Goal: Task Accomplishment & Management: Complete application form

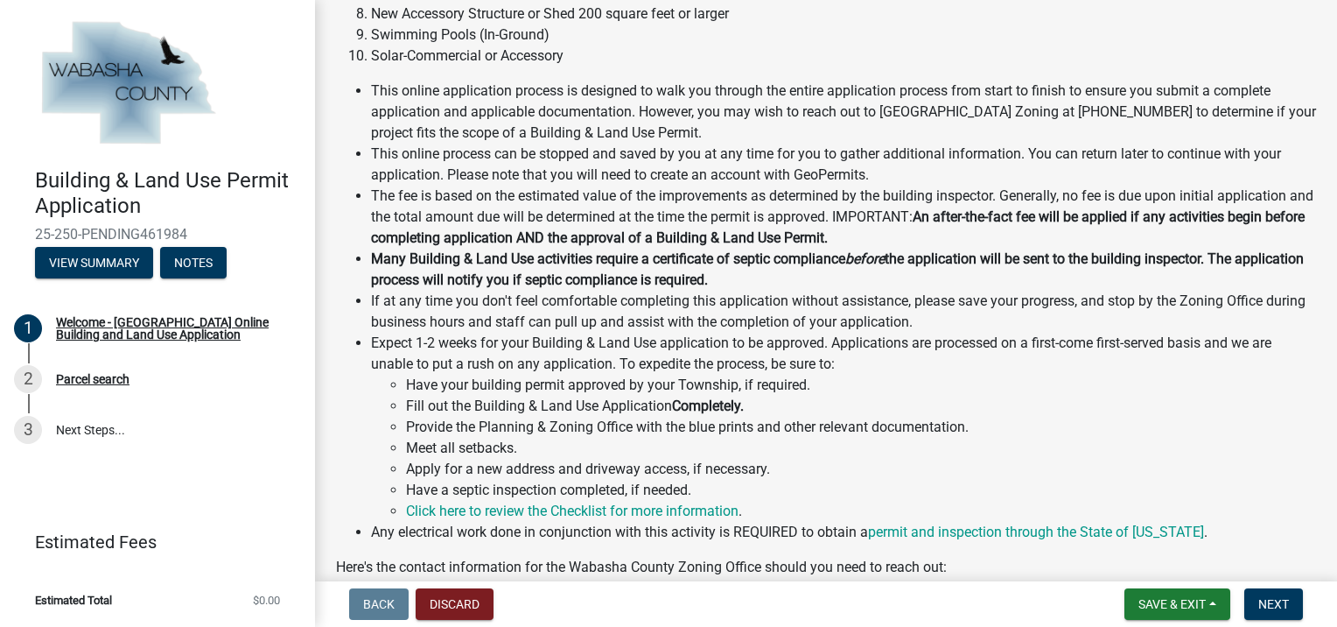
scroll to position [775, 0]
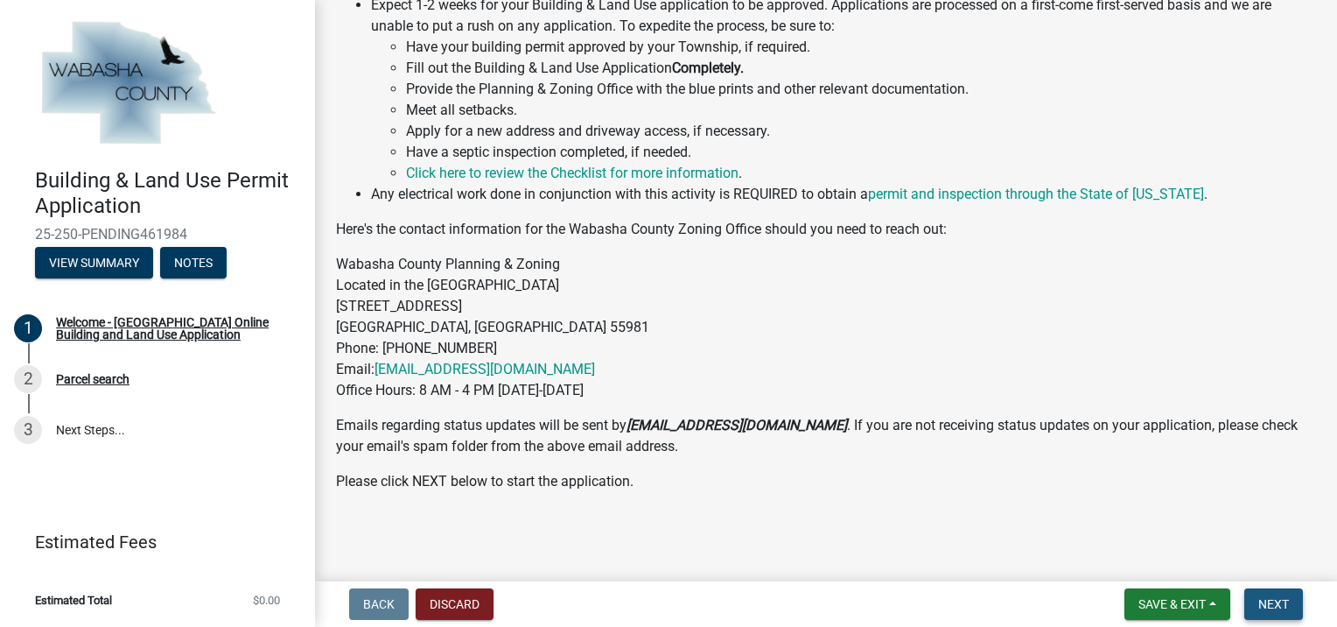
click at [1277, 606] on span "Next" at bounding box center [1273, 604] width 31 height 14
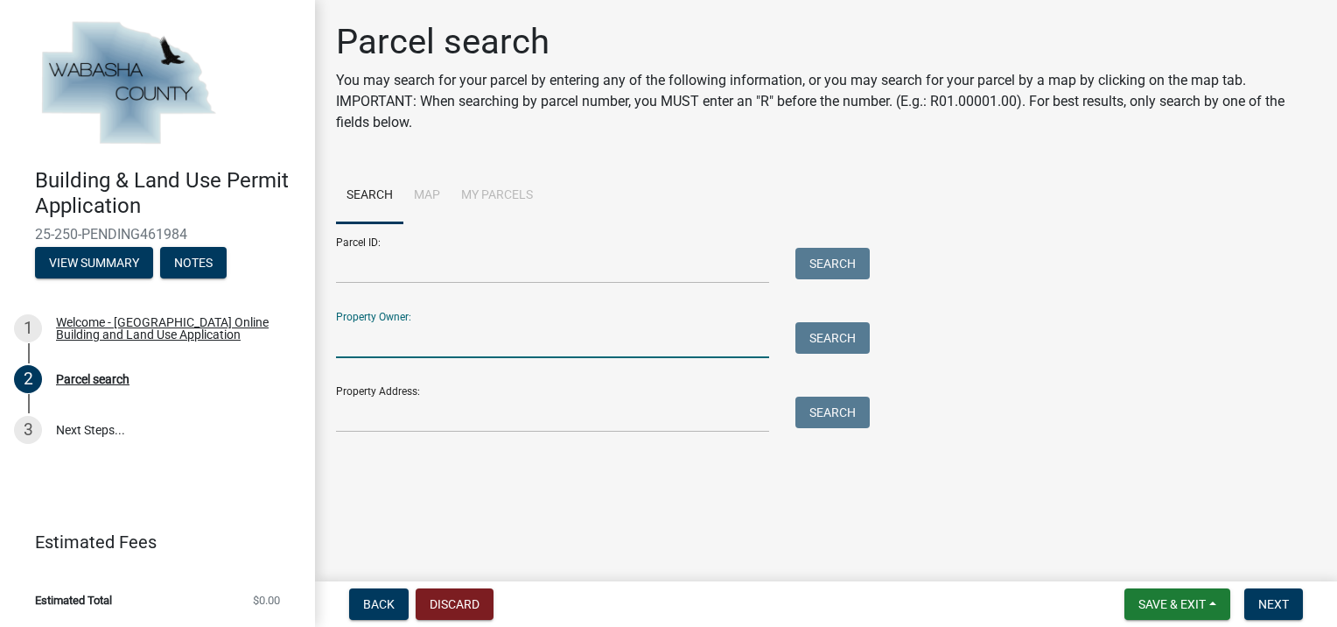
click at [390, 341] on input "Property Owner:" at bounding box center [552, 340] width 433 height 36
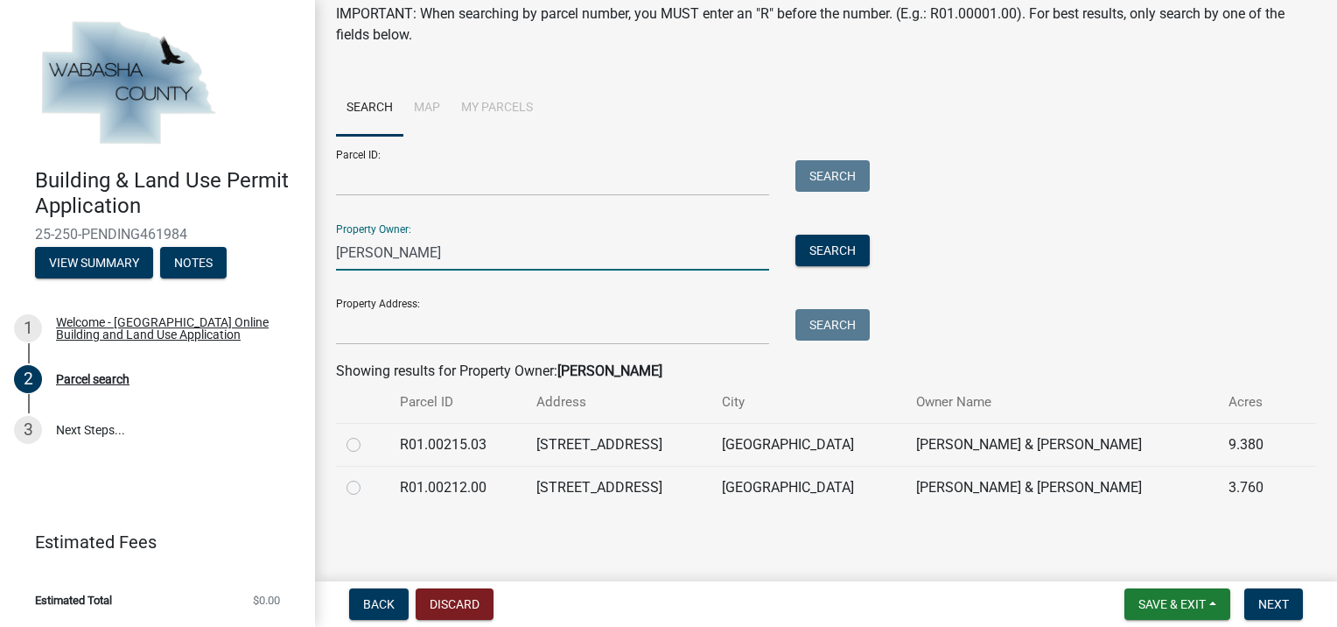
scroll to position [89, 0]
type input "[PERSON_NAME]"
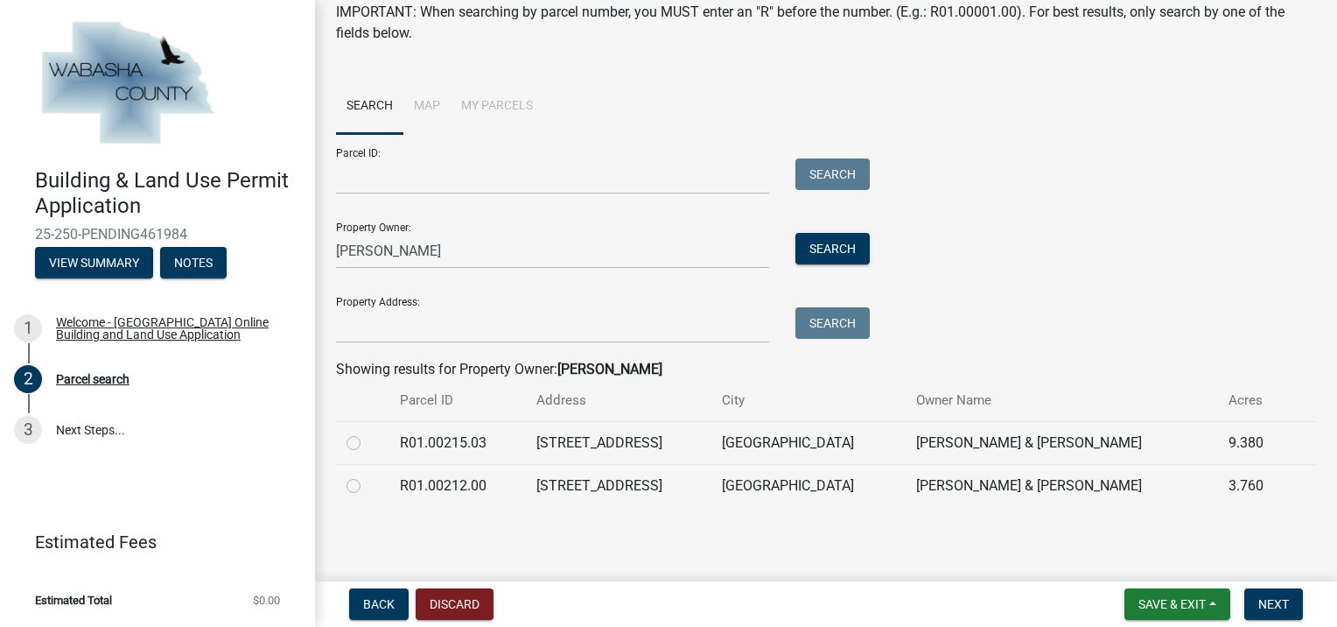
click at [368, 432] on label at bounding box center [368, 432] width 0 height 0
click at [368, 440] on input "radio" at bounding box center [373, 437] width 11 height 11
radio input "true"
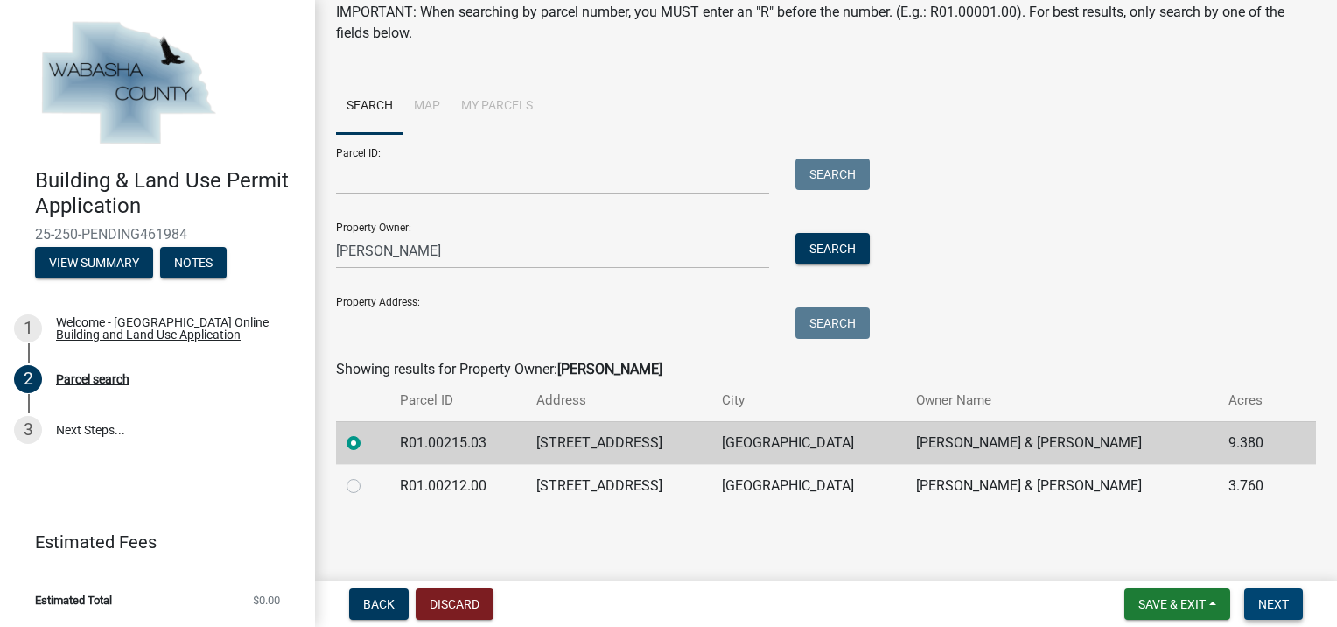
click at [1260, 602] on span "Next" at bounding box center [1273, 604] width 31 height 14
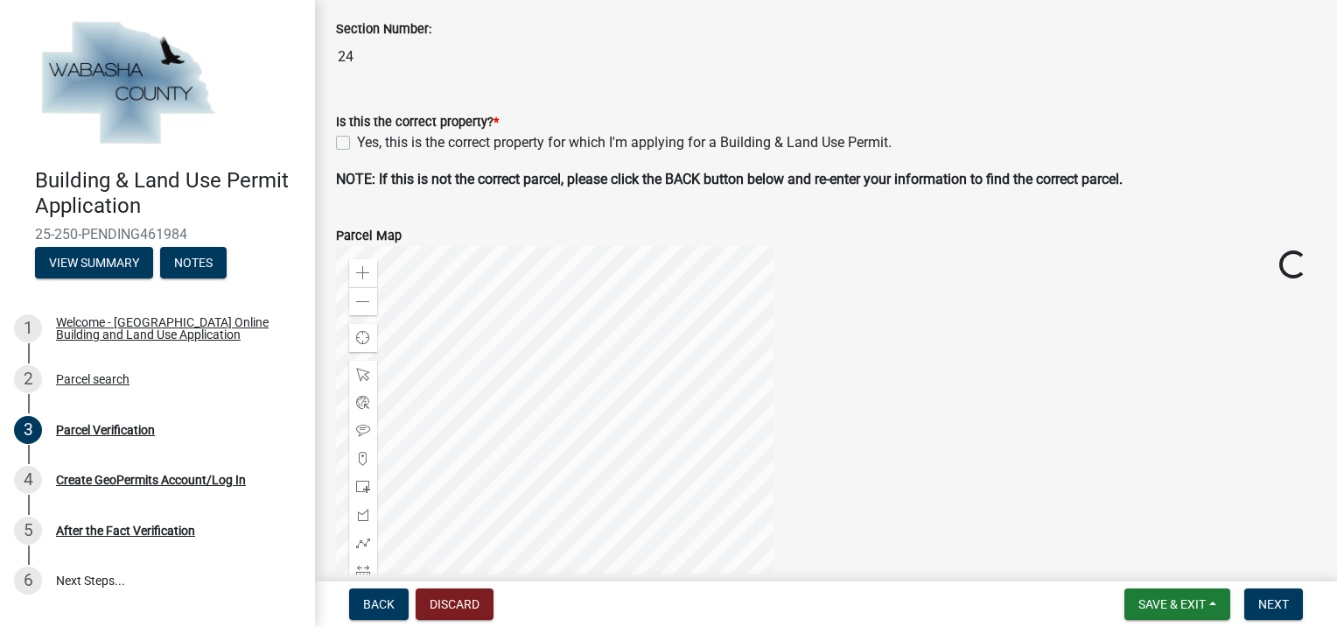
scroll to position [438, 0]
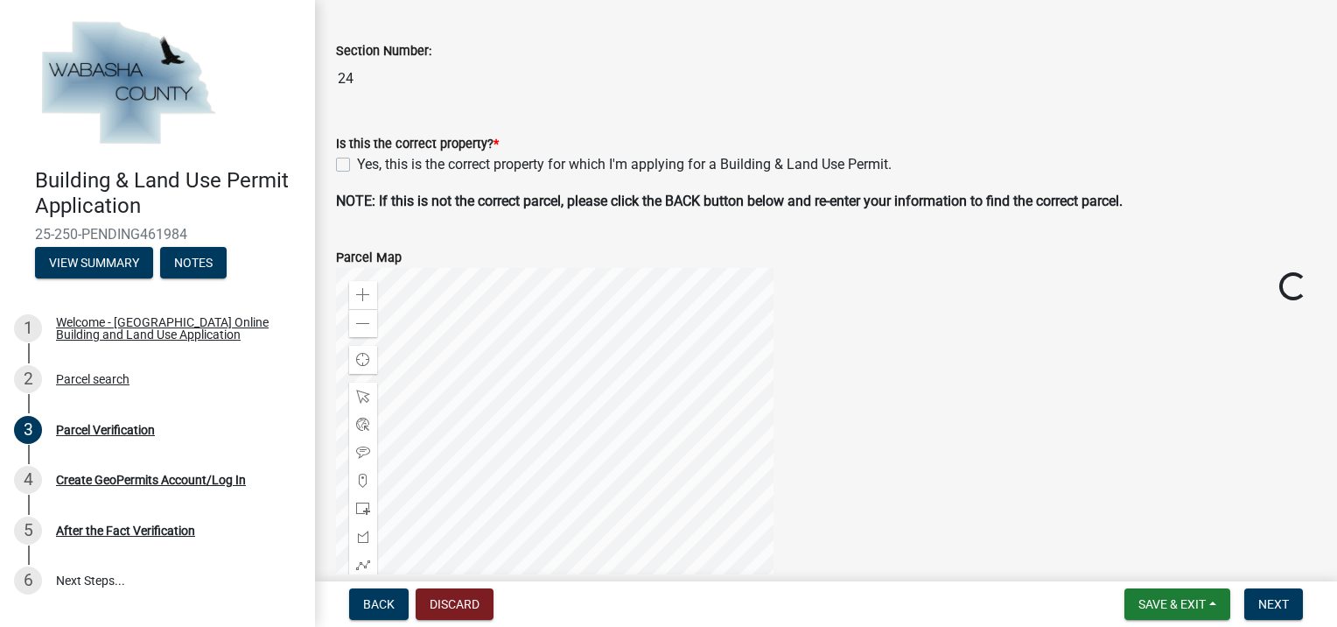
click at [357, 169] on label "Yes, this is the correct property for which I'm applying for a Building & Land …" at bounding box center [624, 164] width 535 height 21
click at [357, 165] on input "Yes, this is the correct property for which I'm applying for a Building & Land …" at bounding box center [362, 159] width 11 height 11
checkbox input "true"
click at [1278, 601] on span "Next" at bounding box center [1273, 604] width 31 height 14
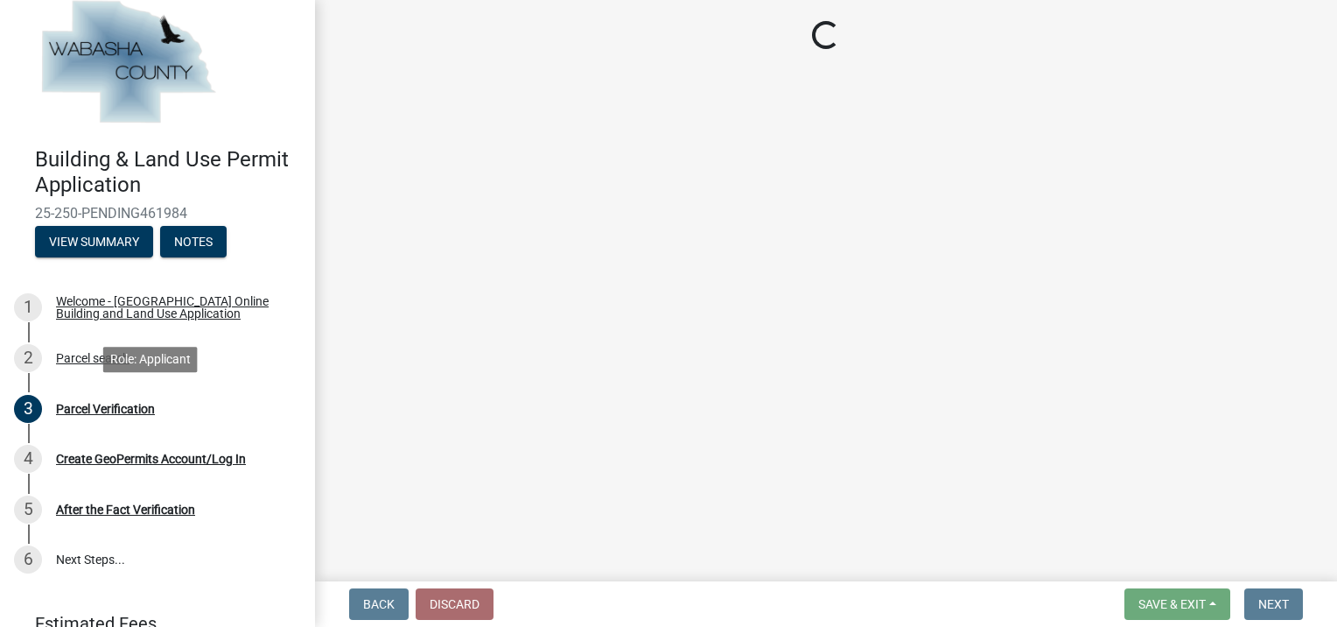
scroll to position [0, 0]
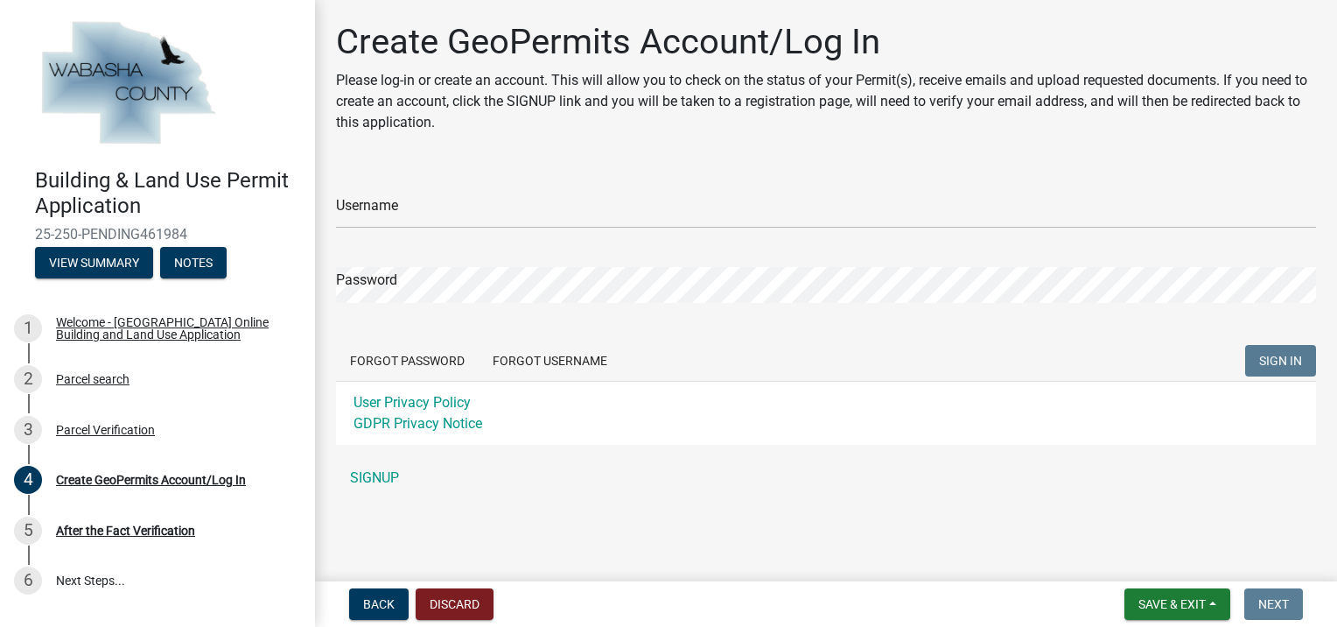
click at [431, 191] on div "Username" at bounding box center [826, 198] width 980 height 60
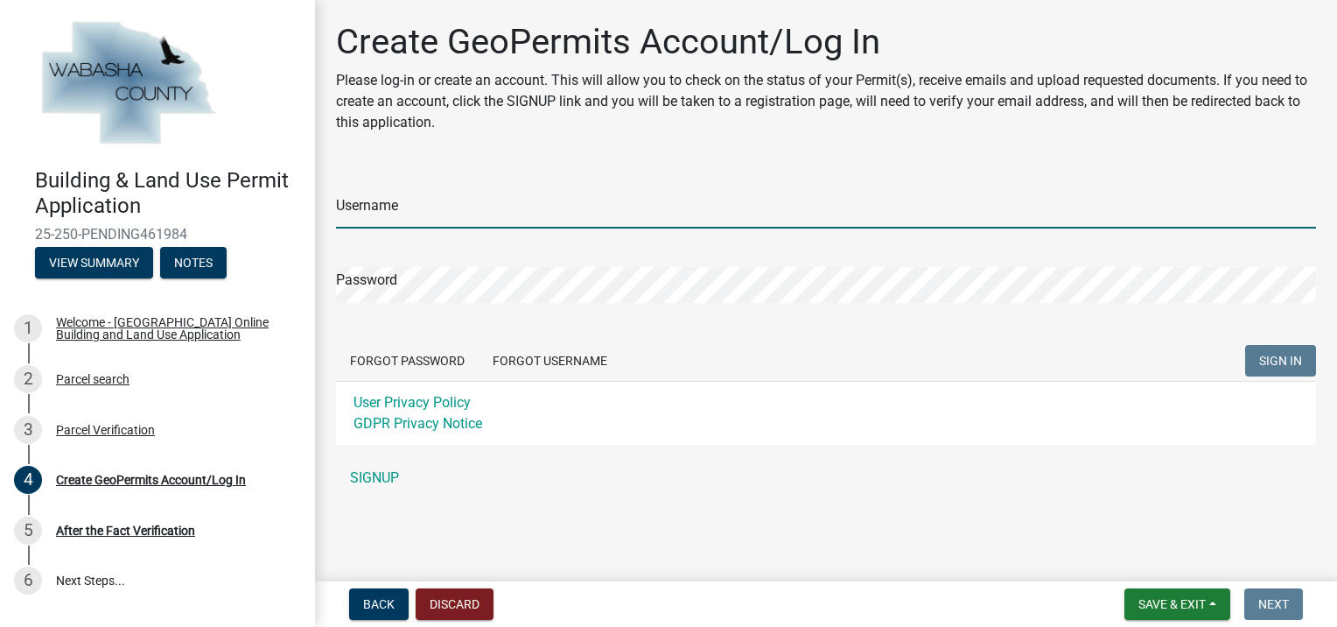
click at [417, 201] on input "Username" at bounding box center [826, 211] width 980 height 36
type input "#2Lucky"
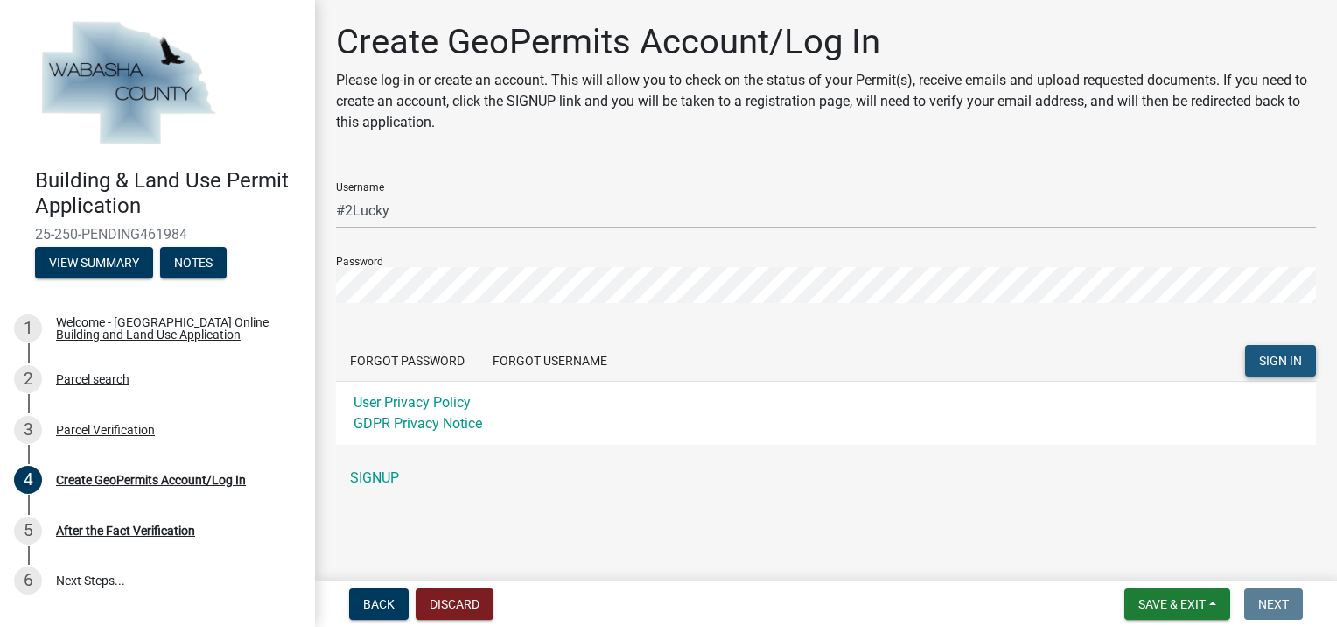
click at [1279, 361] on span "SIGN IN" at bounding box center [1280, 361] width 43 height 14
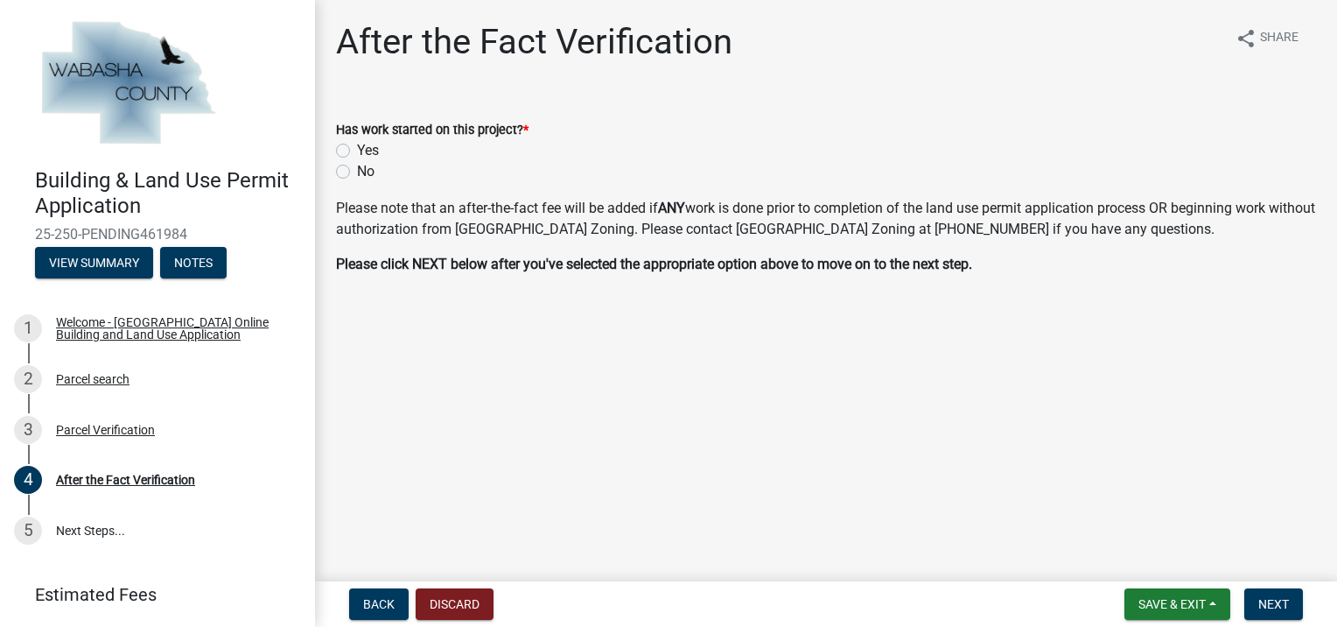
click at [357, 172] on label "No" at bounding box center [366, 171] width 18 height 21
click at [357, 172] on input "No" at bounding box center [362, 166] width 11 height 11
radio input "true"
click at [1273, 603] on span "Next" at bounding box center [1273, 604] width 31 height 14
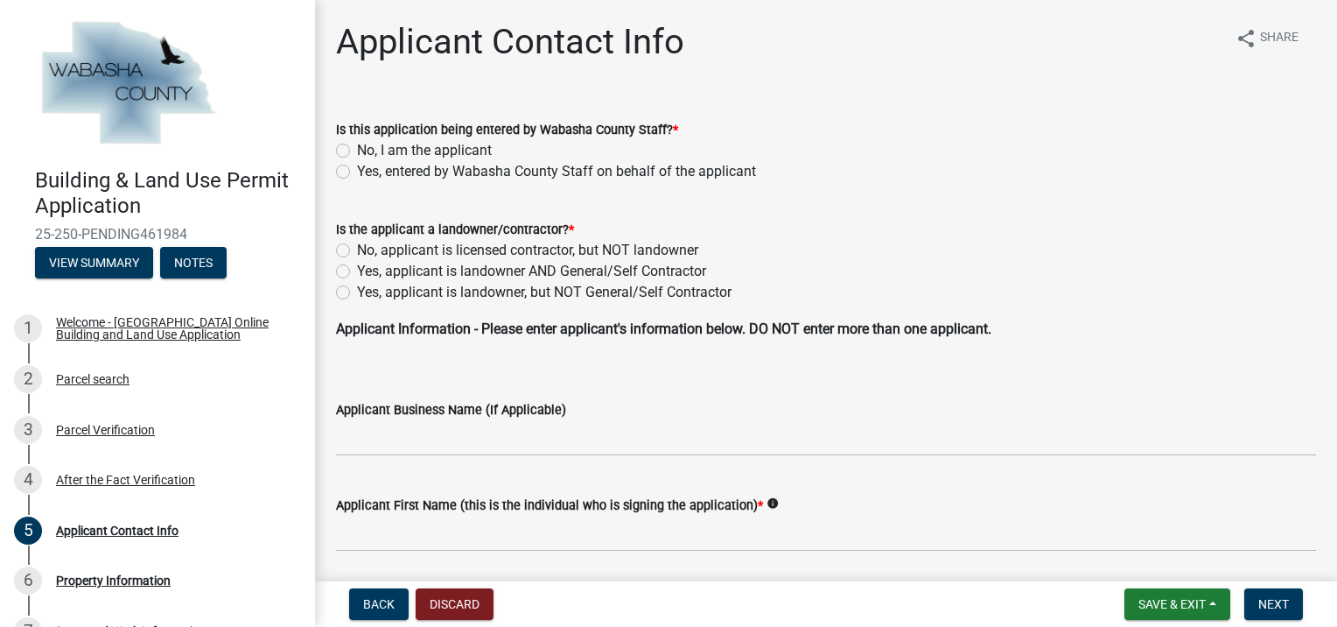
click at [357, 153] on label "No, I am the applicant" at bounding box center [424, 150] width 135 height 21
click at [357, 151] on input "No, I am the applicant" at bounding box center [362, 145] width 11 height 11
radio input "true"
click at [357, 292] on label "Yes, applicant is landowner, but NOT General/Self Contractor" at bounding box center [544, 292] width 375 height 21
click at [357, 292] on input "Yes, applicant is landowner, but NOT General/Self Contractor" at bounding box center [362, 287] width 11 height 11
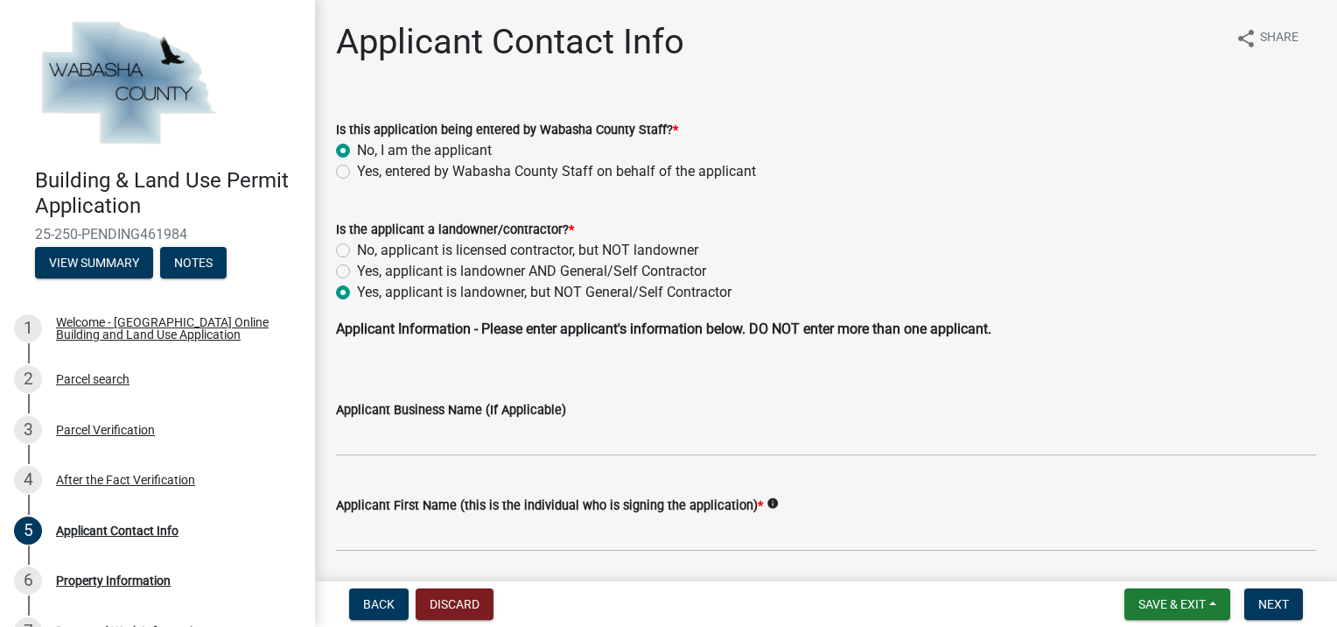
radio input "true"
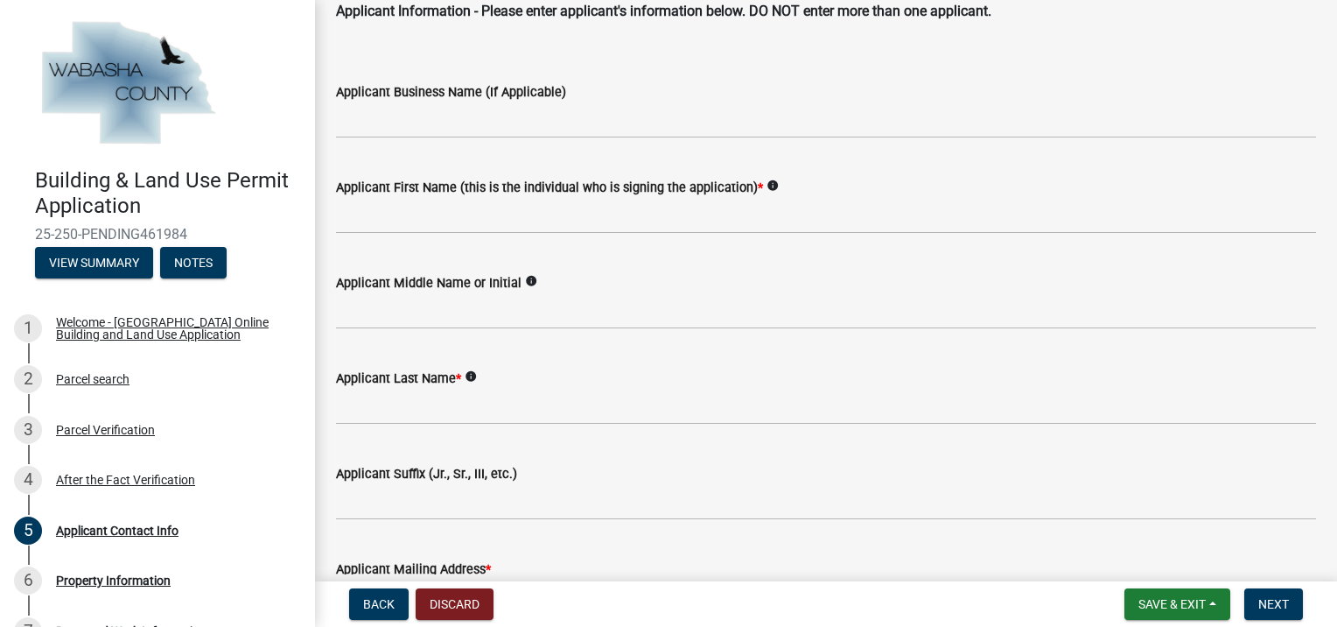
scroll to position [175, 0]
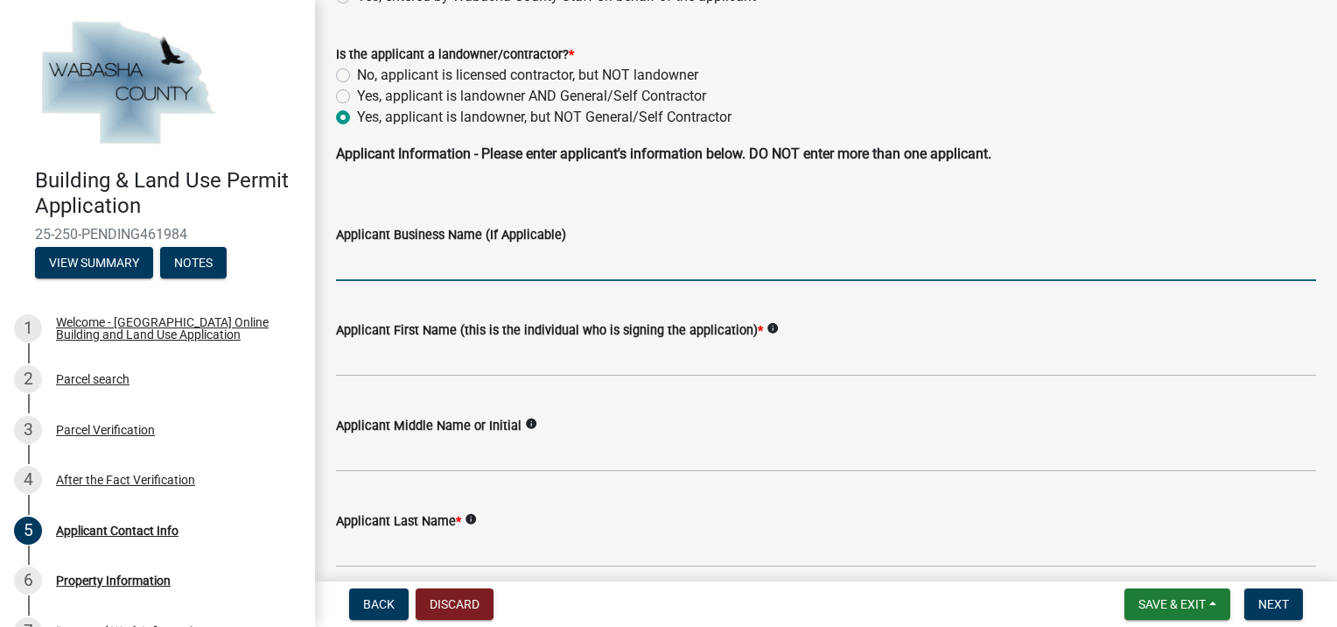
click at [429, 267] on input "Applicant Business Name (If Applicable)" at bounding box center [826, 263] width 980 height 36
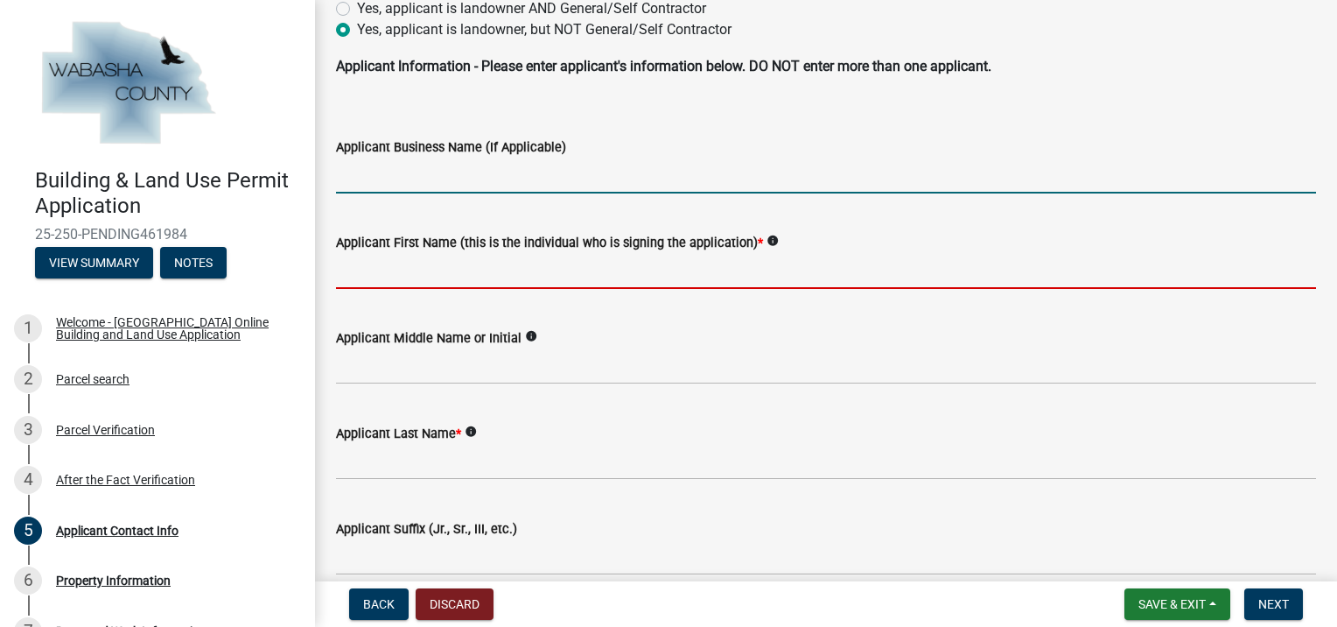
click at [450, 278] on input "Applicant First Name (this is the individual who is signing the application) *" at bounding box center [826, 271] width 980 height 36
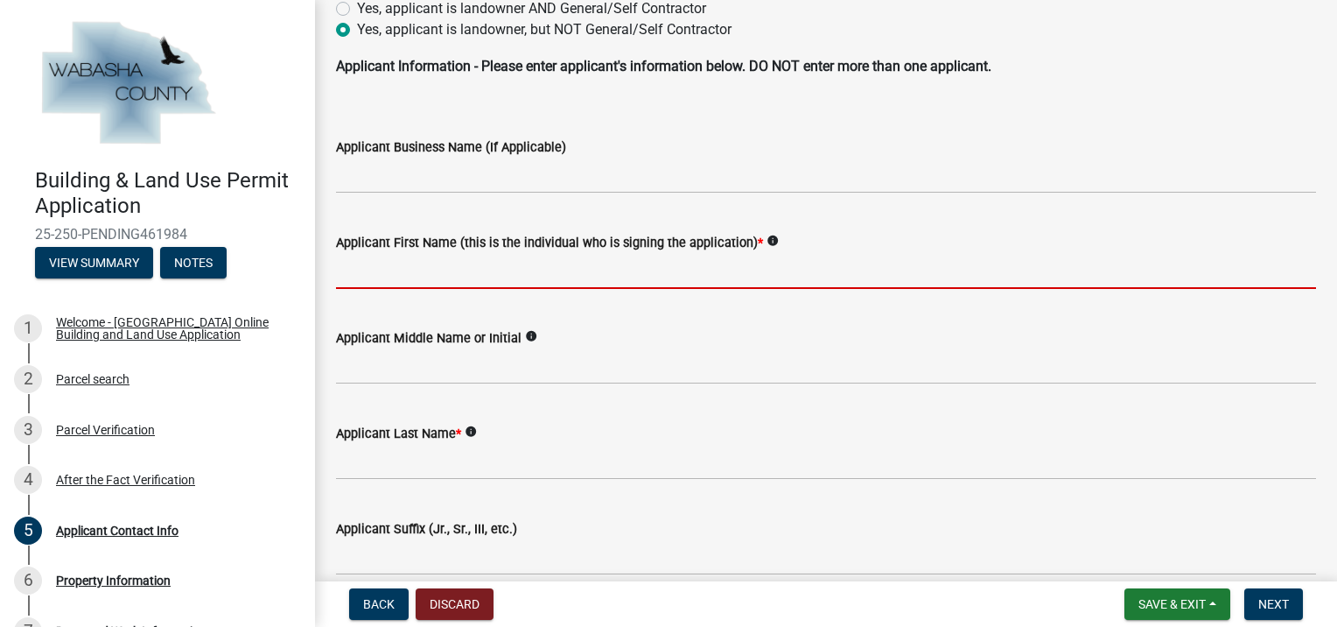
type input "s"
click at [415, 266] on input "Applicant First Name (this is the individual who is signing the application) *" at bounding box center [826, 271] width 980 height 36
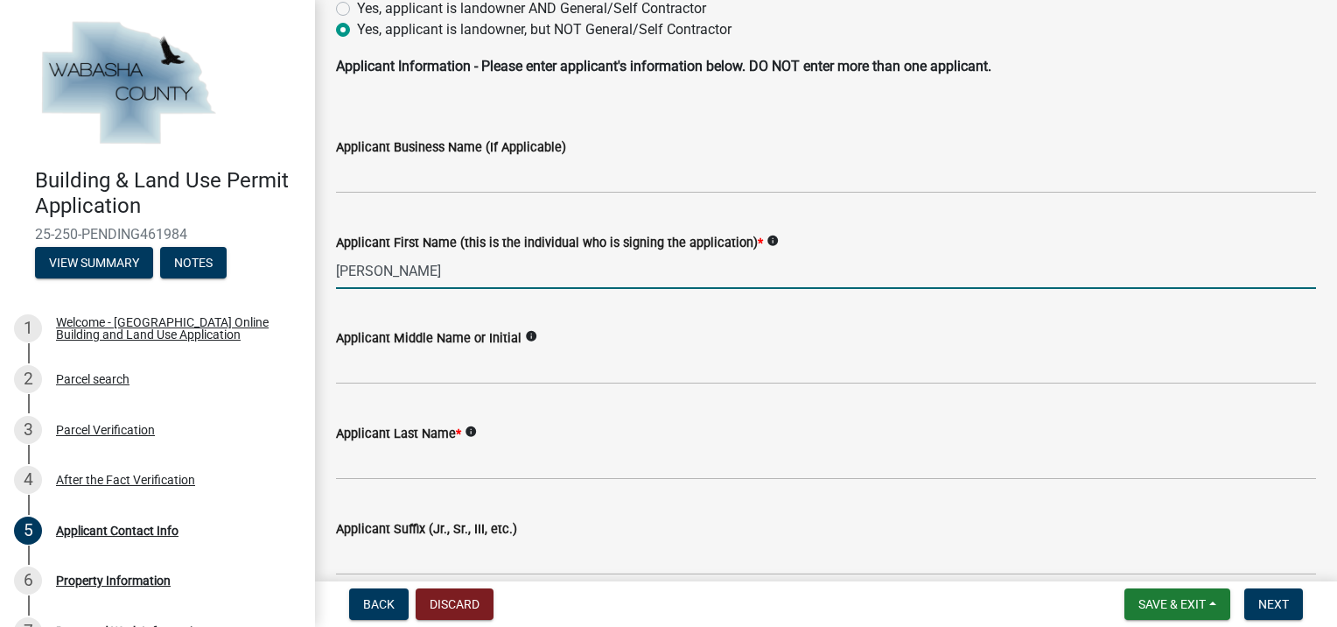
type input "[PERSON_NAME]"
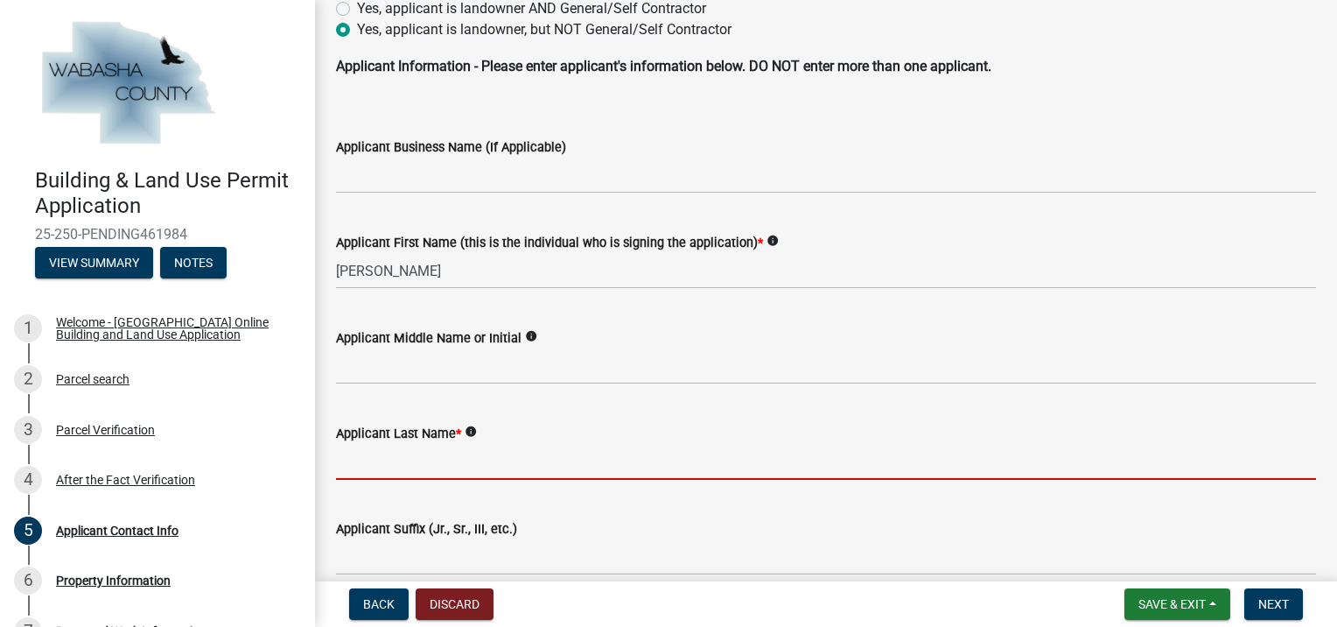
click at [386, 464] on input "Applicant Last Name *" at bounding box center [826, 462] width 980 height 36
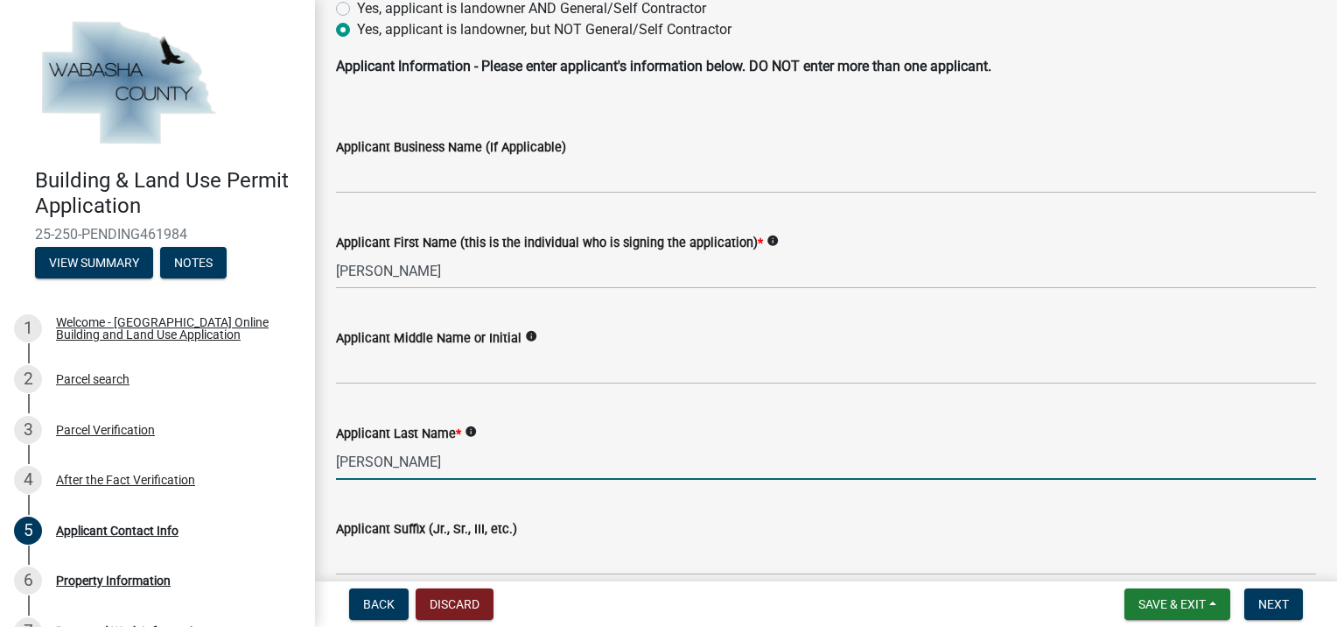
click at [511, 459] on input "[PERSON_NAME]" at bounding box center [826, 462] width 980 height 36
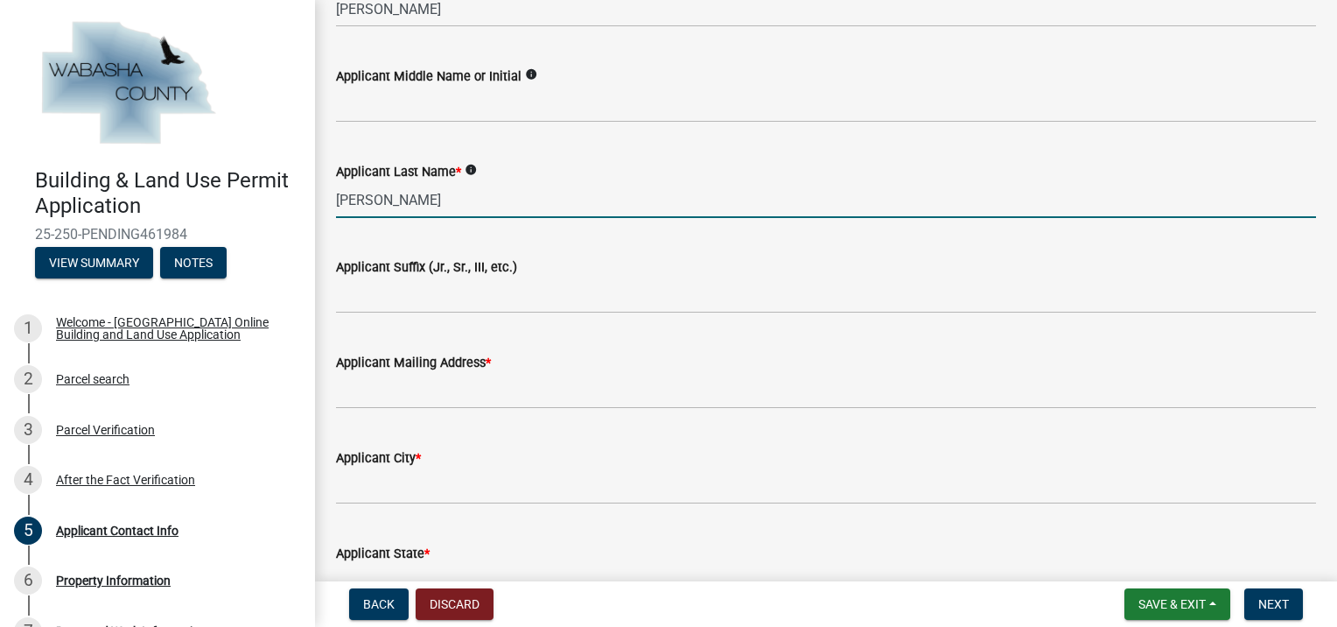
scroll to position [525, 0]
type input "[PERSON_NAME]"
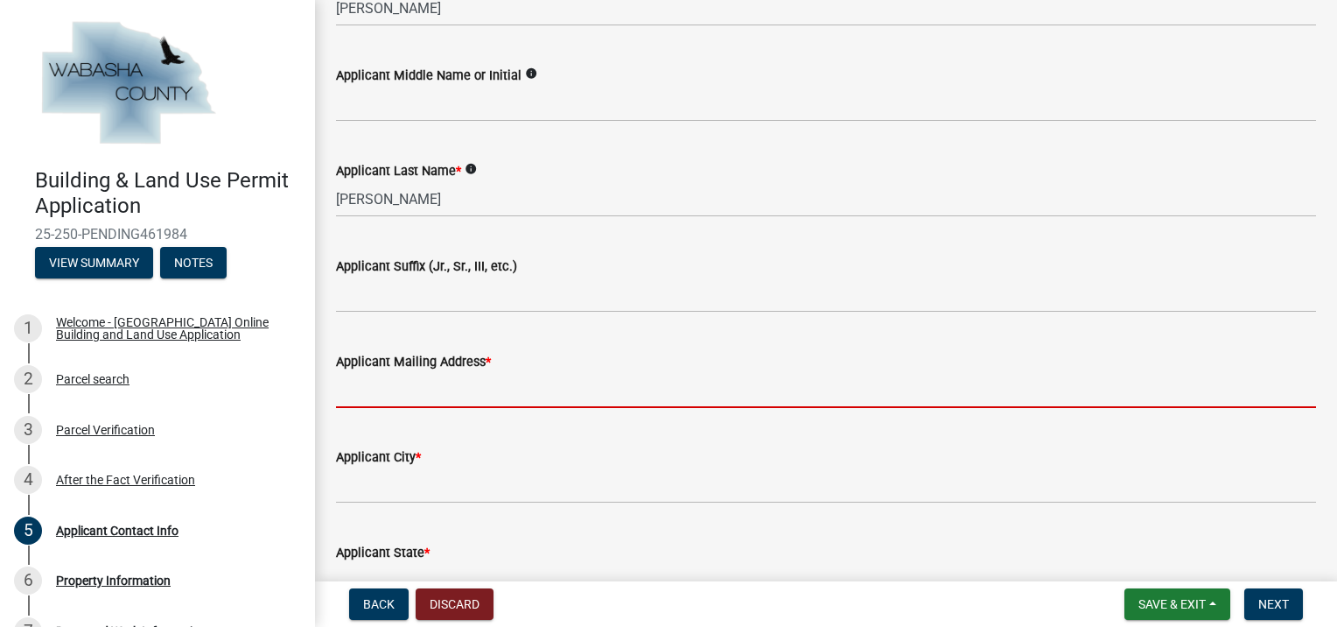
click at [400, 392] on input "Applicant Mailing Address *" at bounding box center [826, 390] width 980 height 36
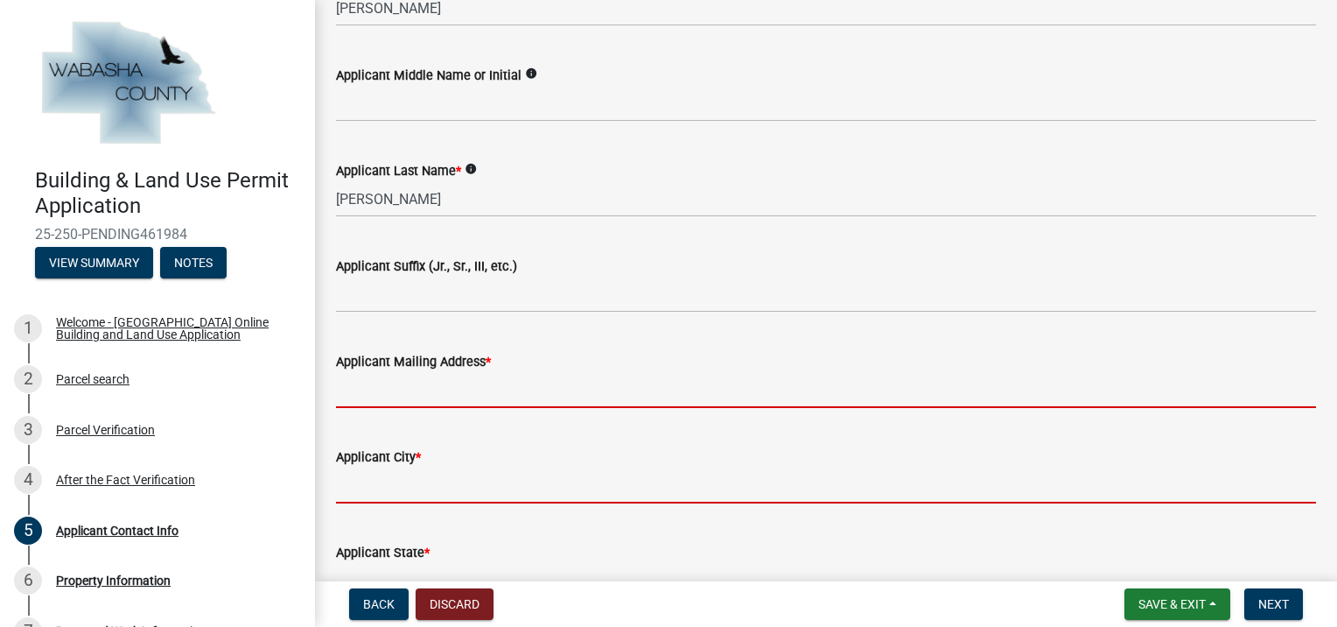
click at [406, 481] on form "Applicant City *" at bounding box center [826, 474] width 980 height 57
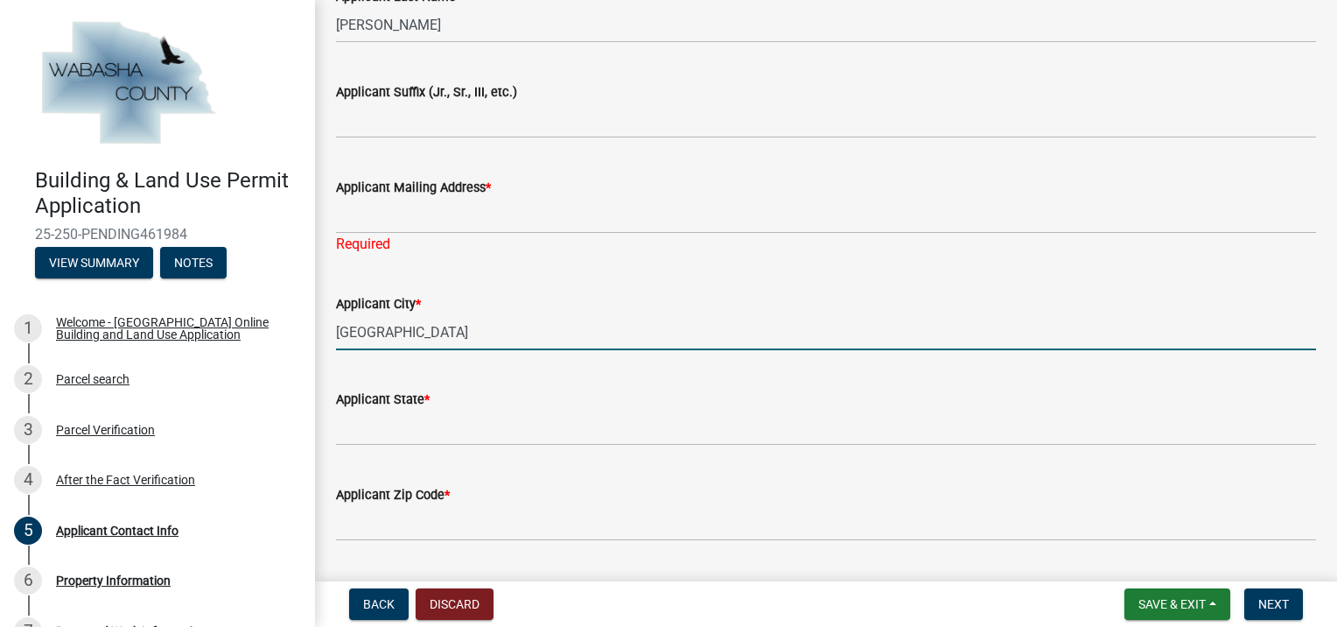
scroll to position [700, 0]
type input "[GEOGRAPHIC_DATA]"
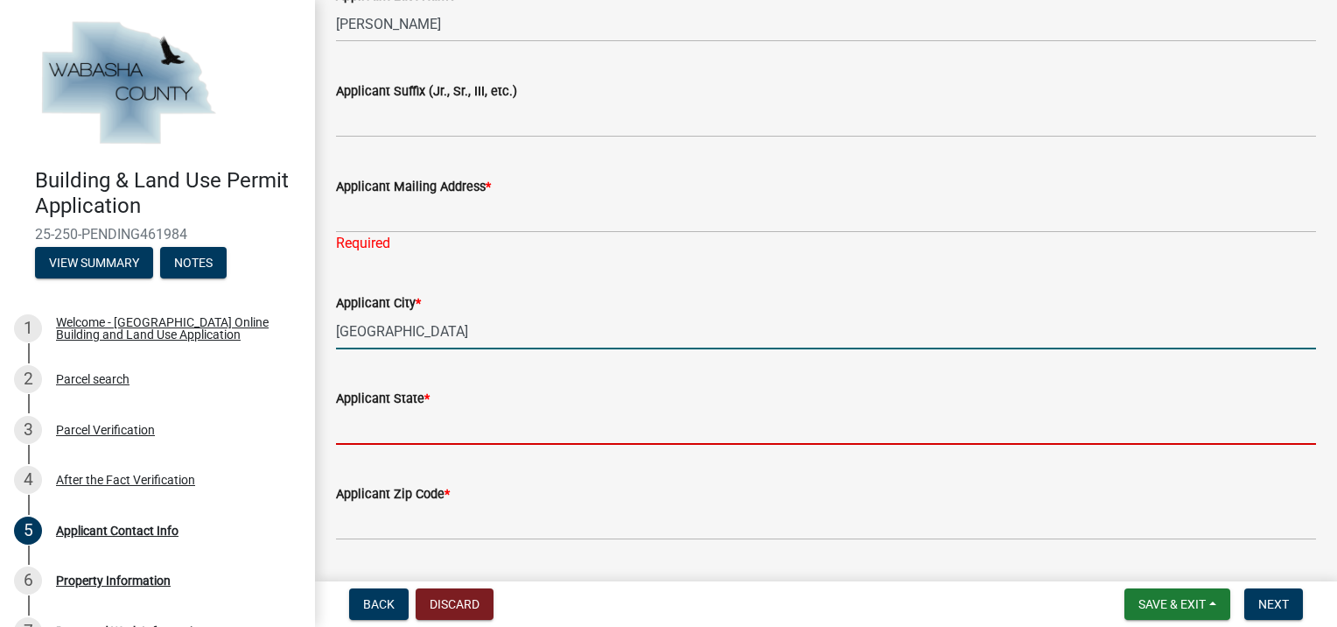
click at [424, 442] on input "Applicant State *" at bounding box center [826, 427] width 980 height 36
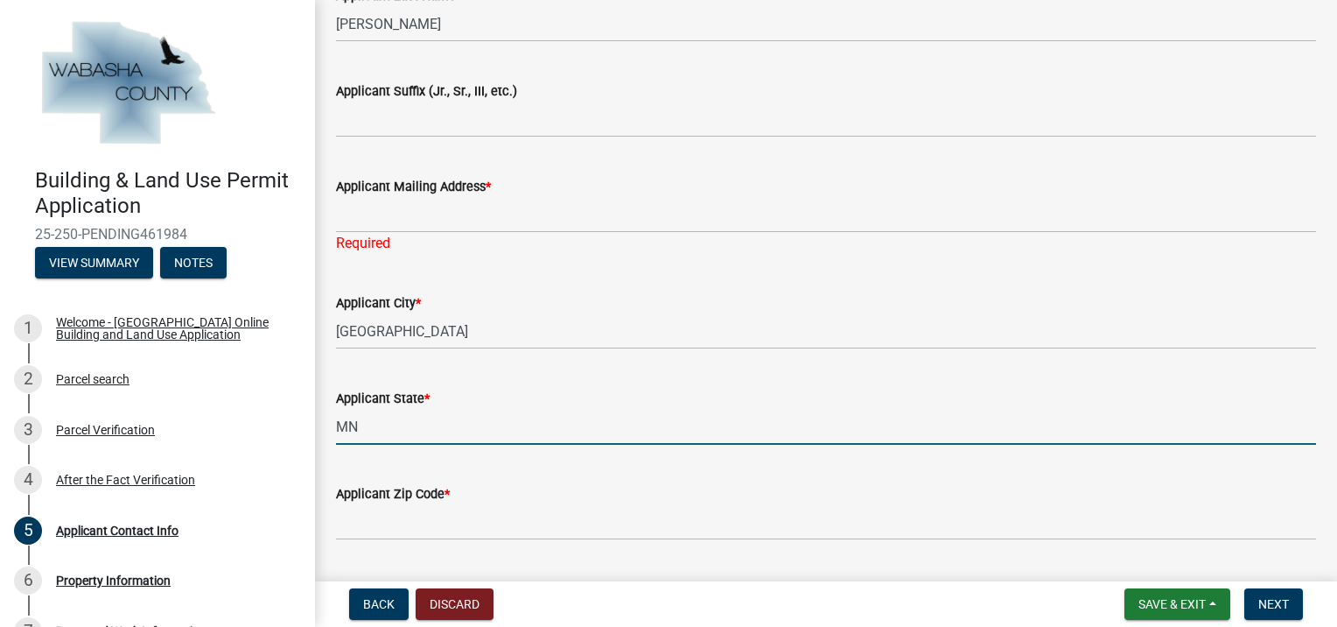
type input "MN"
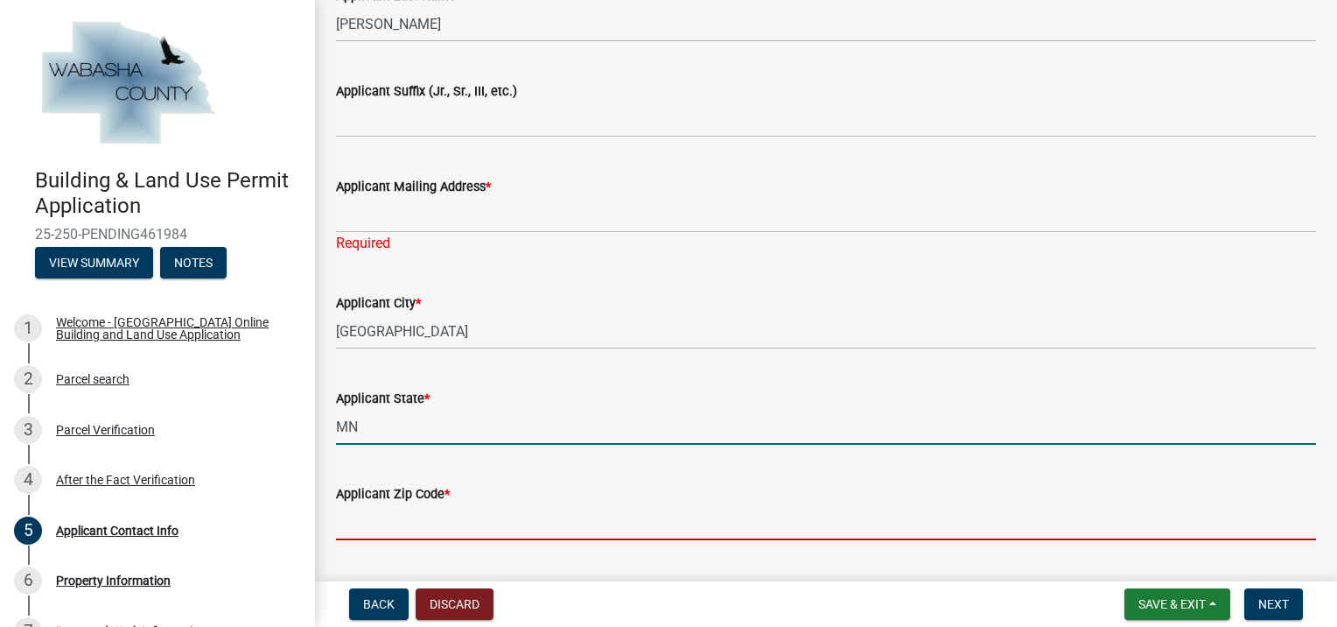
click at [396, 523] on input "Applicant Zip Code *" at bounding box center [826, 522] width 980 height 36
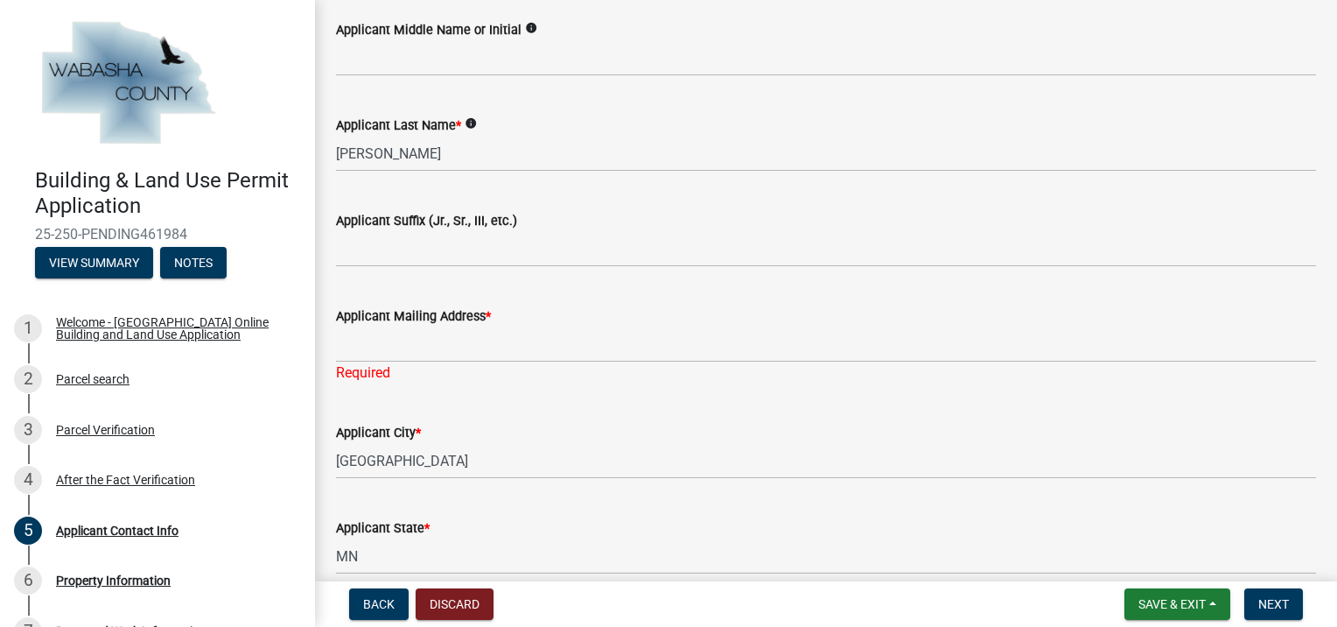
scroll to position [613, 0]
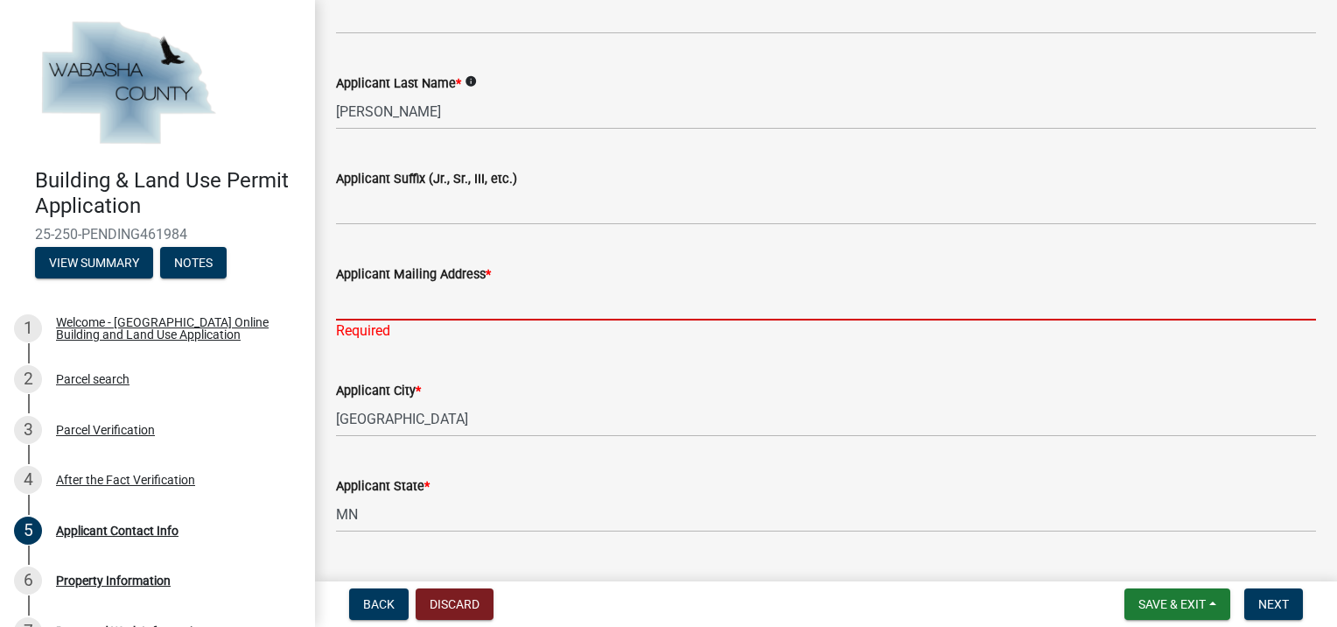
click at [410, 305] on input "Applicant Mailing Address *" at bounding box center [826, 302] width 980 height 36
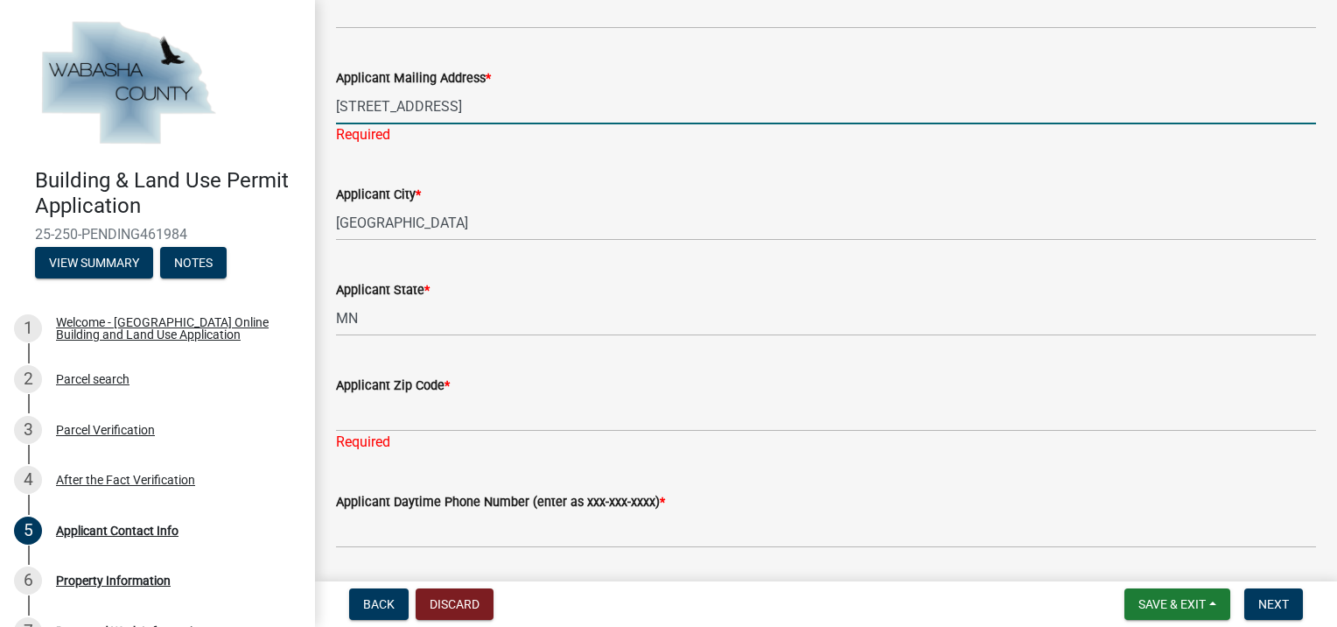
scroll to position [875, 0]
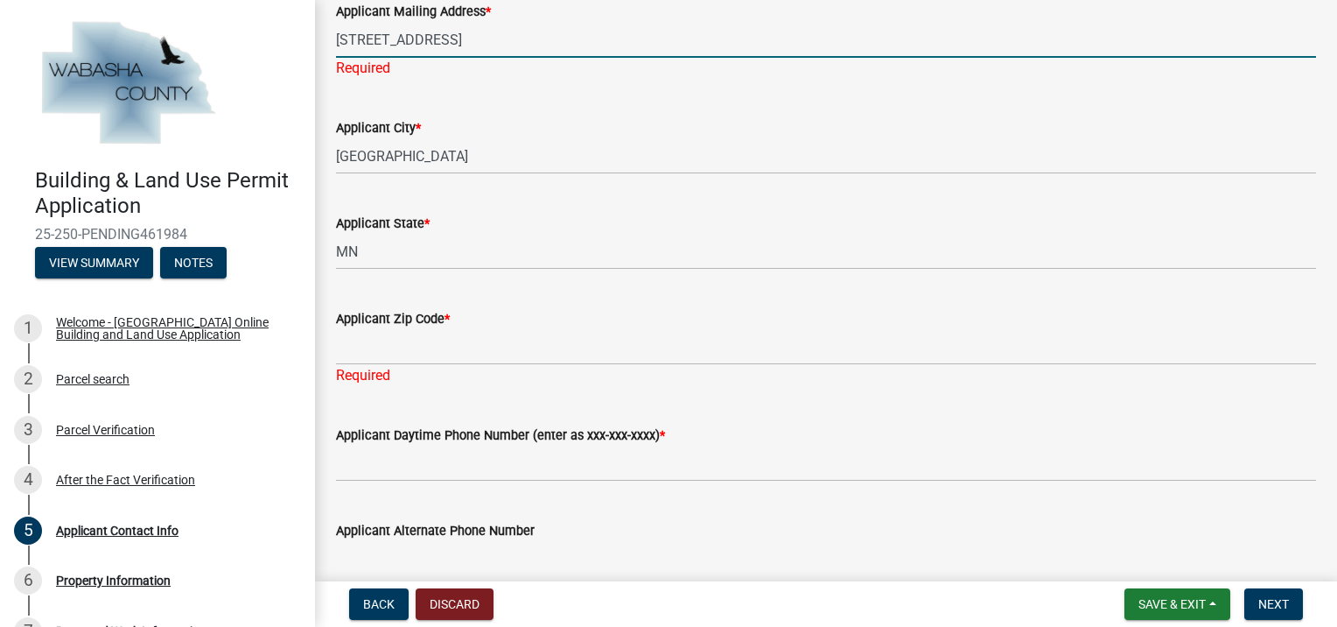
type input "[STREET_ADDRESS]"
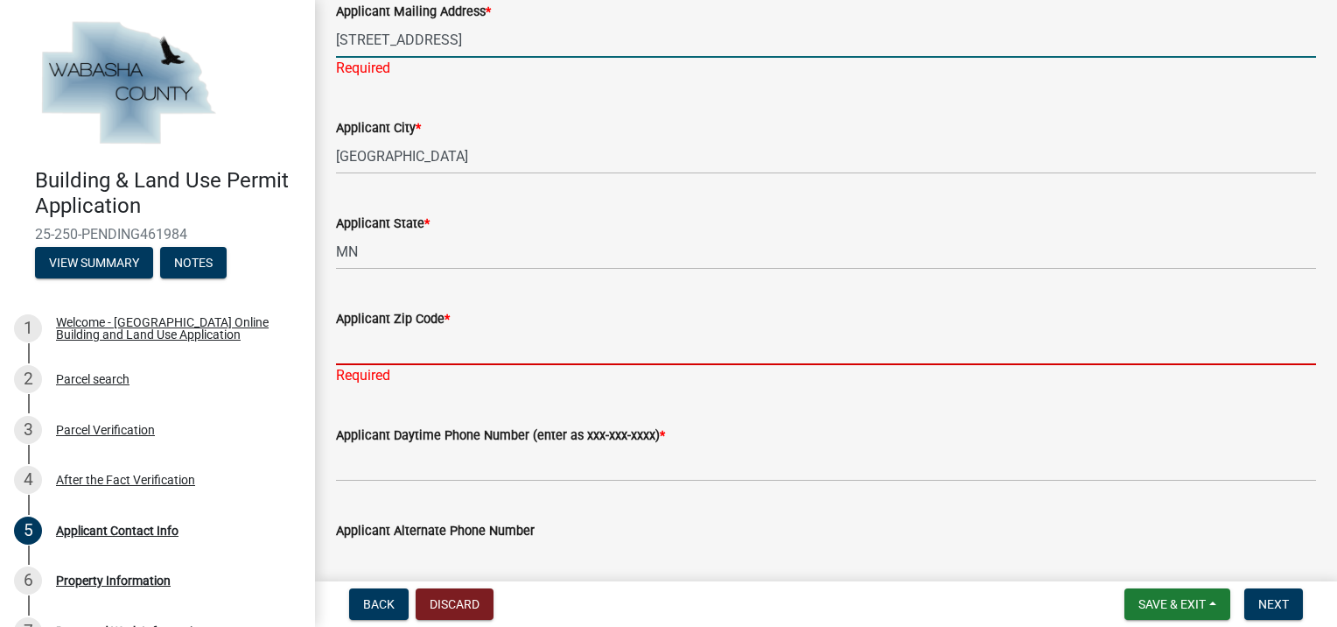
click at [406, 340] on input "Applicant Zip Code *" at bounding box center [826, 347] width 980 height 36
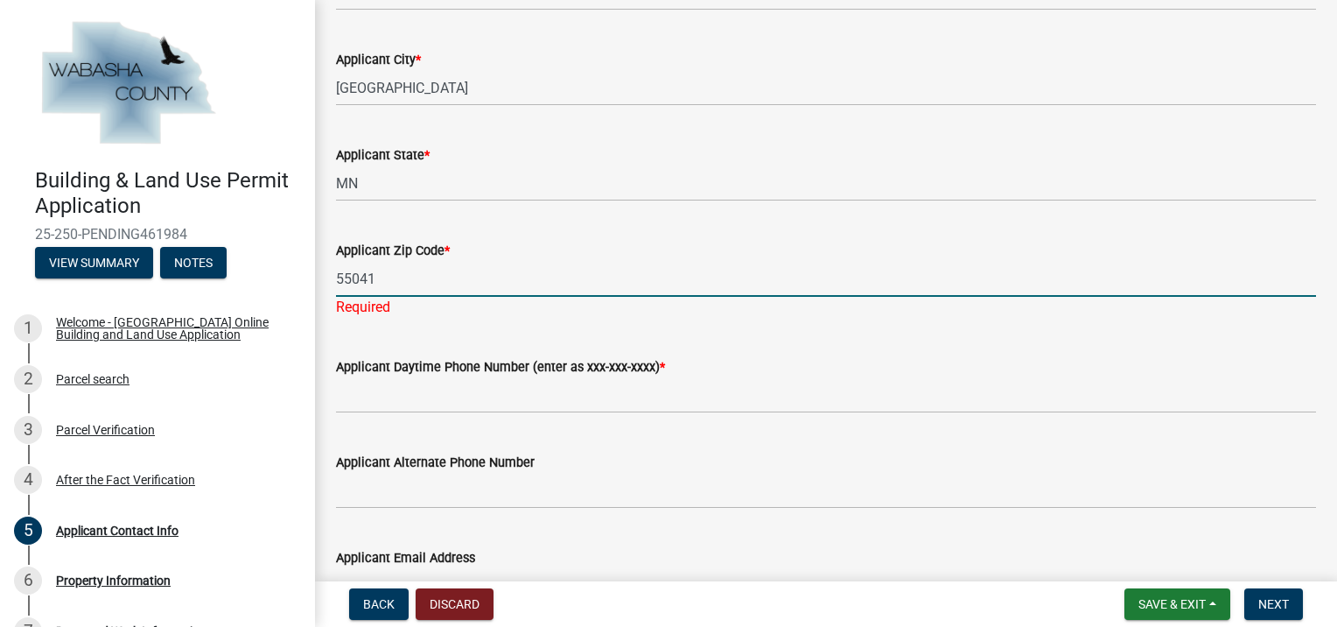
scroll to position [963, 0]
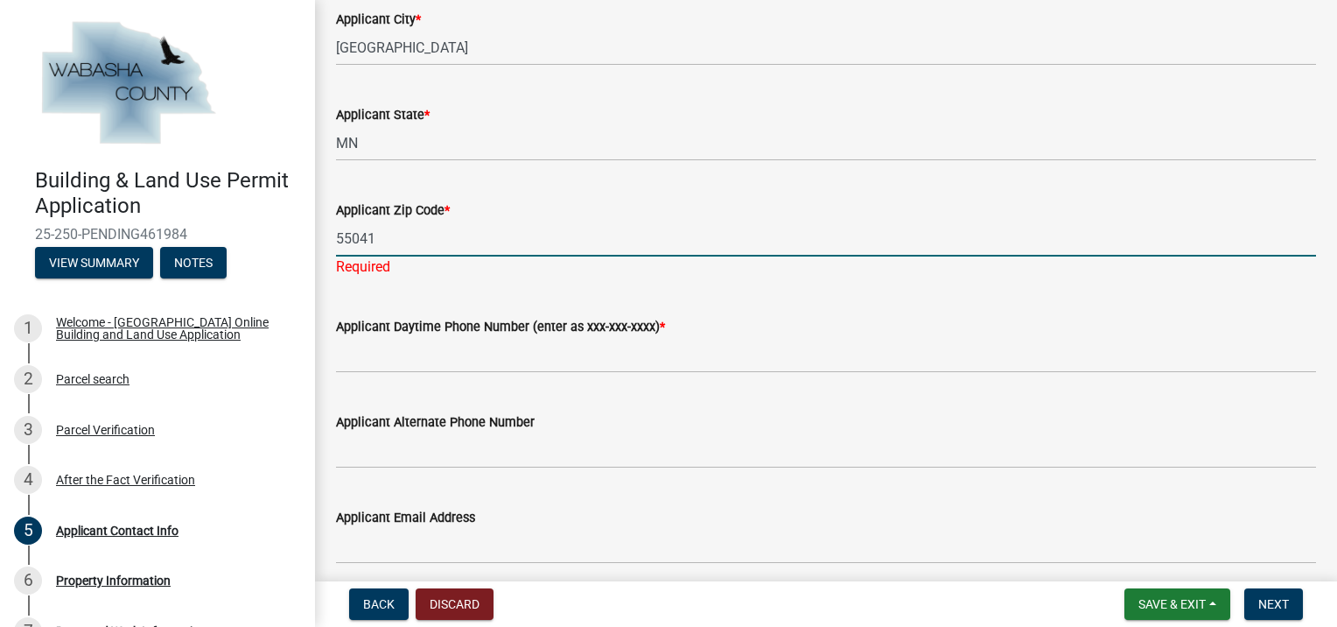
type input "55041"
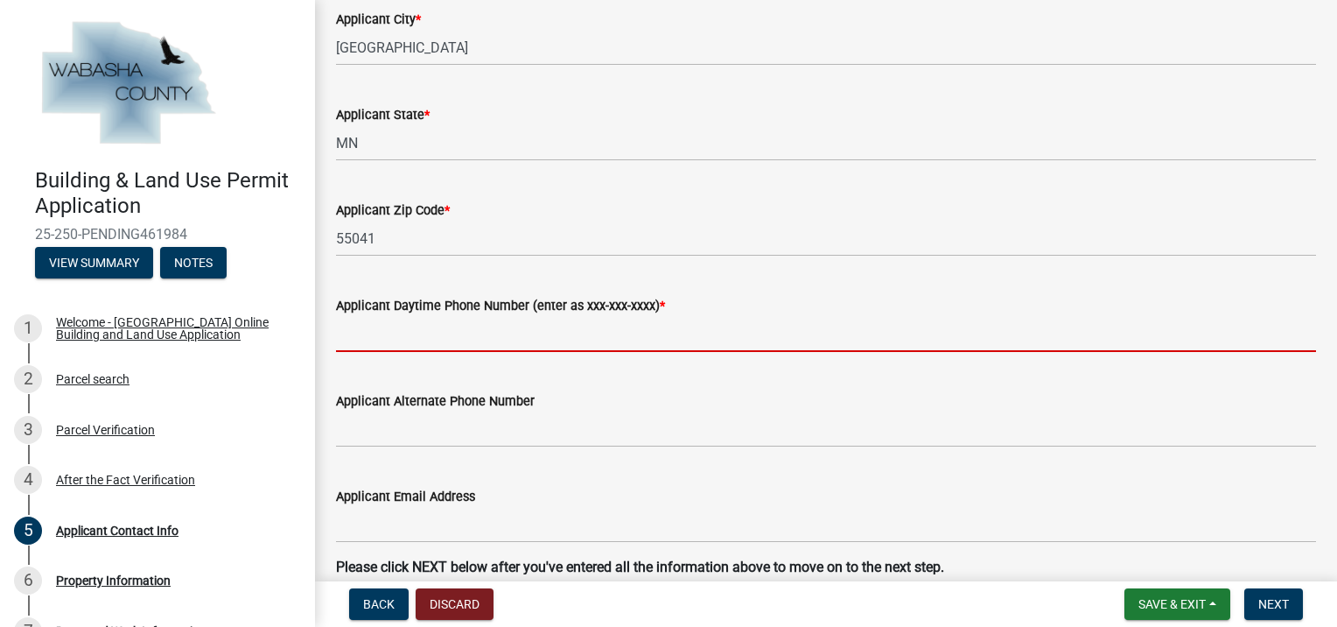
click at [465, 354] on wm-data-entity-input "Applicant Daytime Phone Number (enter as xxx-xxx-xxxx) *" at bounding box center [826, 317] width 980 height 95
click at [375, 328] on input "Applicant Daytime Phone Number (enter as xxx-xxx-xxxx) *" at bounding box center [826, 334] width 980 height 36
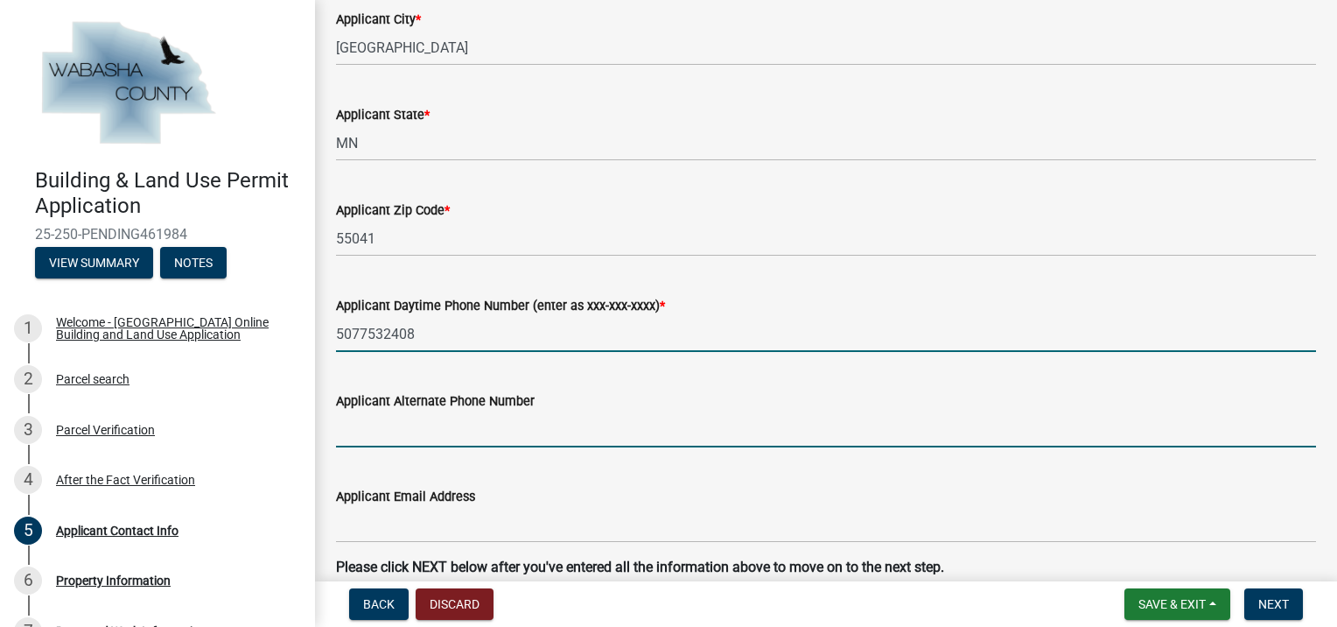
click at [393, 438] on input "Applicant Alternate Phone Number" at bounding box center [826, 429] width 980 height 36
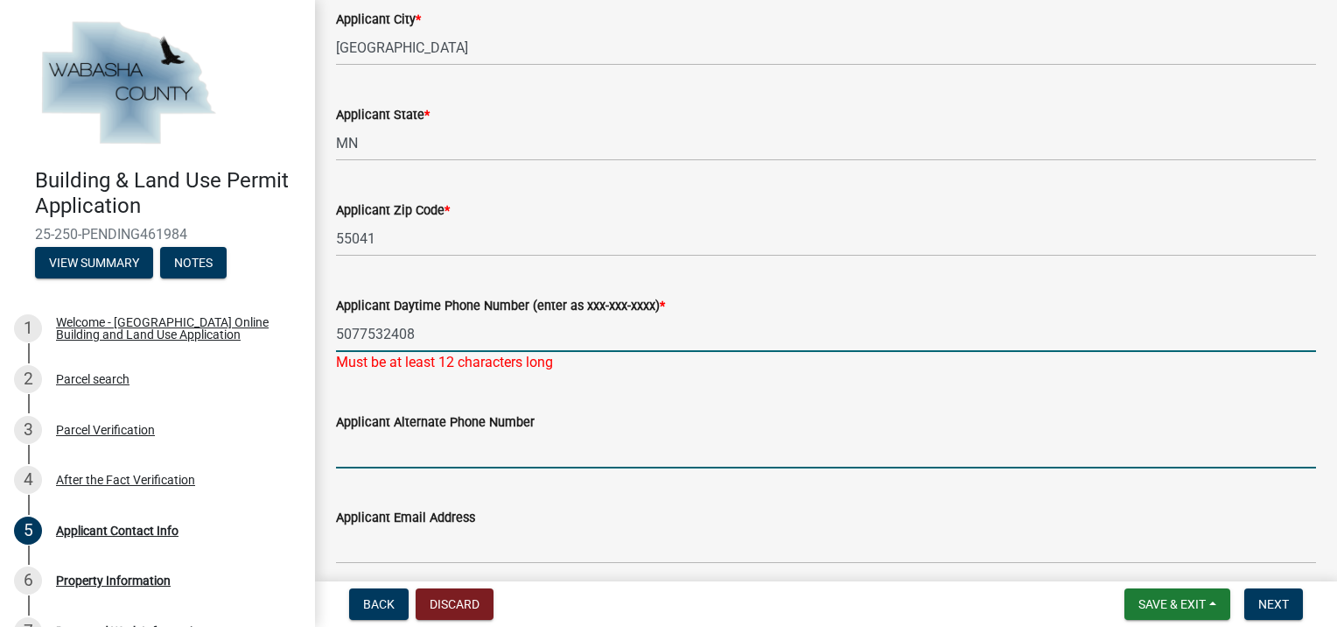
click at [355, 335] on input "5077532408" at bounding box center [826, 334] width 980 height 36
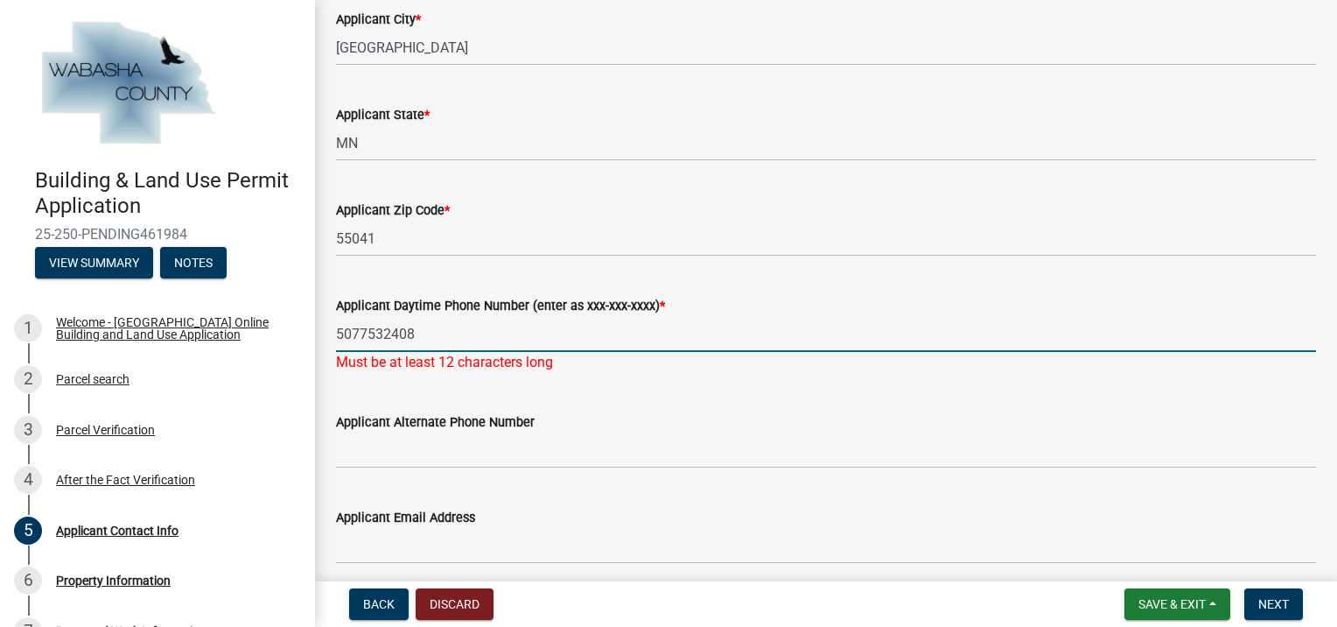
click at [361, 329] on input "5077532408" at bounding box center [826, 334] width 980 height 36
type input "[PHONE_NUMBER]"
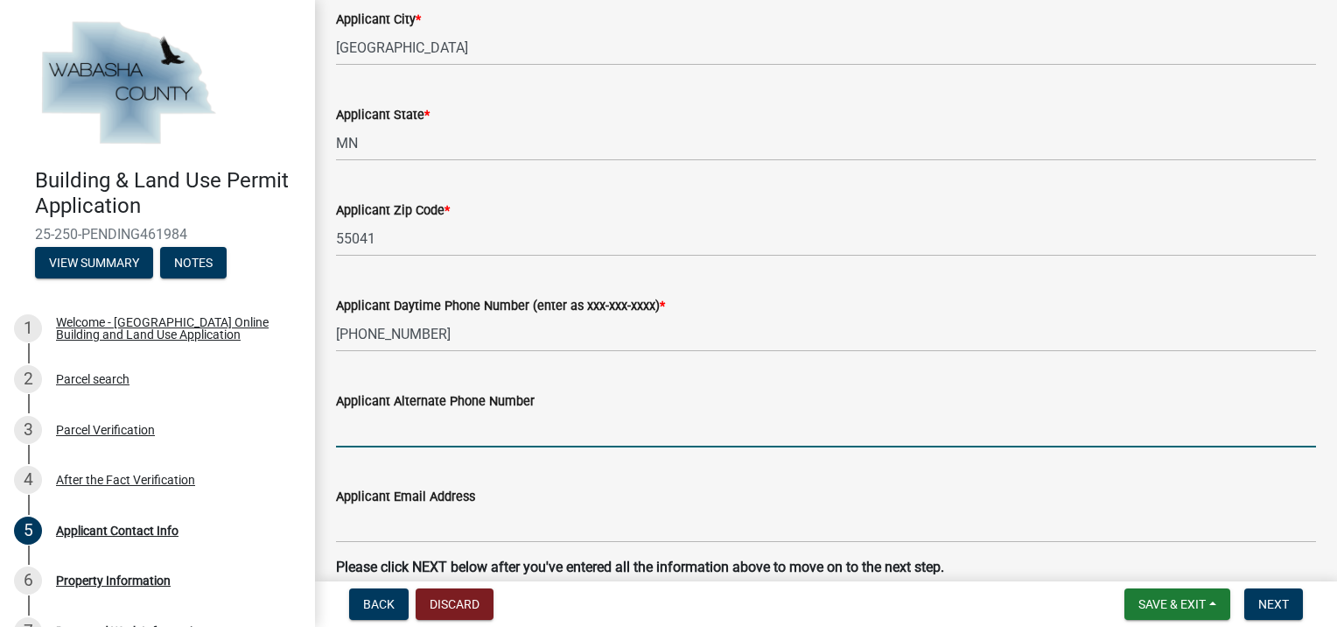
click at [397, 452] on wm-data-entity-input "Applicant Alternate Phone Number" at bounding box center [826, 413] width 980 height 95
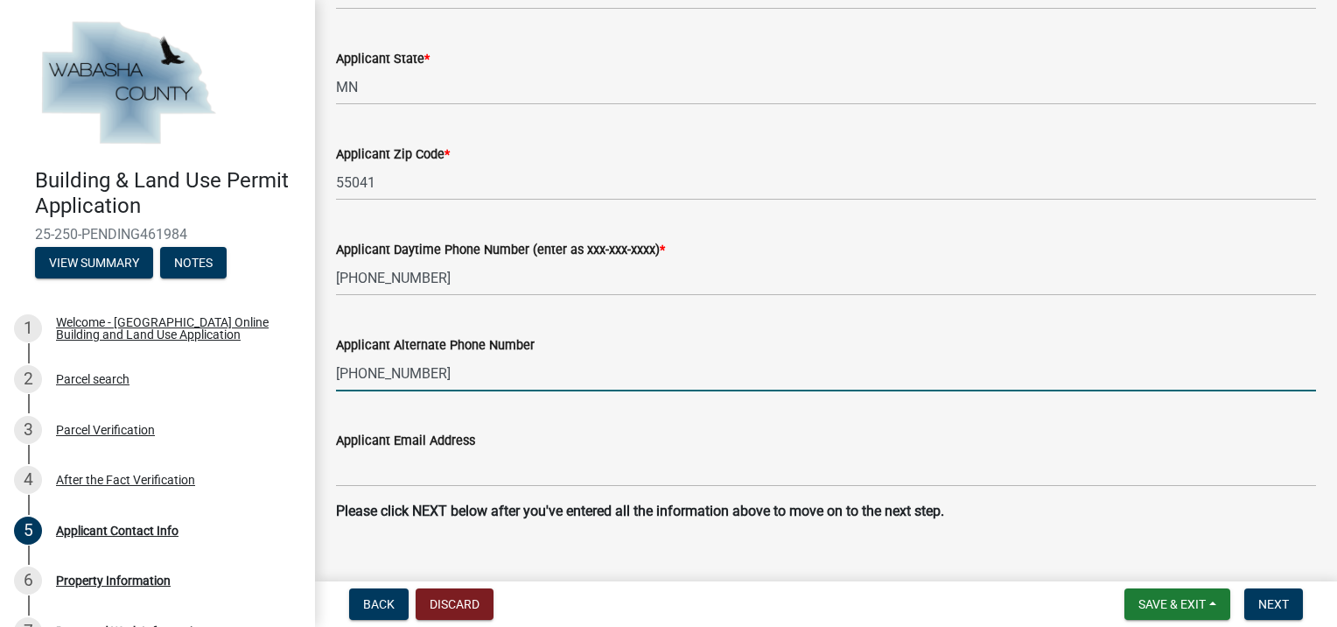
scroll to position [1048, 0]
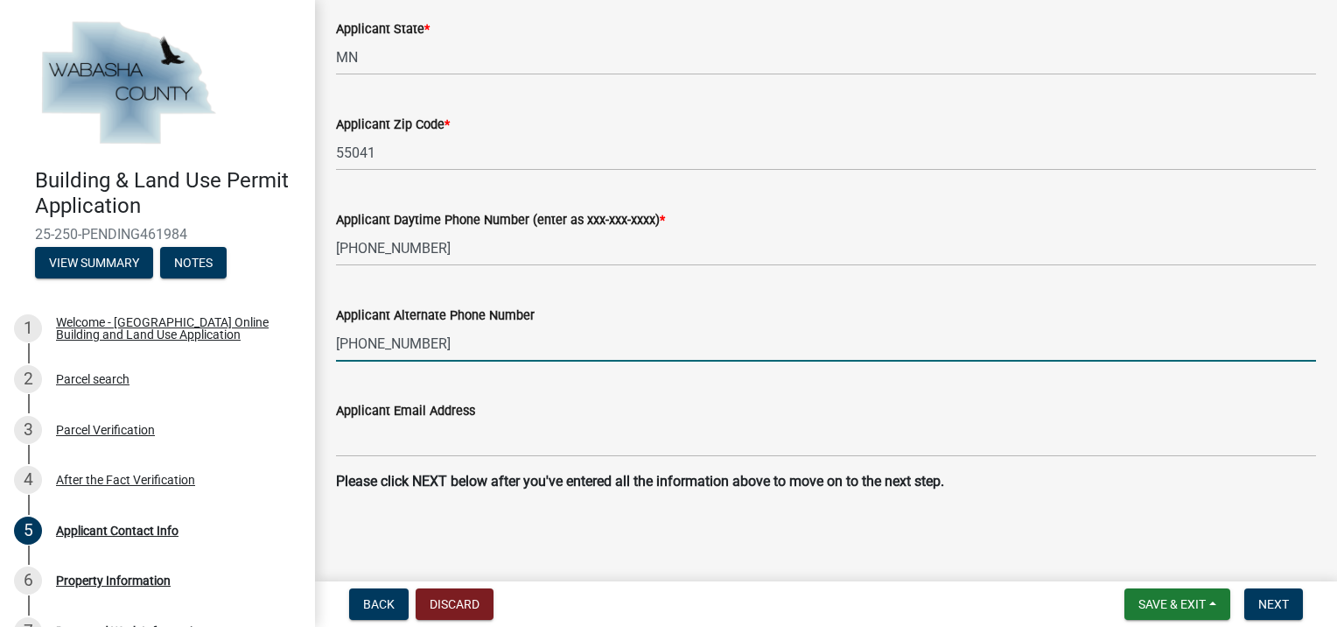
type input "[PHONE_NUMBER]"
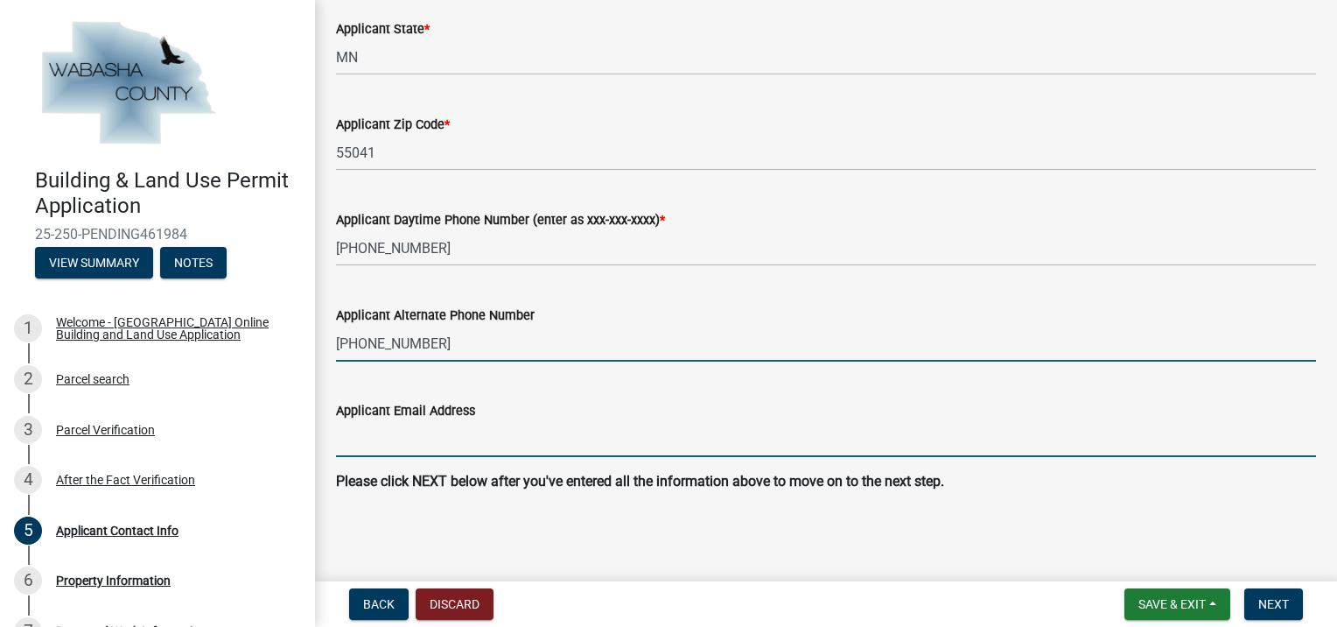
click at [446, 438] on input "Applicant Email Address" at bounding box center [826, 439] width 980 height 36
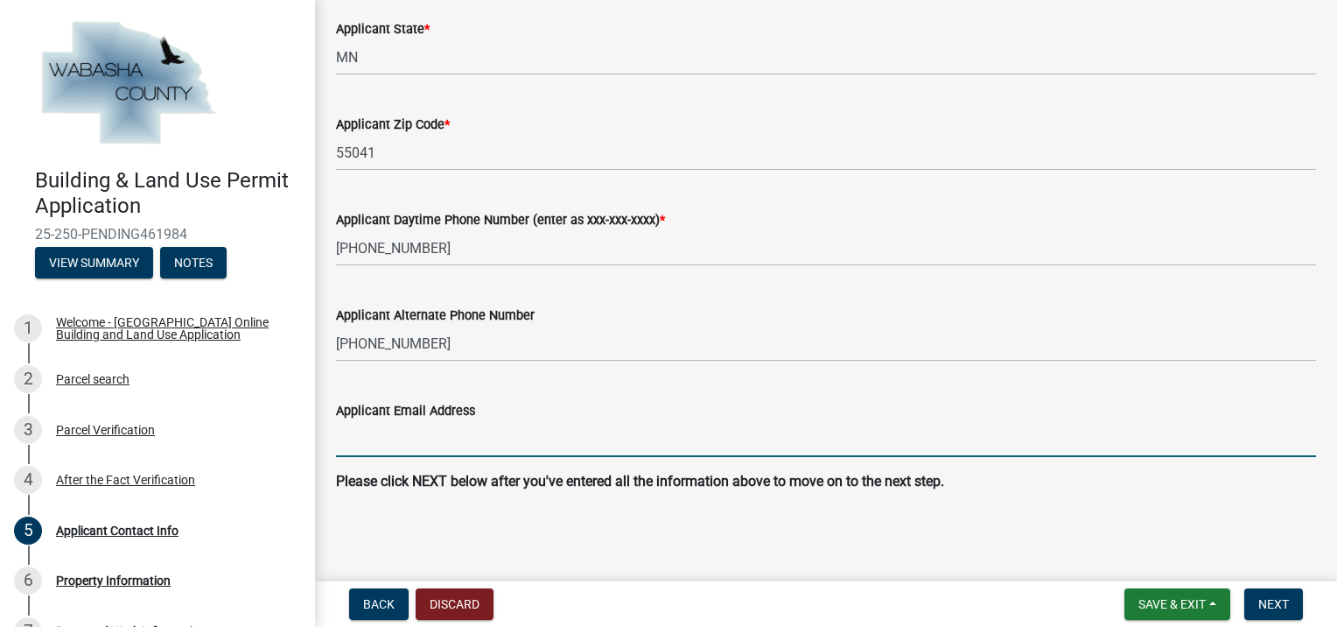
click at [396, 431] on input "Applicant Email Address" at bounding box center [826, 439] width 980 height 36
paste input "[EMAIL_ADDRESS][DOMAIN_NAME]"
type input "[EMAIL_ADDRESS][DOMAIN_NAME]"
click at [1280, 610] on span "Next" at bounding box center [1273, 604] width 31 height 14
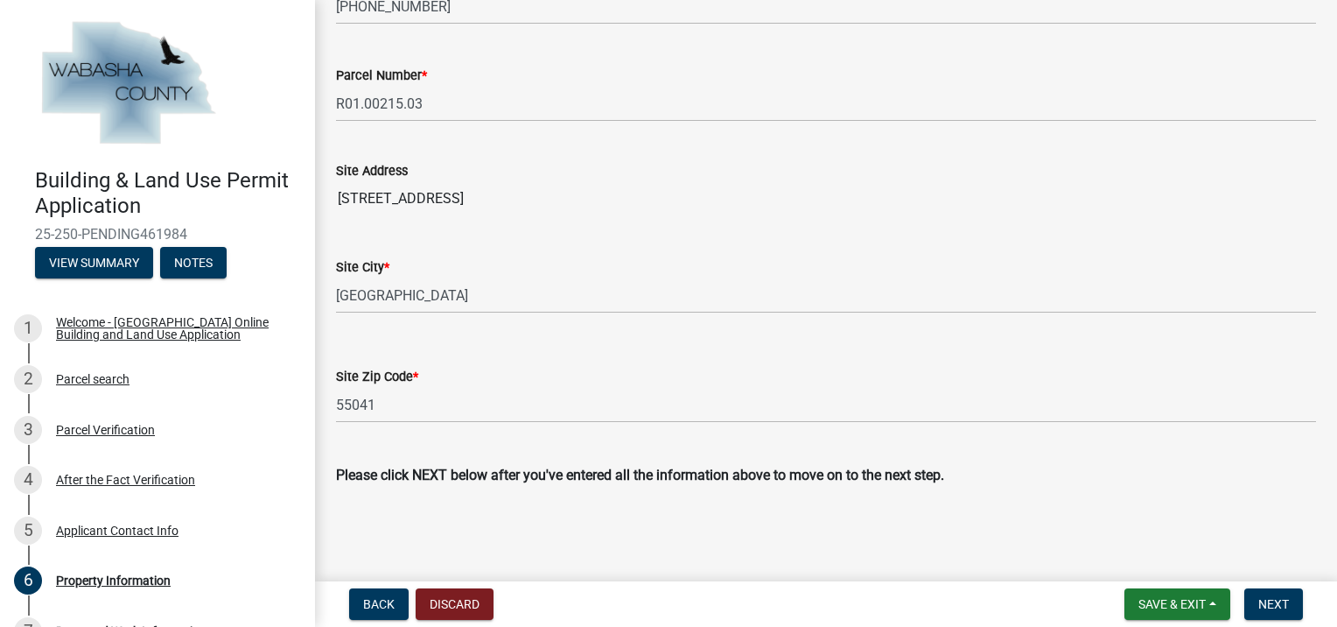
scroll to position [729, 0]
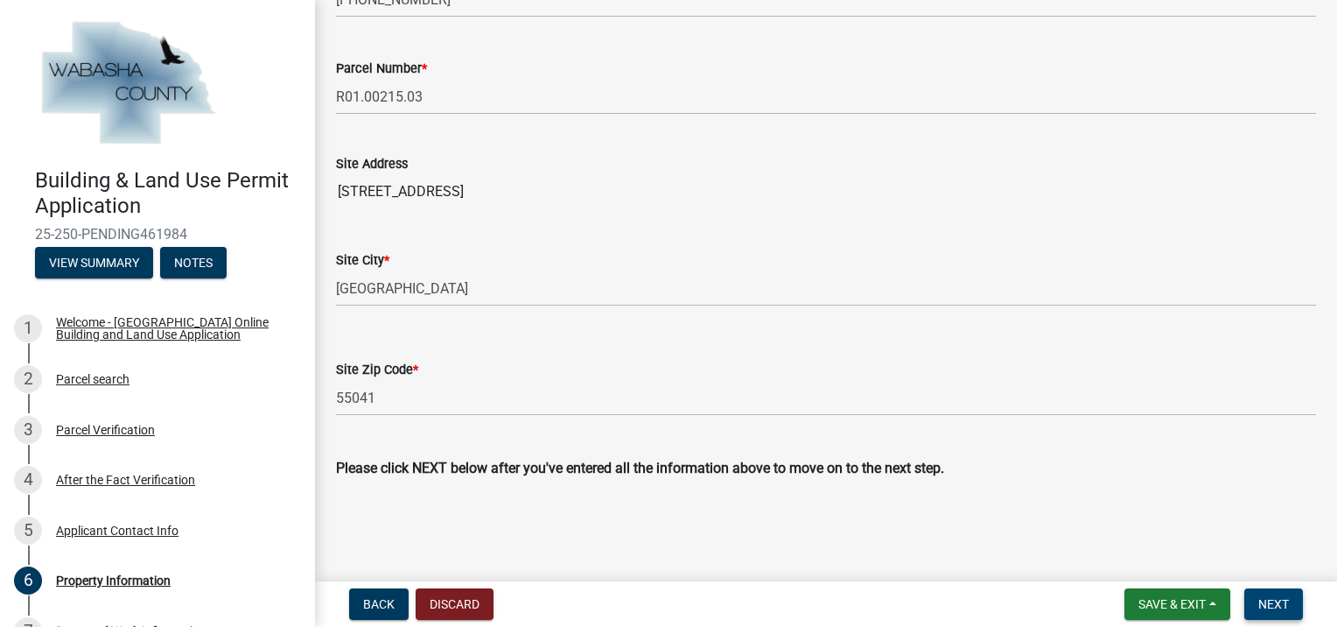
click at [1271, 602] on span "Next" at bounding box center [1273, 604] width 31 height 14
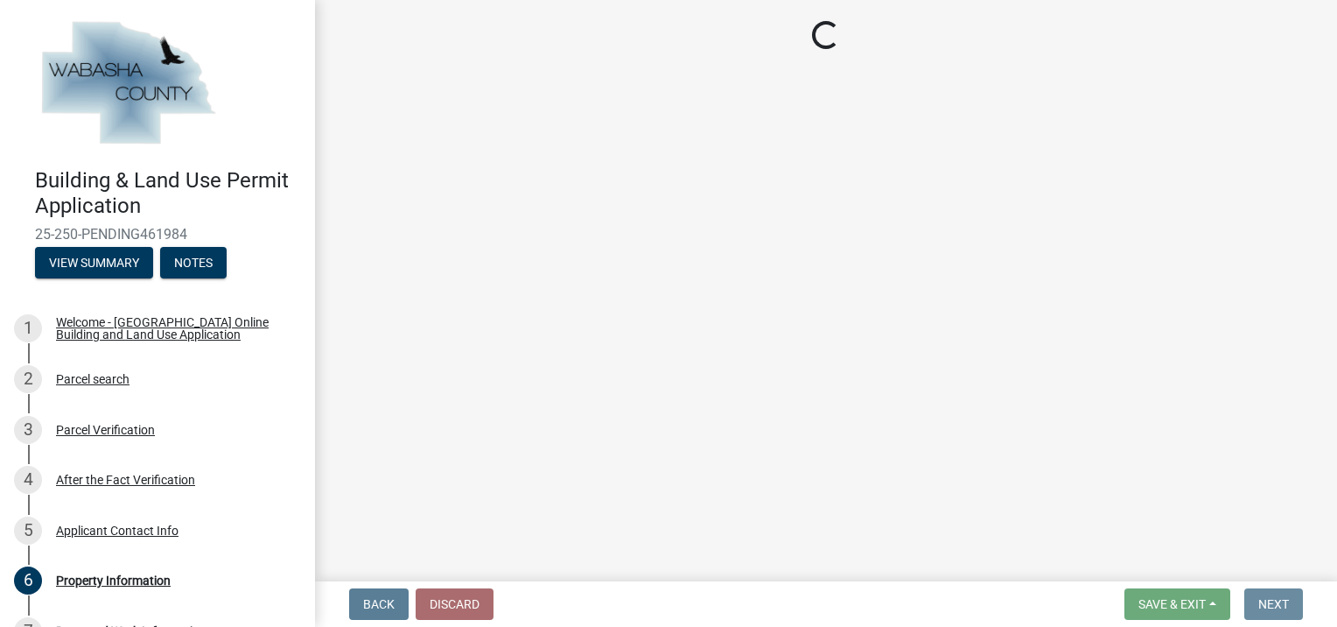
scroll to position [0, 0]
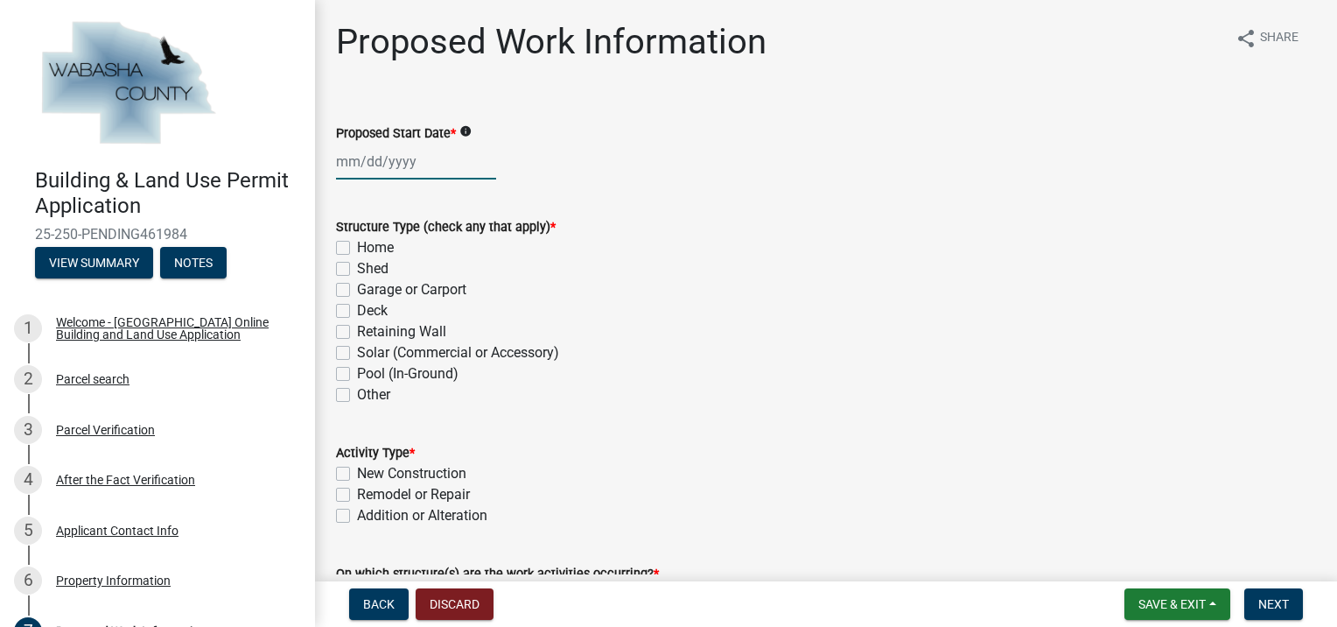
click at [420, 165] on div at bounding box center [416, 162] width 160 height 36
select select "8"
select select "2025"
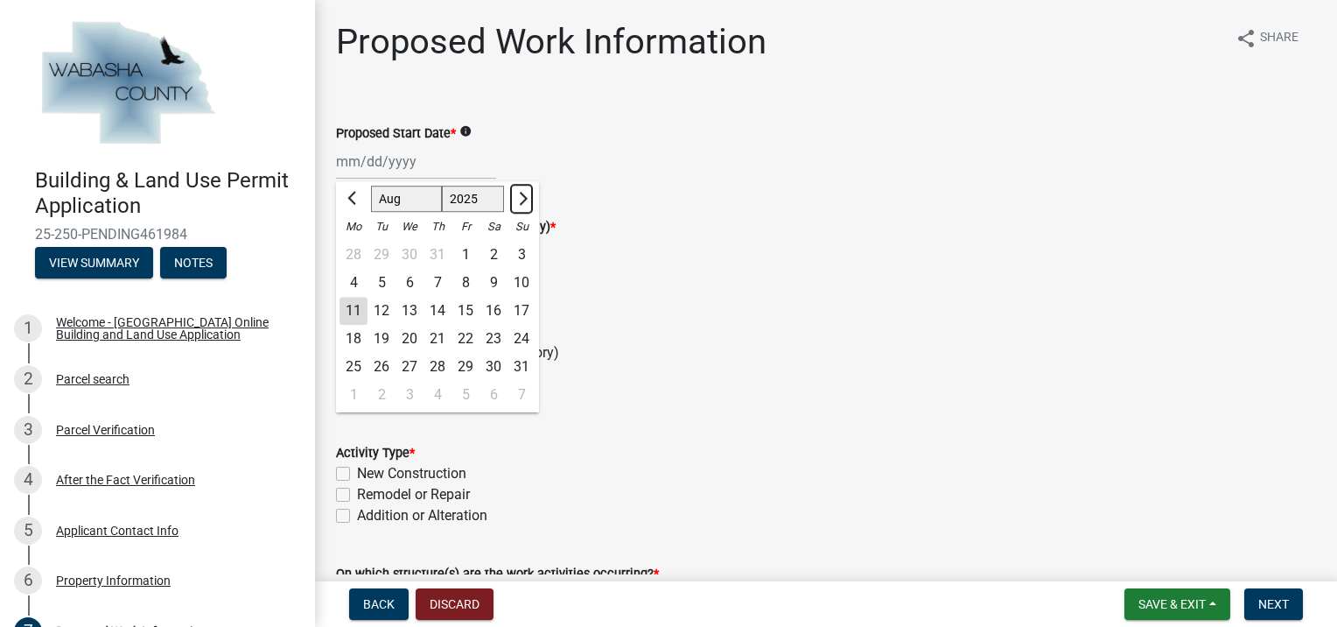
click at [518, 196] on span "Next month" at bounding box center [521, 198] width 13 height 13
select select "9"
click at [379, 281] on div "9" at bounding box center [382, 283] width 28 height 28
type input "[DATE]"
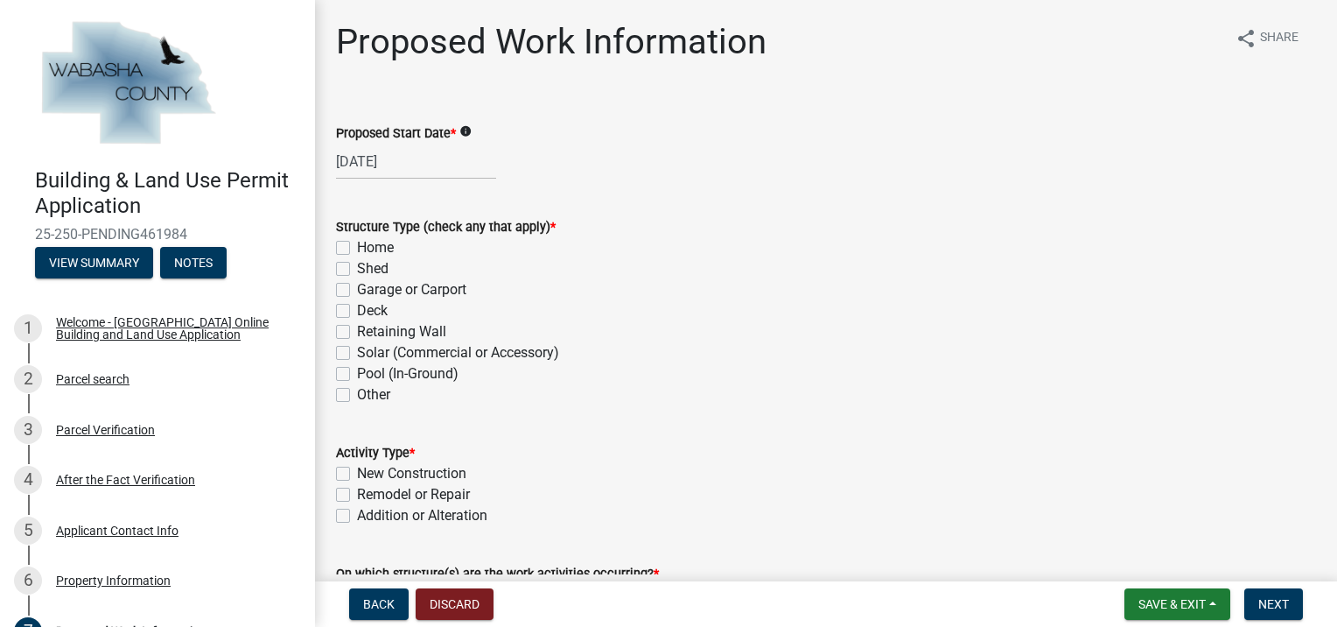
click at [357, 266] on label "Shed" at bounding box center [373, 268] width 32 height 21
click at [357, 266] on input "Shed" at bounding box center [362, 263] width 11 height 11
checkbox input "true"
checkbox input "false"
checkbox input "true"
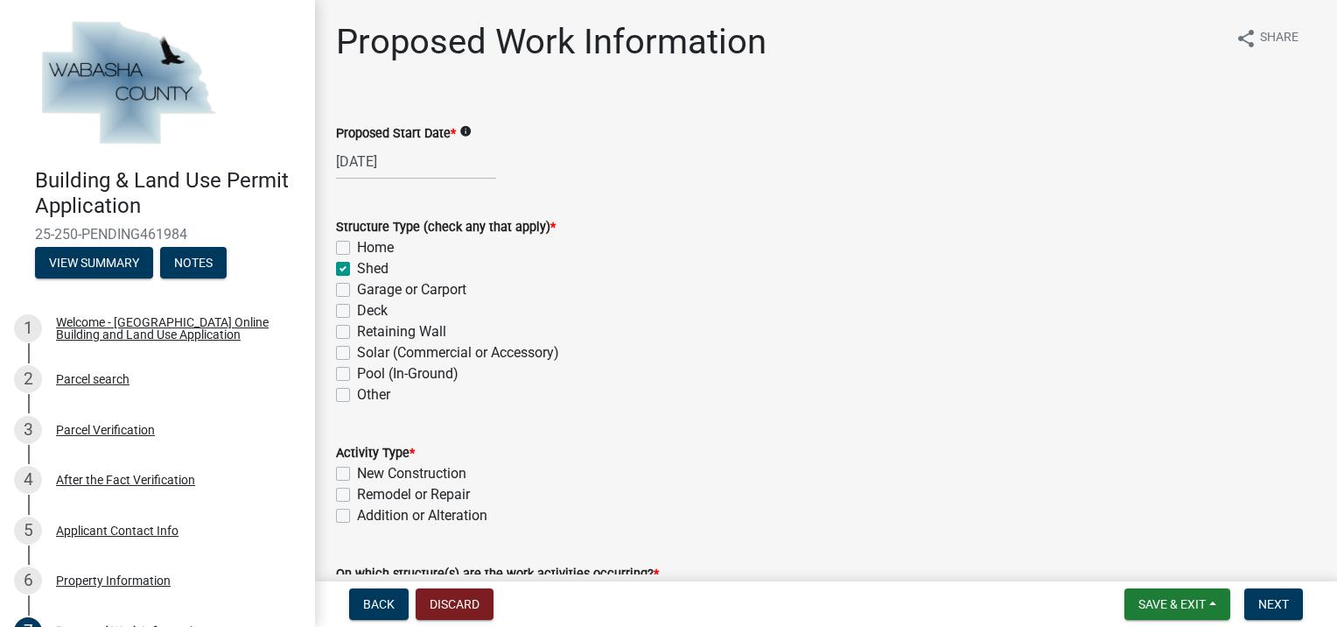
checkbox input "false"
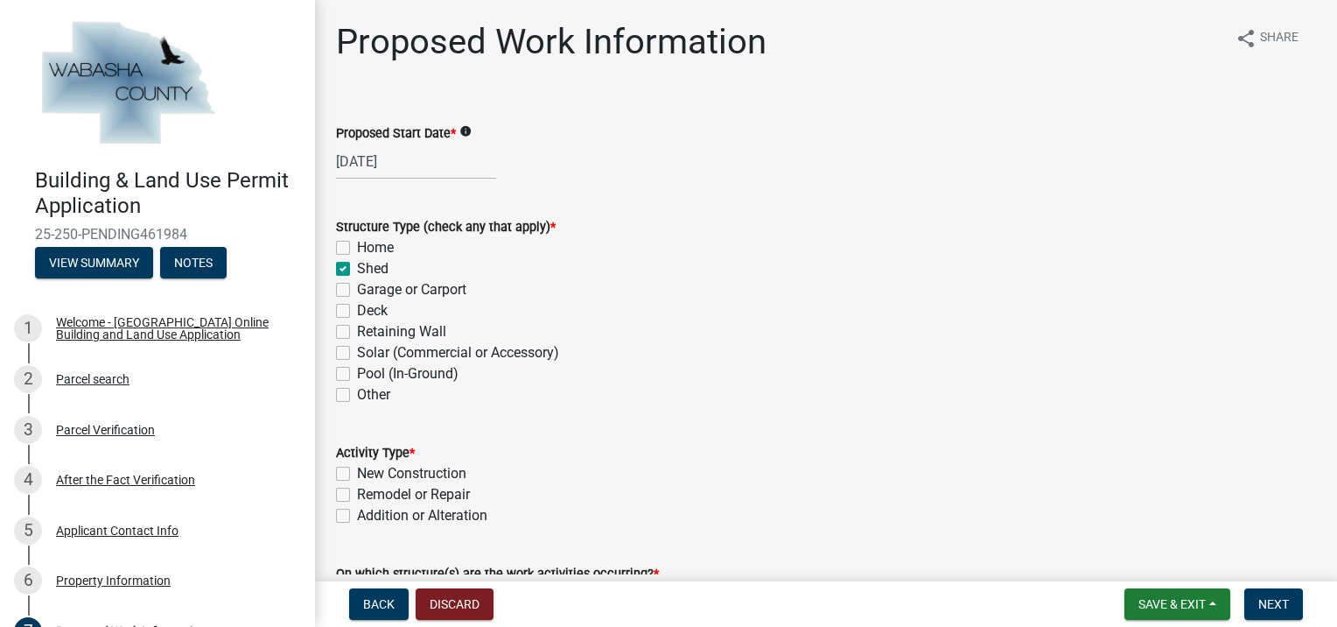
checkbox input "false"
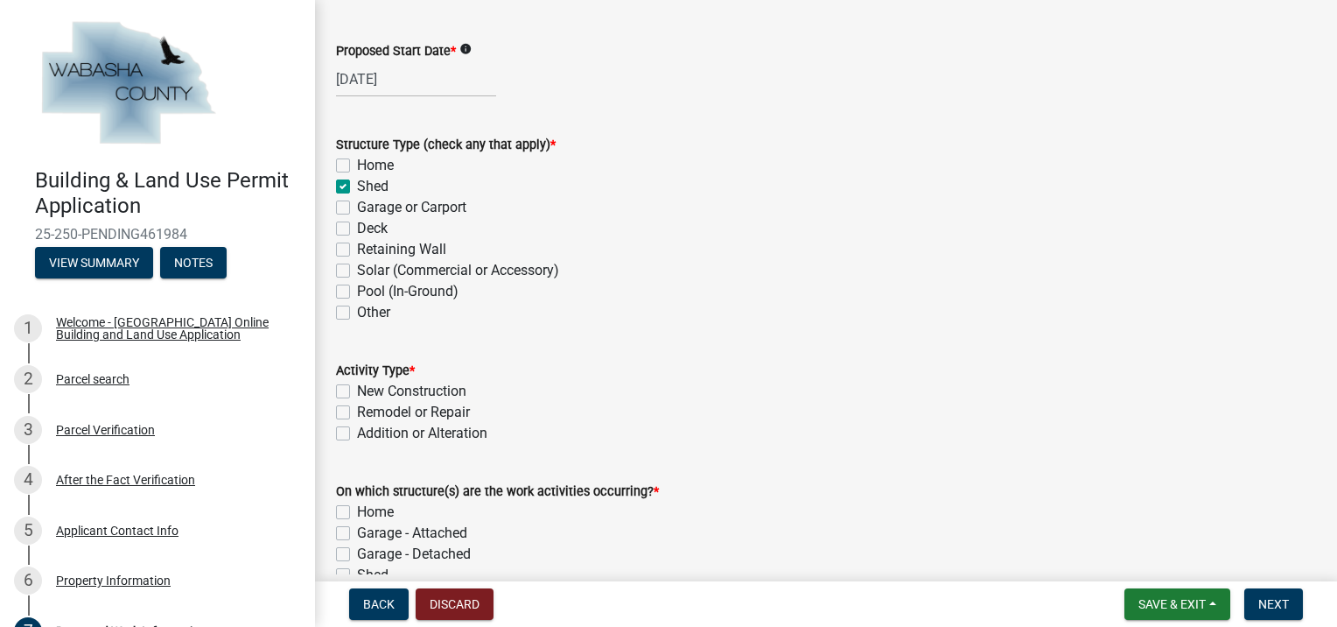
scroll to position [175, 0]
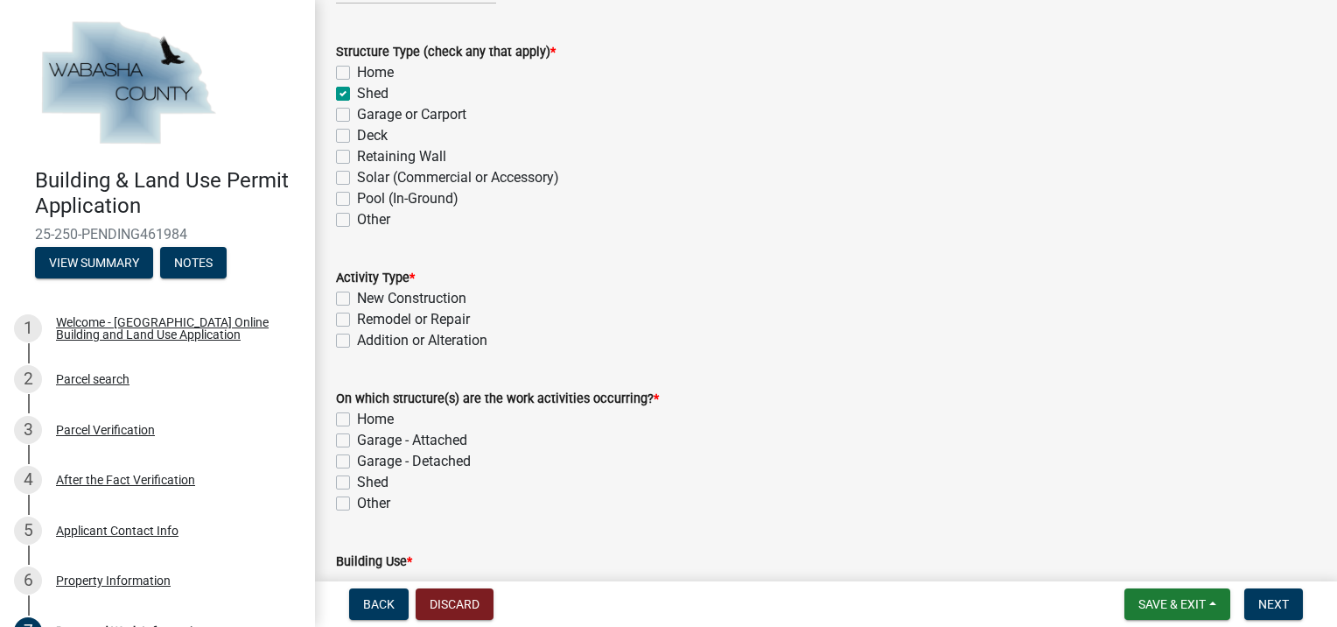
click at [357, 299] on label "New Construction" at bounding box center [411, 298] width 109 height 21
click at [357, 299] on input "New Construction" at bounding box center [362, 293] width 11 height 11
checkbox input "true"
checkbox input "false"
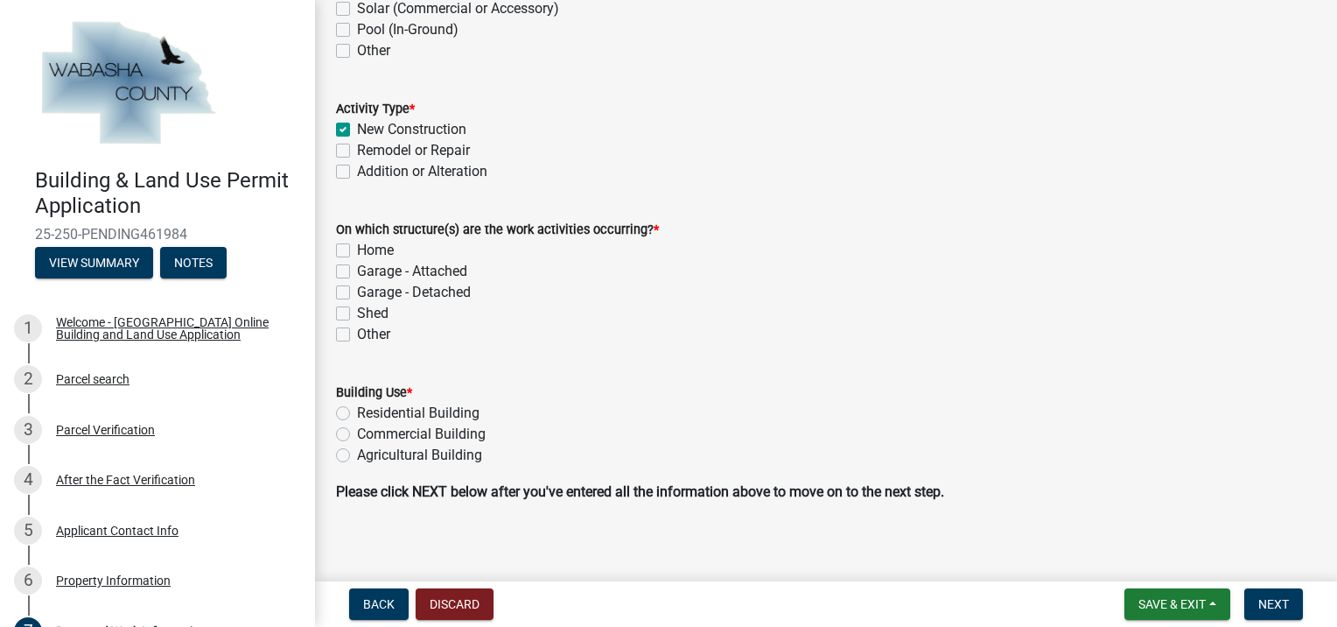
scroll to position [354, 0]
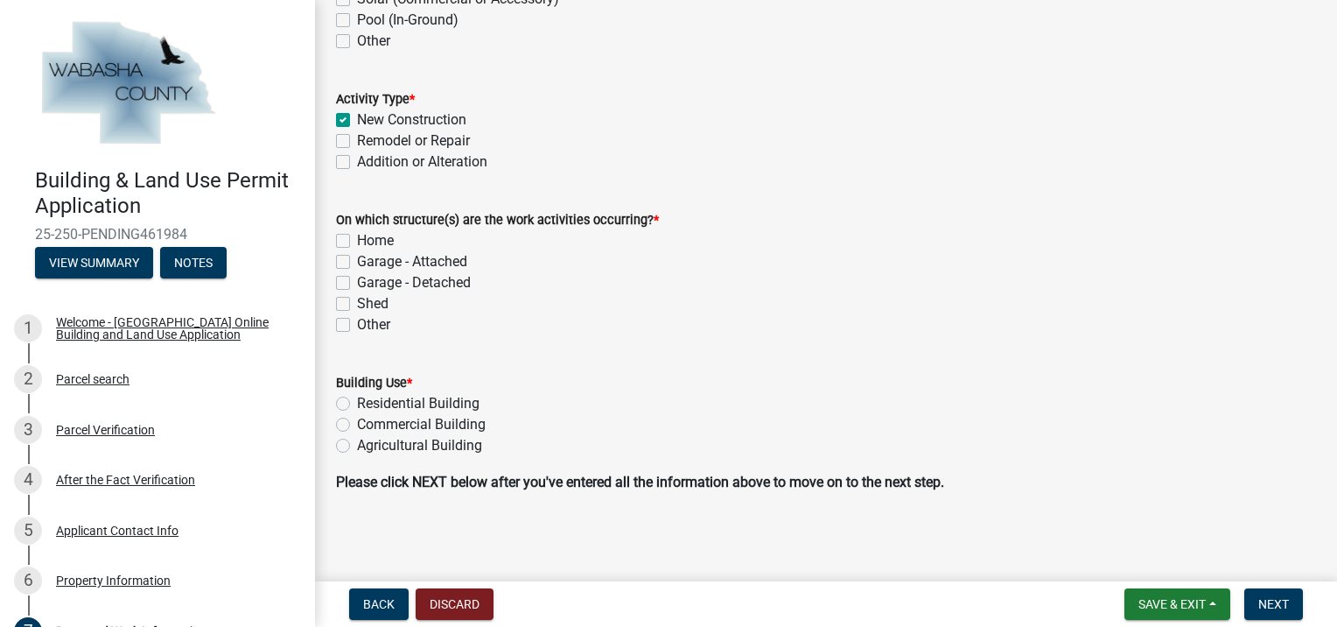
click at [357, 305] on label "Shed" at bounding box center [373, 303] width 32 height 21
click at [357, 305] on input "Shed" at bounding box center [362, 298] width 11 height 11
checkbox input "true"
checkbox input "false"
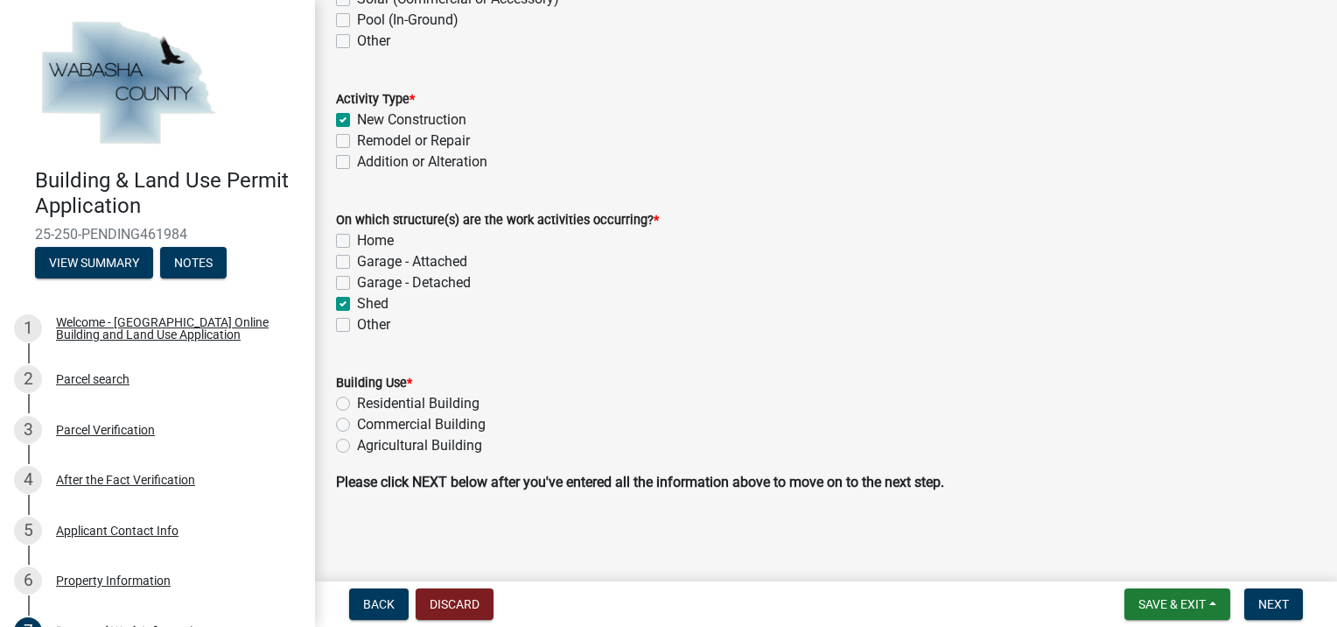
checkbox input "false"
checkbox input "true"
checkbox input "false"
click at [357, 448] on label "Agricultural Building" at bounding box center [419, 445] width 125 height 21
click at [357, 446] on input "Agricultural Building" at bounding box center [362, 440] width 11 height 11
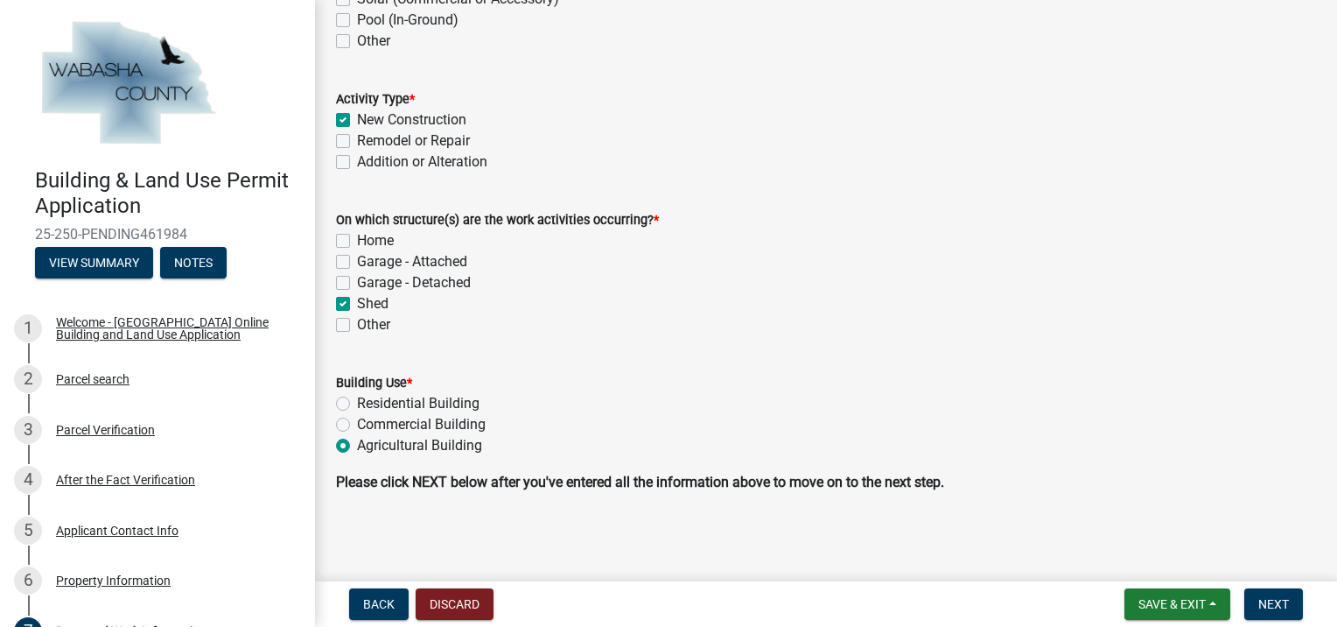
radio input "true"
click at [1274, 600] on span "Next" at bounding box center [1273, 604] width 31 height 14
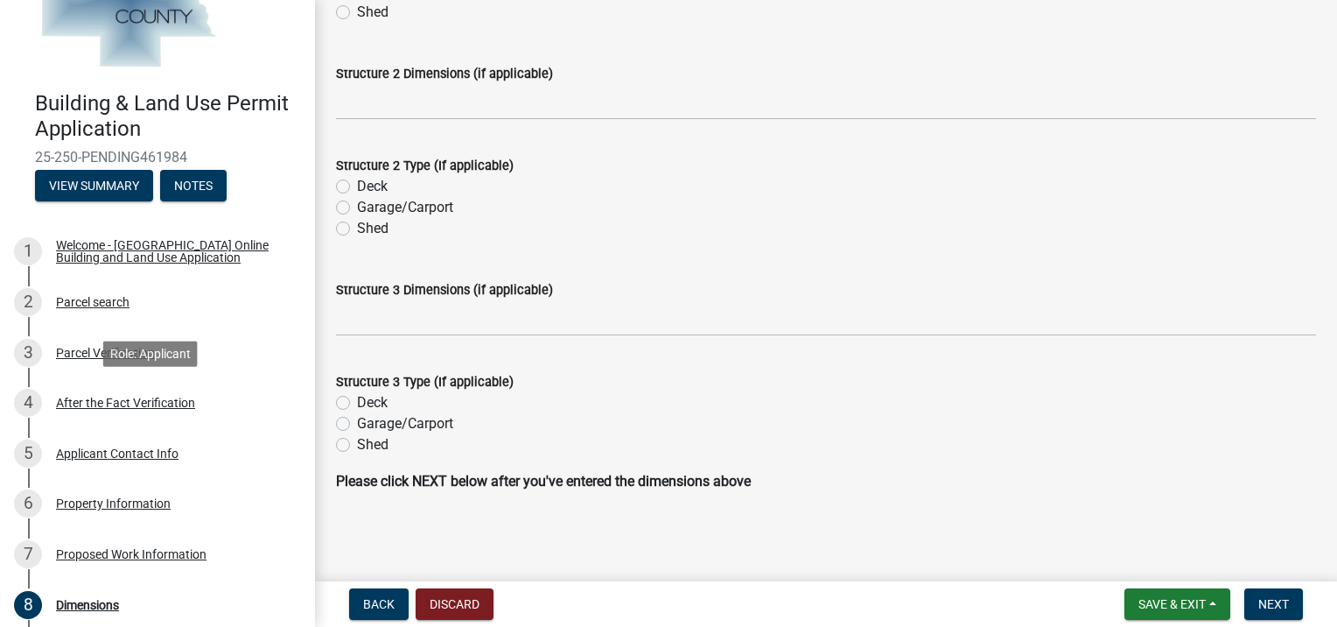
scroll to position [88, 0]
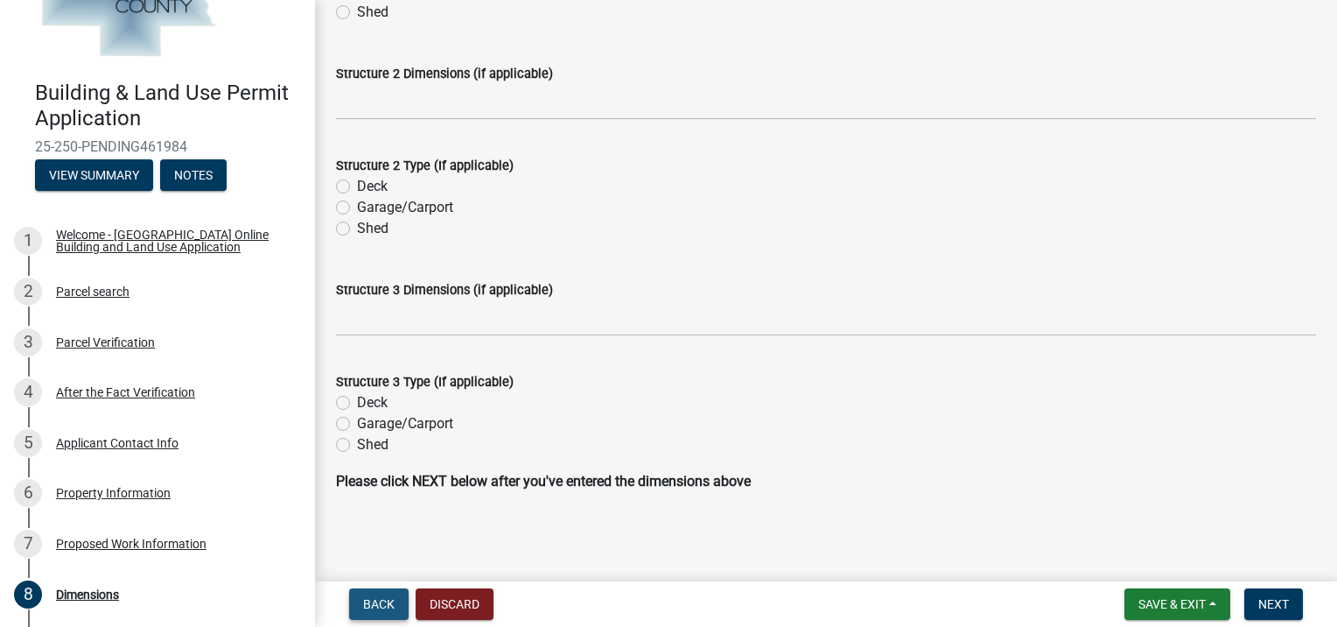
click at [399, 608] on button "Back" at bounding box center [379, 604] width 60 height 32
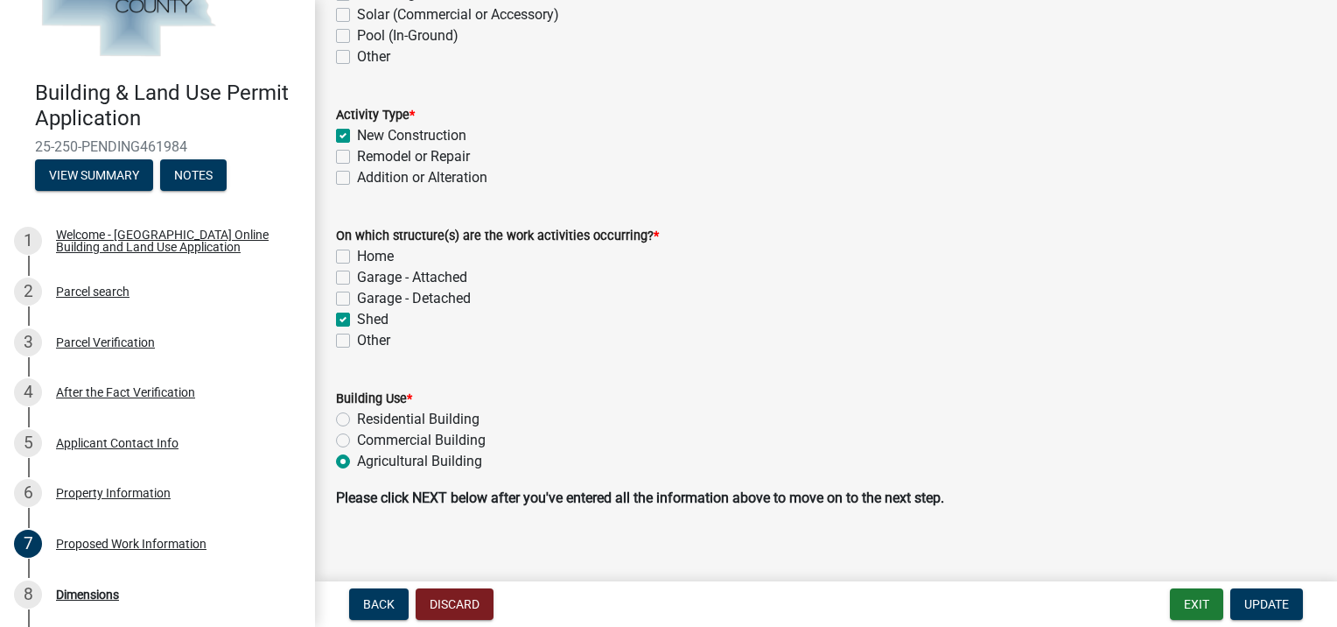
scroll to position [354, 0]
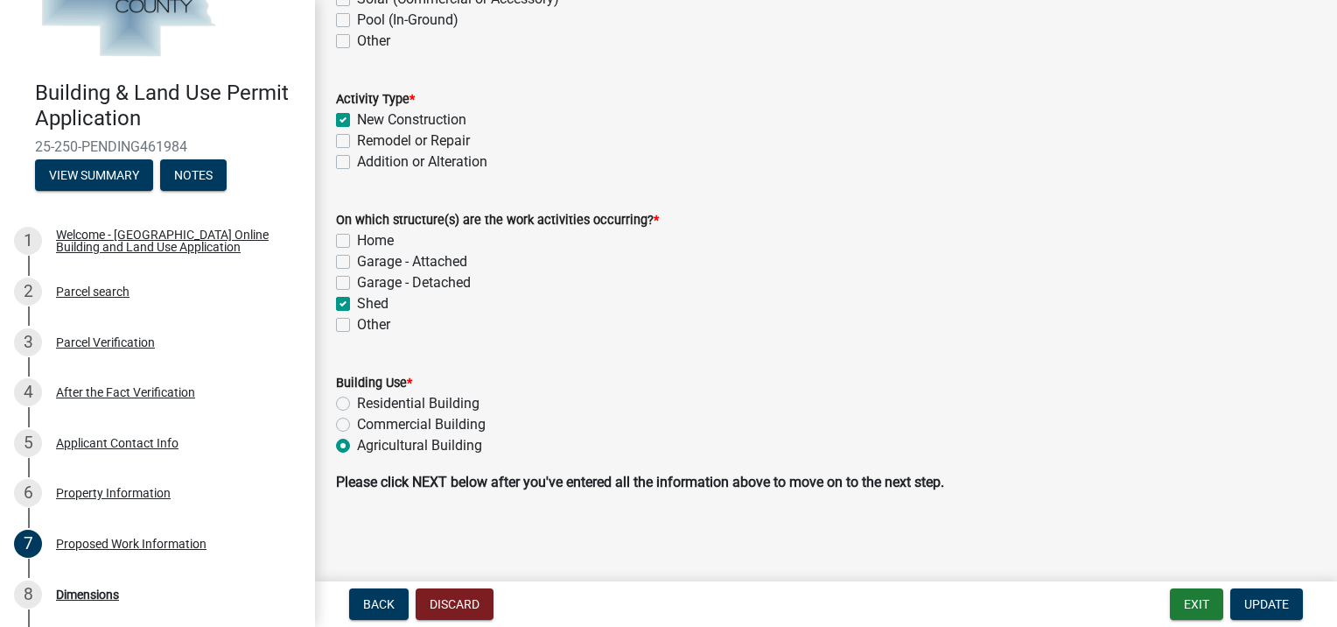
click at [357, 408] on label "Residential Building" at bounding box center [418, 403] width 123 height 21
click at [357, 404] on input "Residential Building" at bounding box center [362, 398] width 11 height 11
radio input "true"
click at [1278, 606] on span "Update" at bounding box center [1266, 604] width 45 height 14
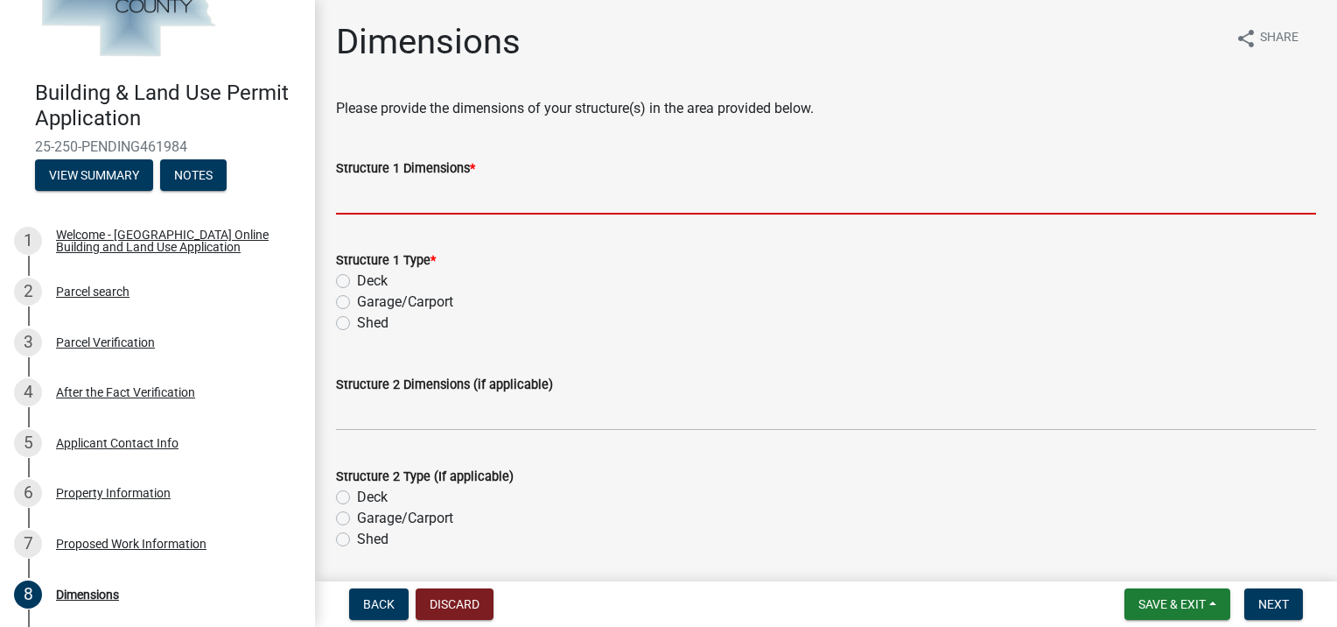
click at [416, 199] on input "Structure 1 Dimensions *" at bounding box center [826, 197] width 980 height 36
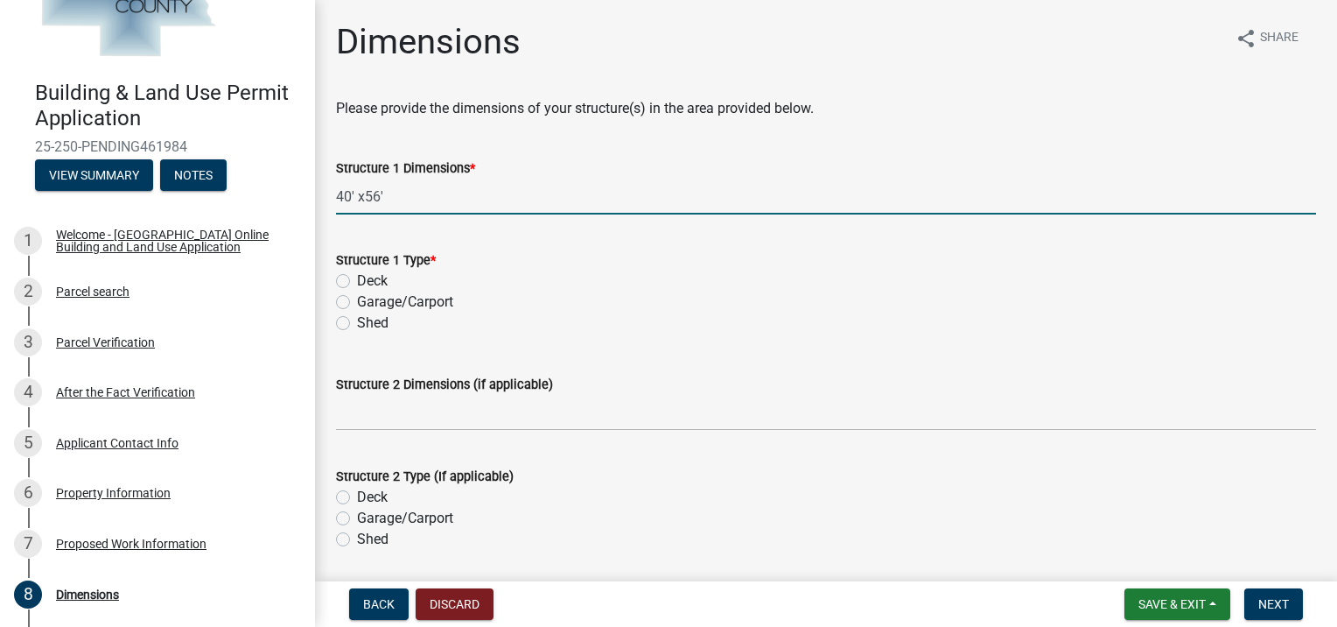
type input "40' x56'"
click at [357, 326] on label "Shed" at bounding box center [373, 322] width 32 height 21
click at [357, 324] on input "Shed" at bounding box center [362, 317] width 11 height 11
radio input "true"
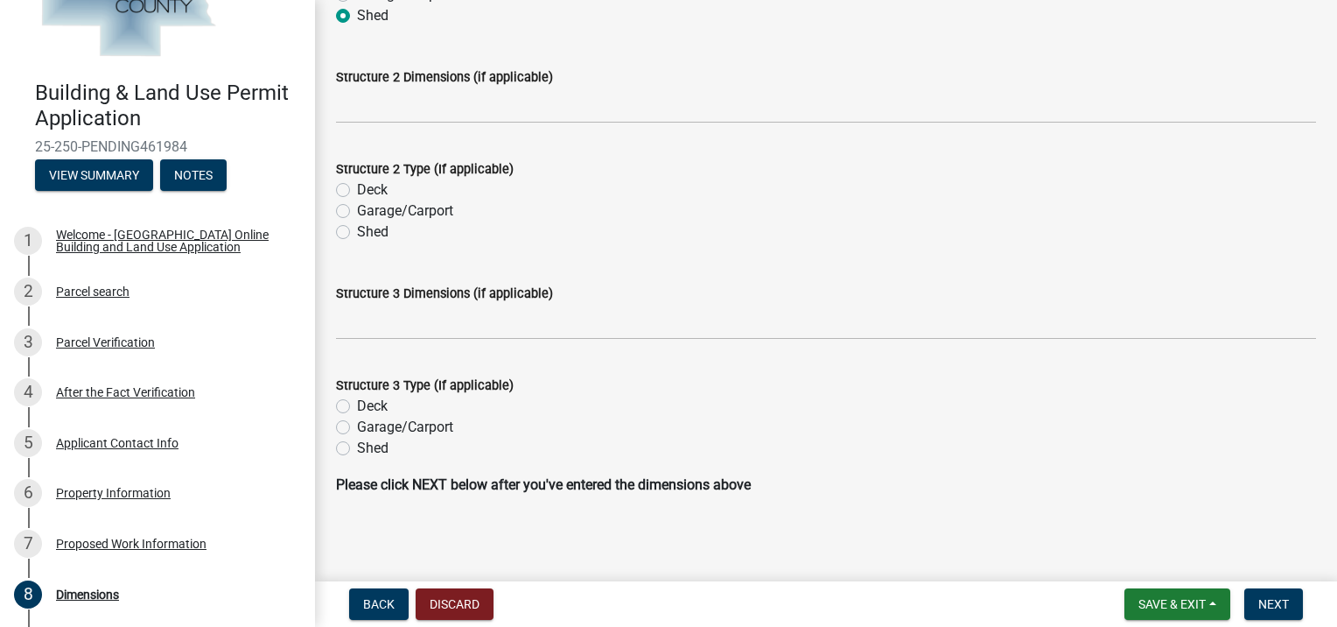
scroll to position [311, 0]
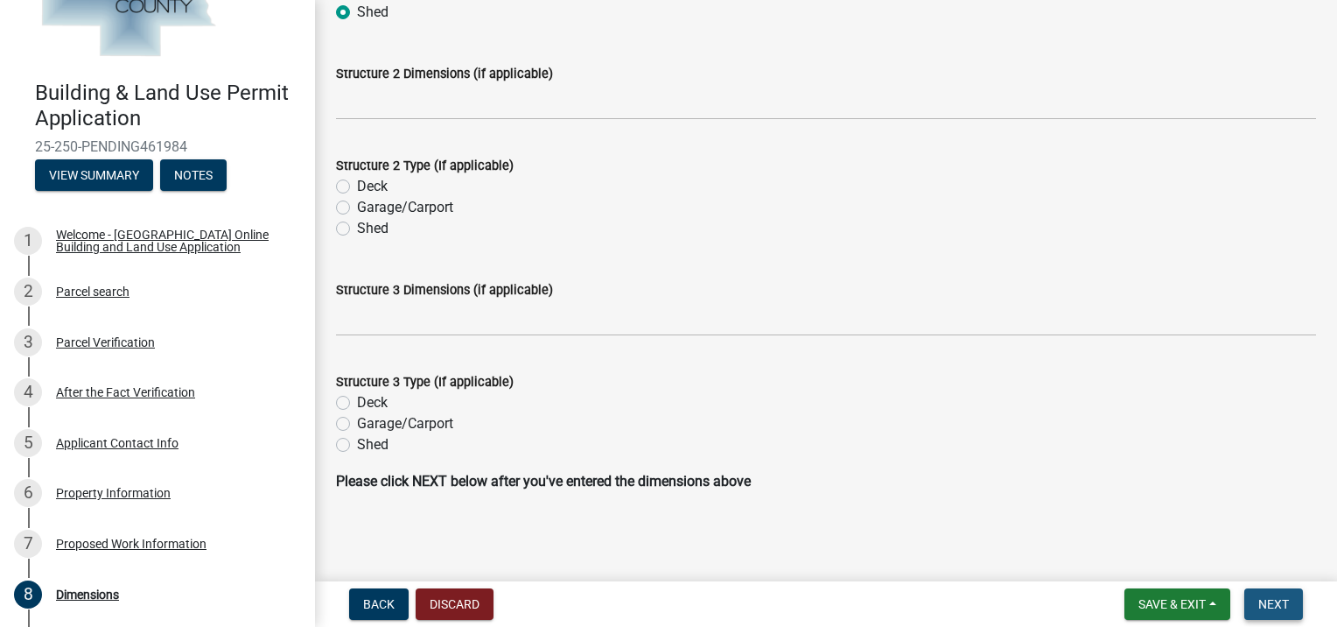
click at [1278, 609] on span "Next" at bounding box center [1273, 604] width 31 height 14
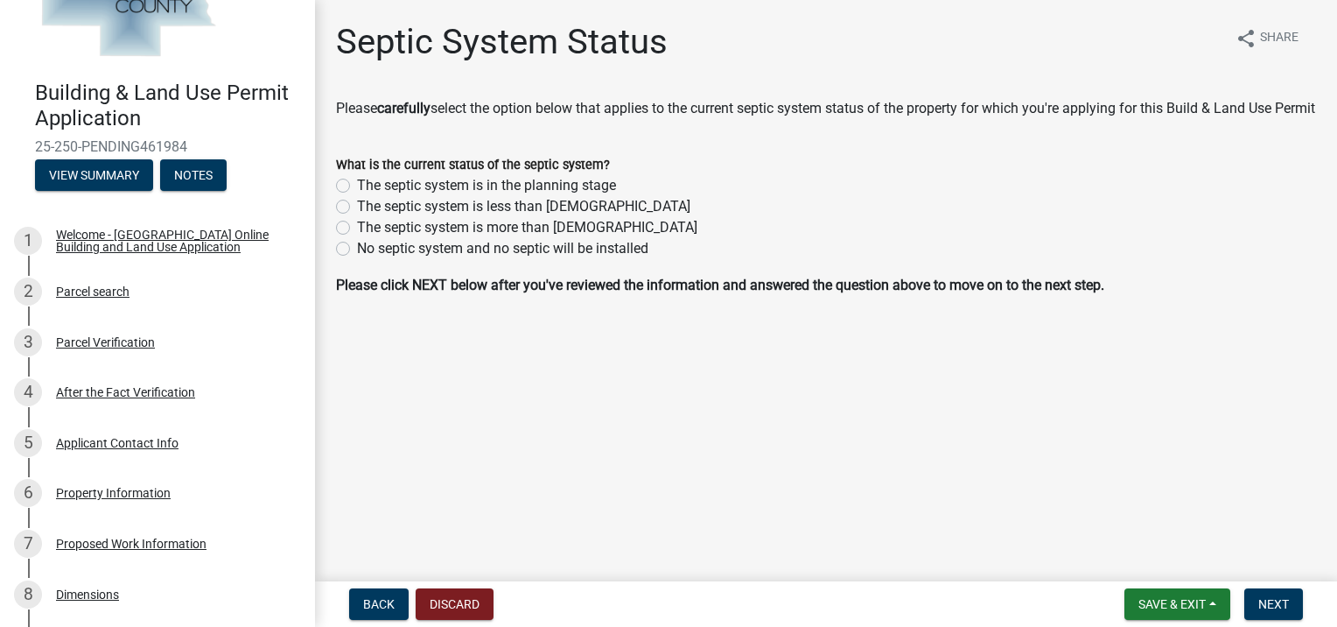
click at [357, 238] on label "The septic system is more than [DEMOGRAPHIC_DATA]" at bounding box center [527, 227] width 340 height 21
click at [357, 228] on input "The septic system is more than [DEMOGRAPHIC_DATA]" at bounding box center [362, 222] width 11 height 11
radio input "true"
click at [1284, 606] on span "Next" at bounding box center [1273, 604] width 31 height 14
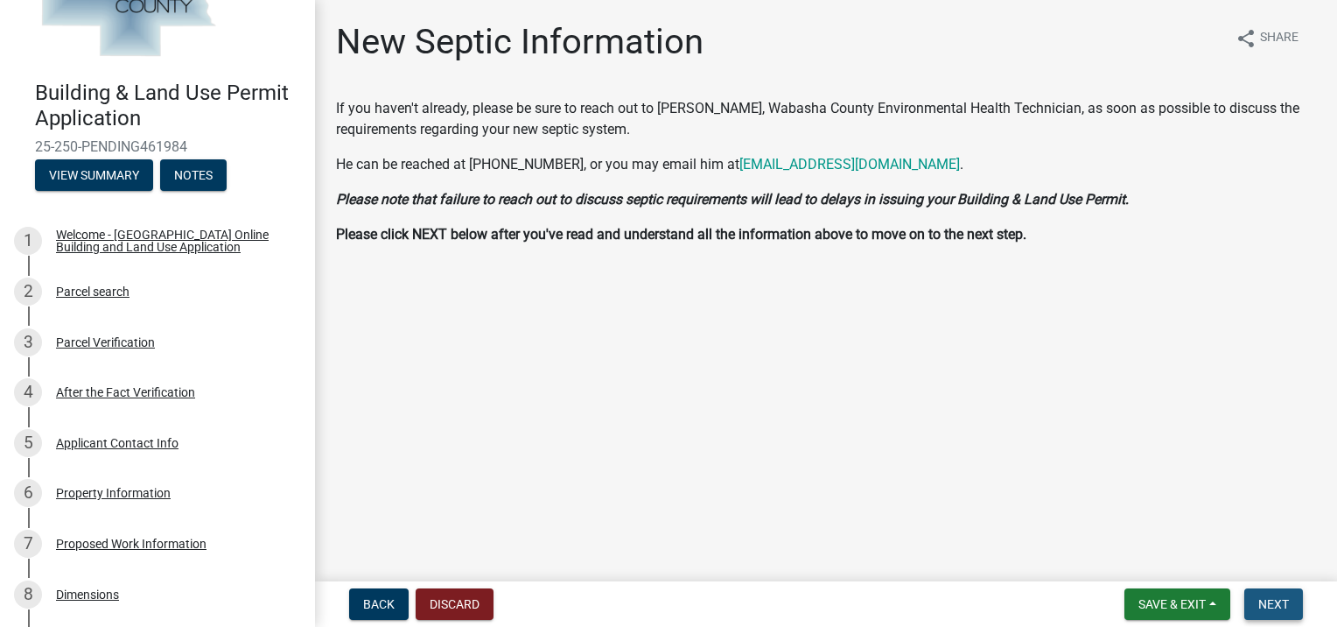
click at [1257, 606] on button "Next" at bounding box center [1273, 604] width 59 height 32
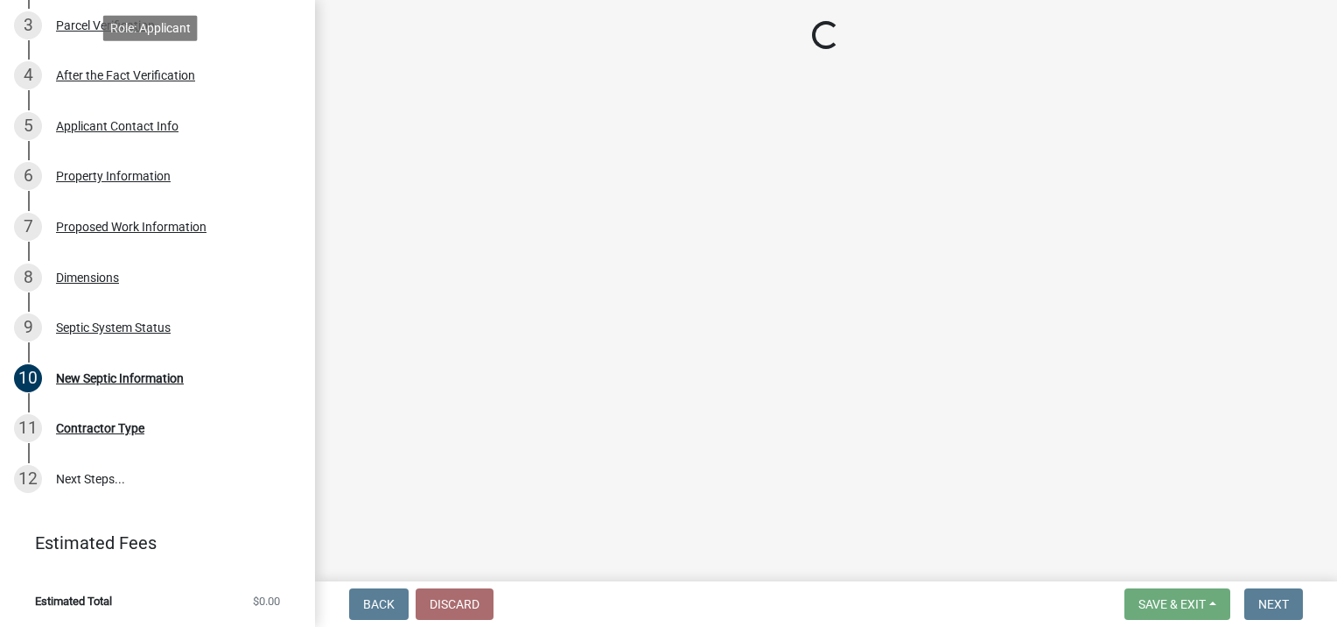
scroll to position [405, 0]
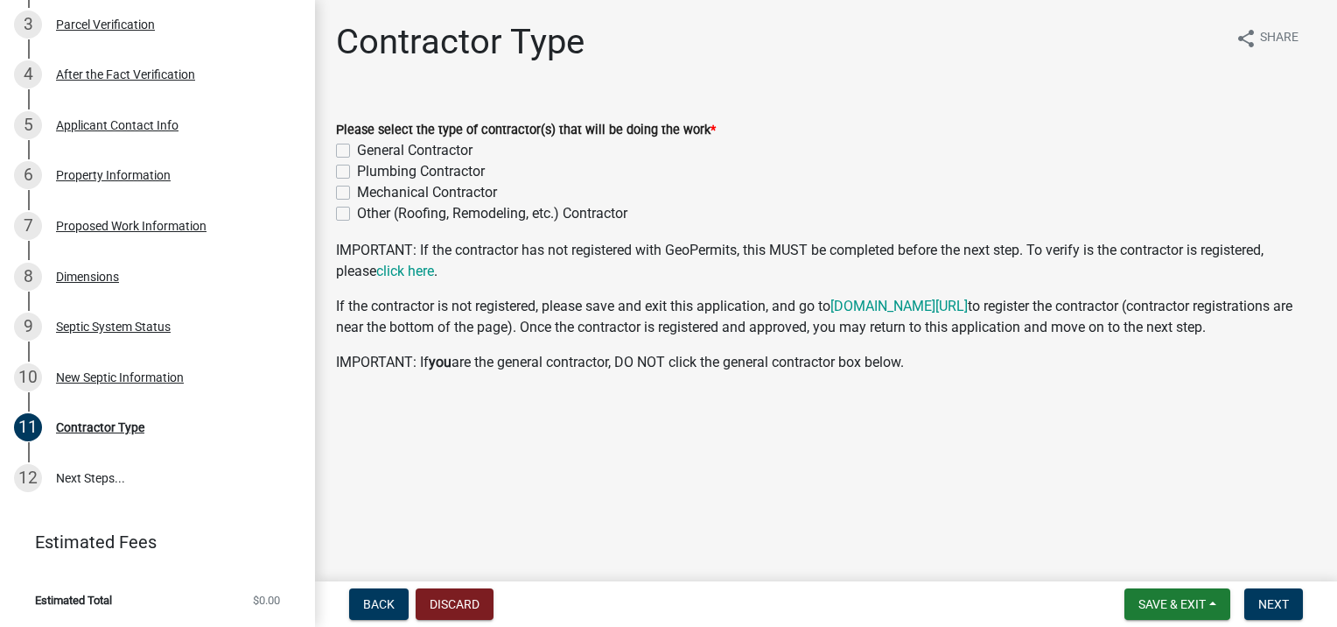
click at [357, 151] on label "General Contractor" at bounding box center [415, 150] width 116 height 21
click at [357, 151] on input "General Contractor" at bounding box center [362, 145] width 11 height 11
checkbox input "true"
checkbox input "false"
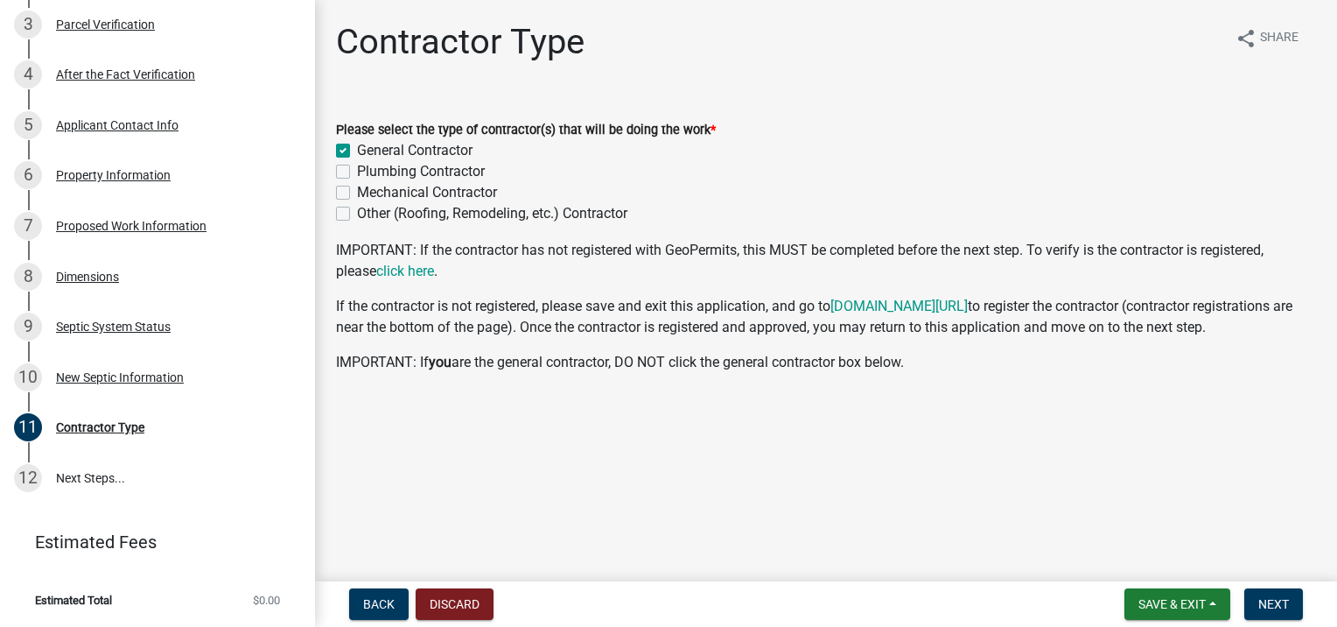
checkbox input "false"
click at [1271, 606] on span "Next" at bounding box center [1273, 604] width 31 height 14
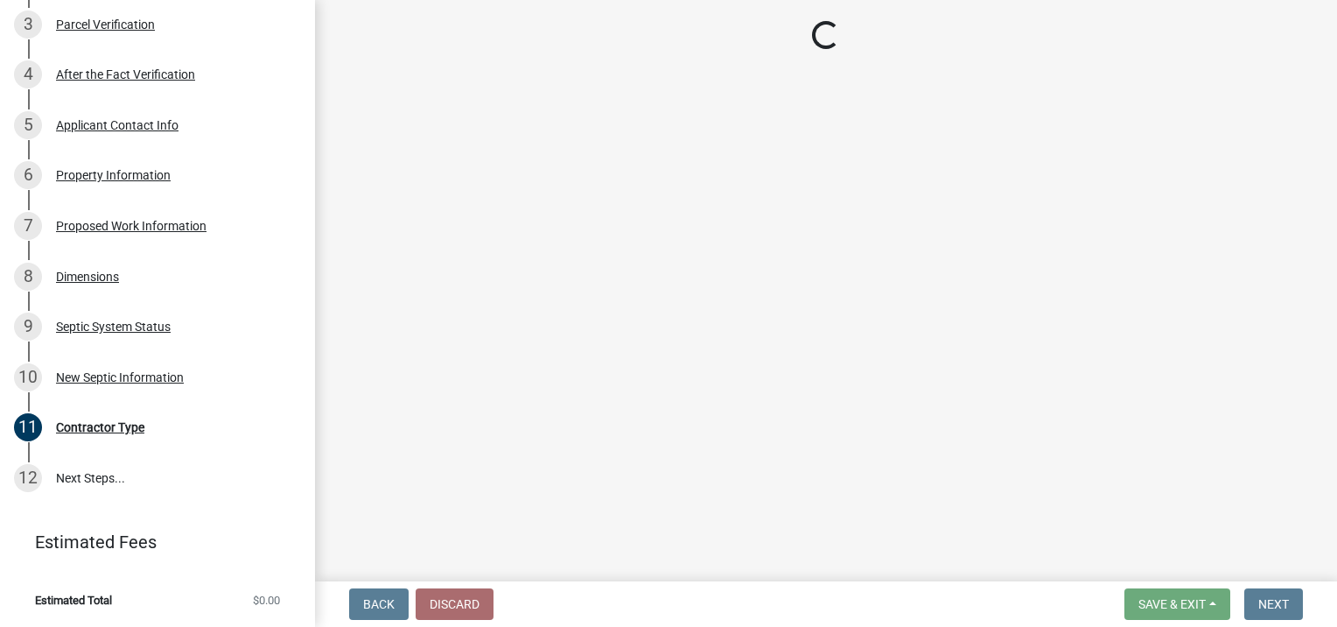
scroll to position [455, 0]
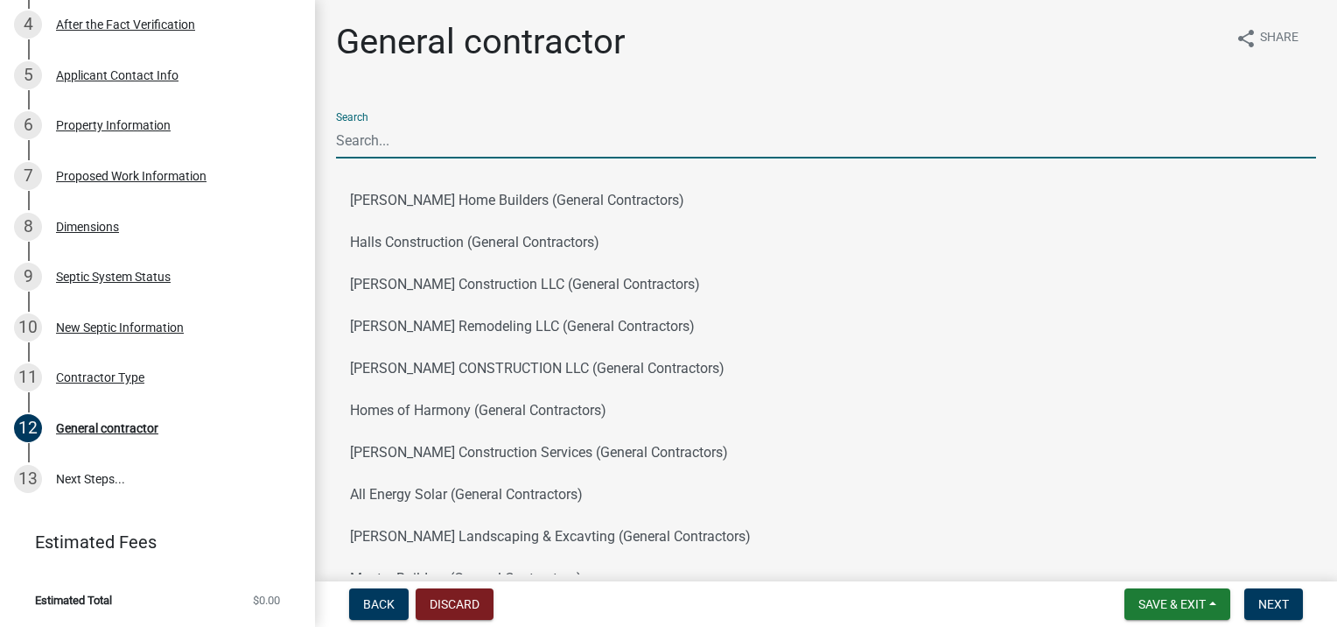
click at [390, 140] on input "Search" at bounding box center [826, 141] width 980 height 36
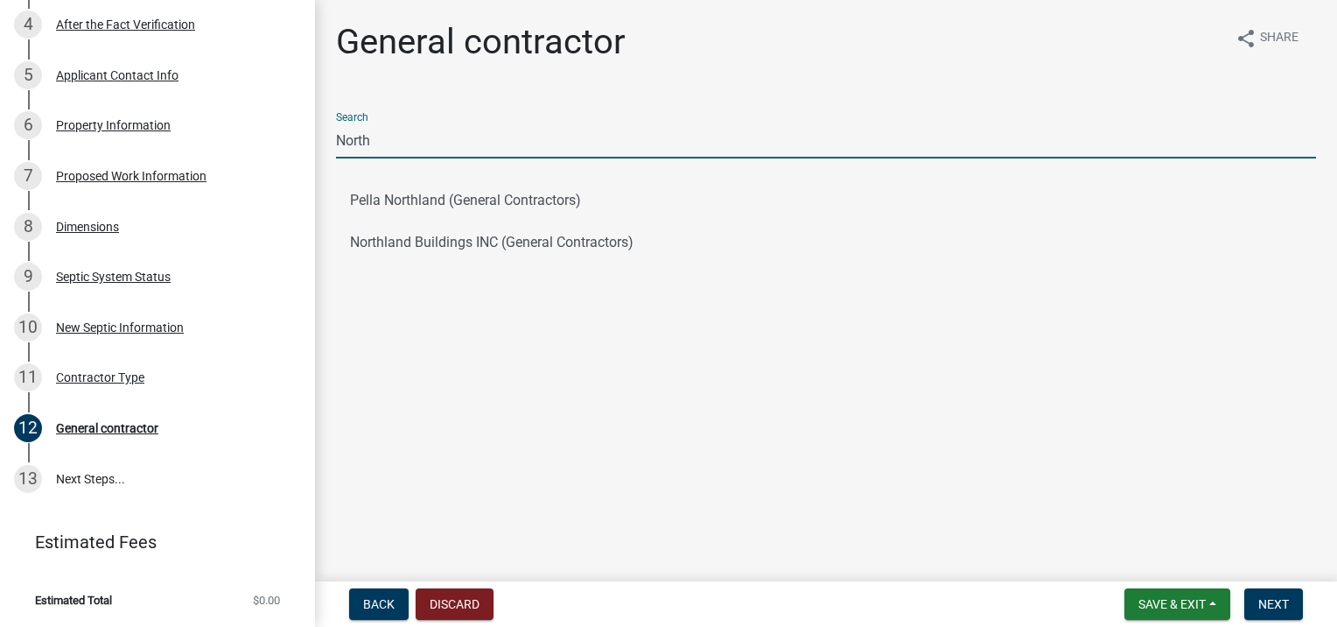
type input "North"
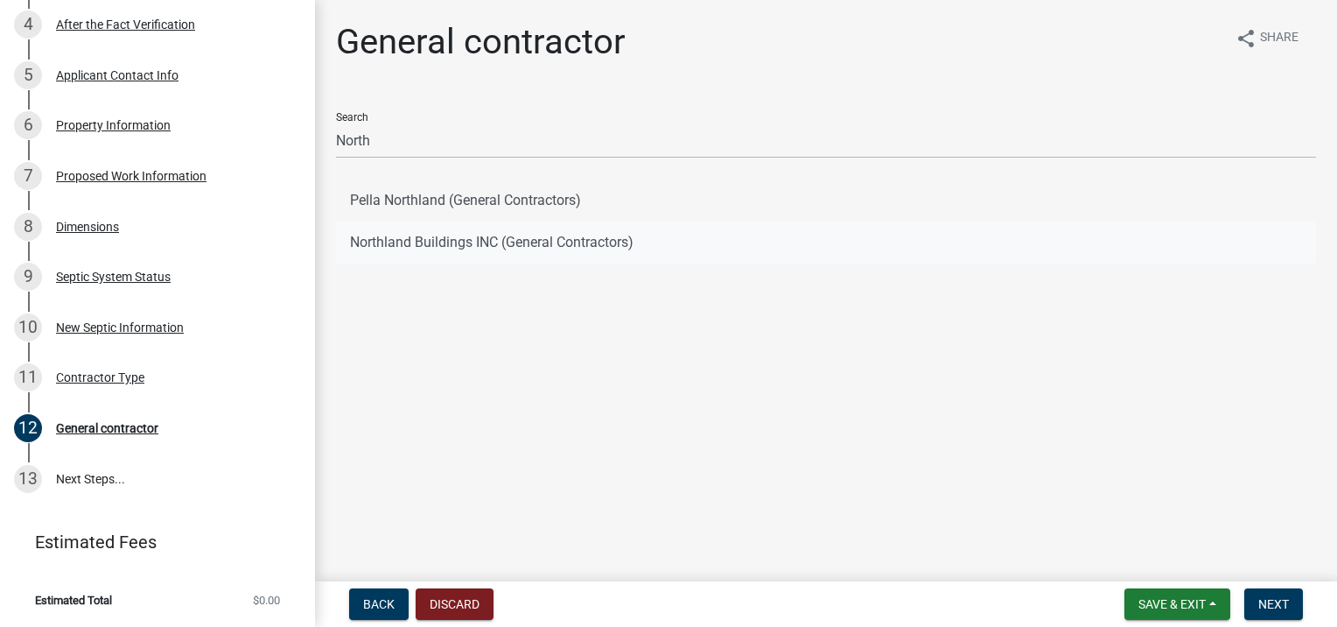
click at [458, 235] on button "Northland Buildings INC (General Contractors)" at bounding box center [826, 242] width 980 height 42
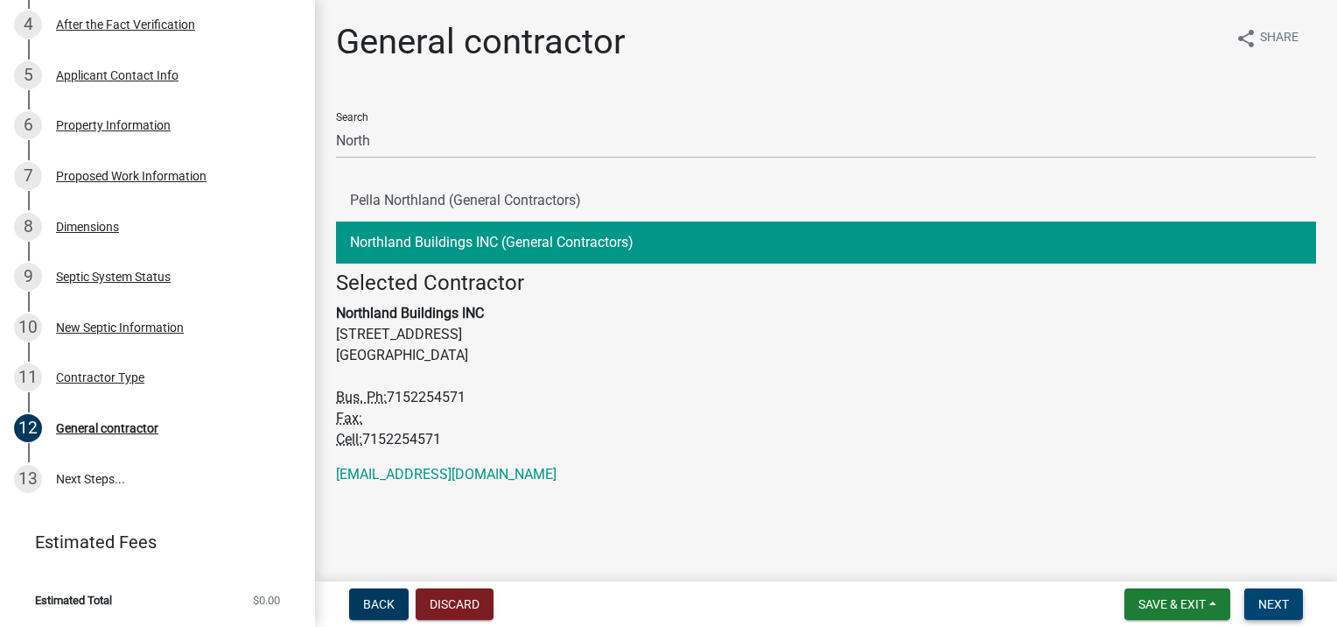
click at [1284, 611] on button "Next" at bounding box center [1273, 604] width 59 height 32
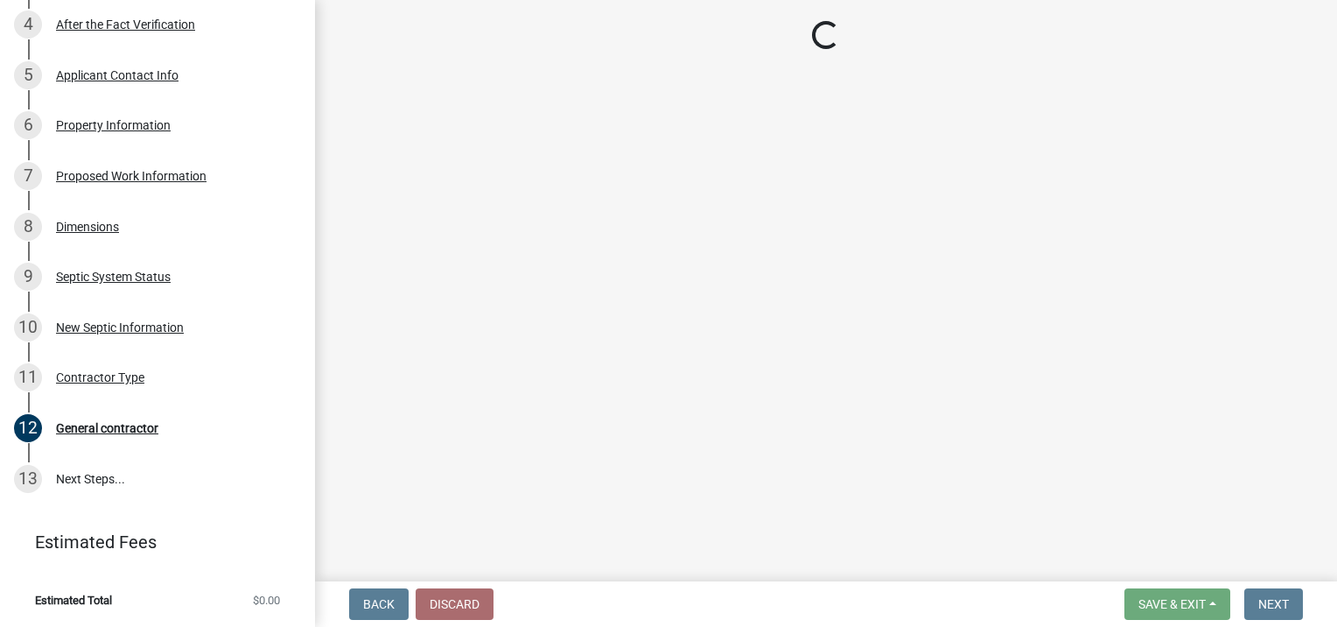
scroll to position [657, 0]
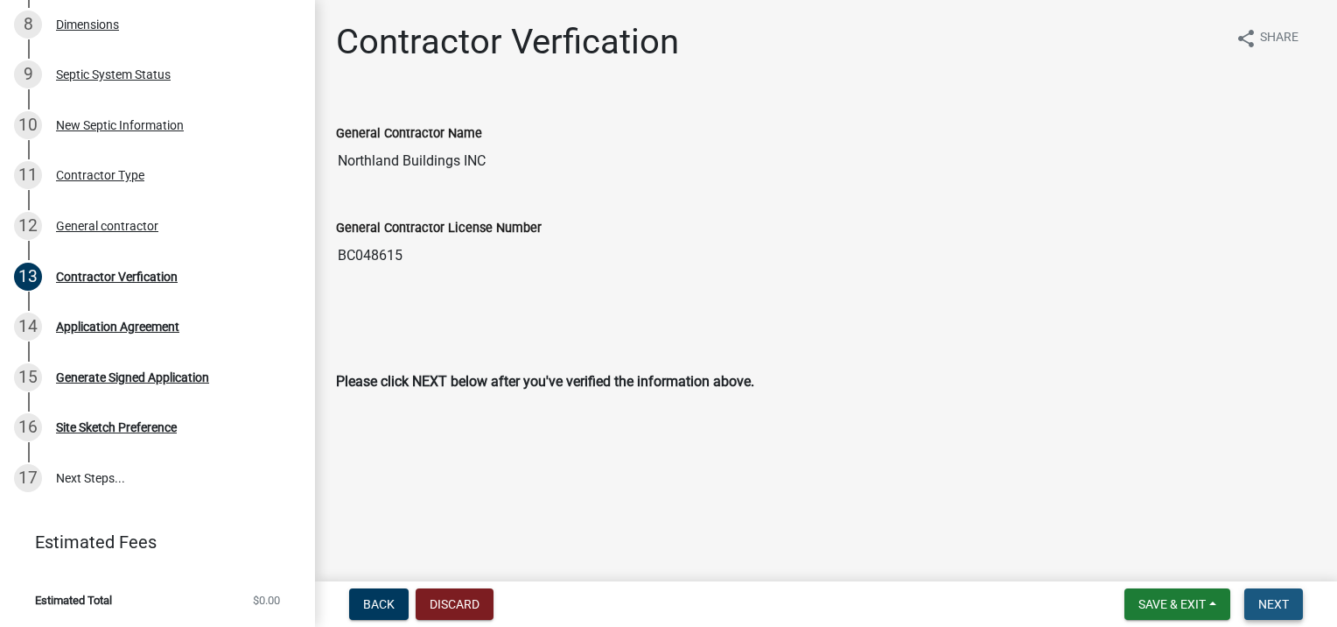
click at [1273, 603] on span "Next" at bounding box center [1273, 604] width 31 height 14
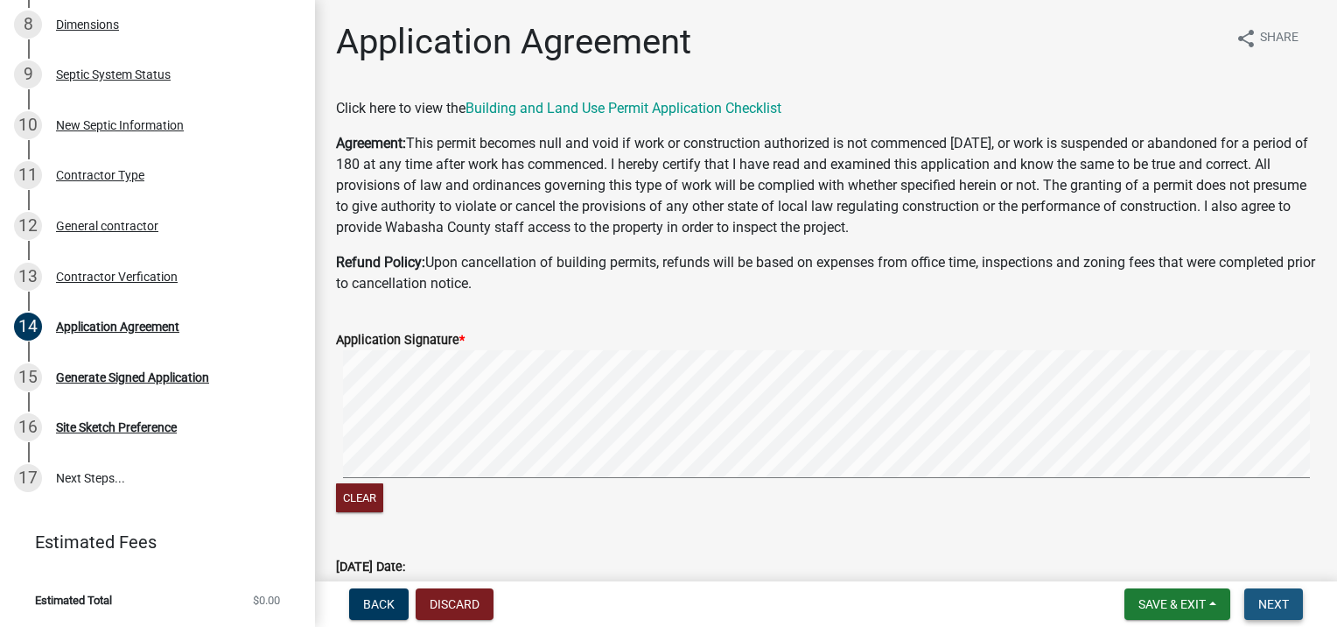
click at [1270, 601] on span "Next" at bounding box center [1273, 604] width 31 height 14
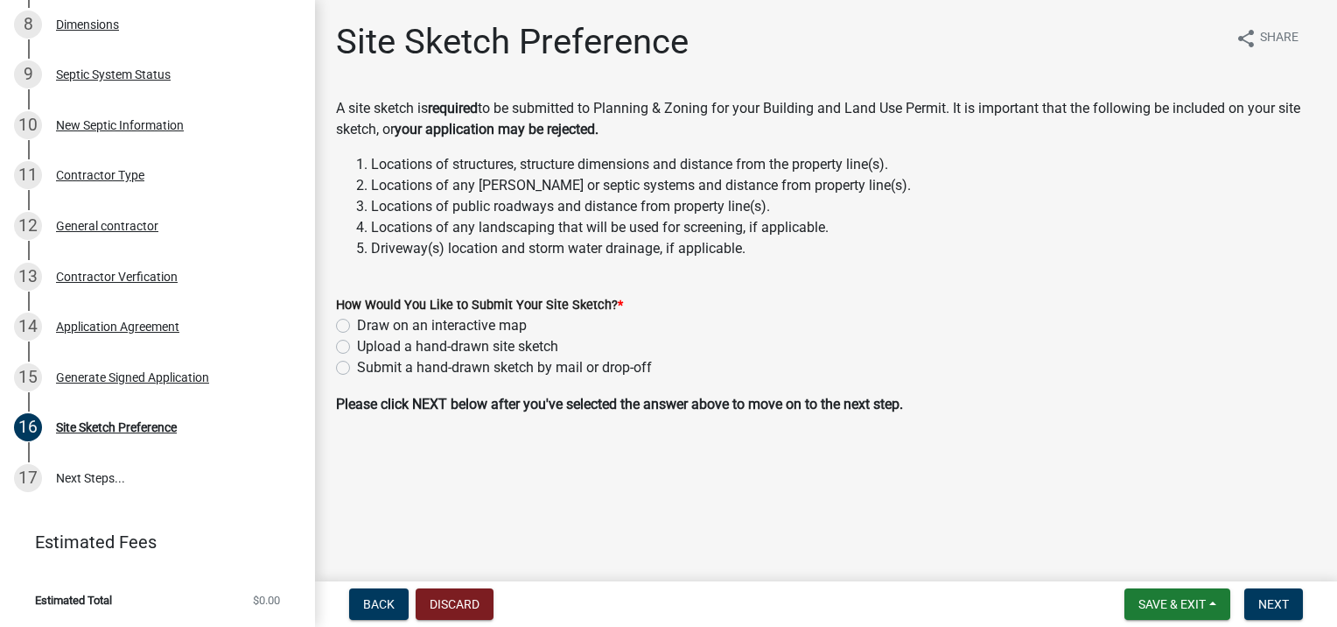
click at [357, 347] on label "Upload a hand-drawn site sketch" at bounding box center [457, 346] width 201 height 21
click at [357, 347] on input "Upload a hand-drawn site sketch" at bounding box center [362, 341] width 11 height 11
radio input "true"
click at [1281, 609] on span "Next" at bounding box center [1273, 604] width 31 height 14
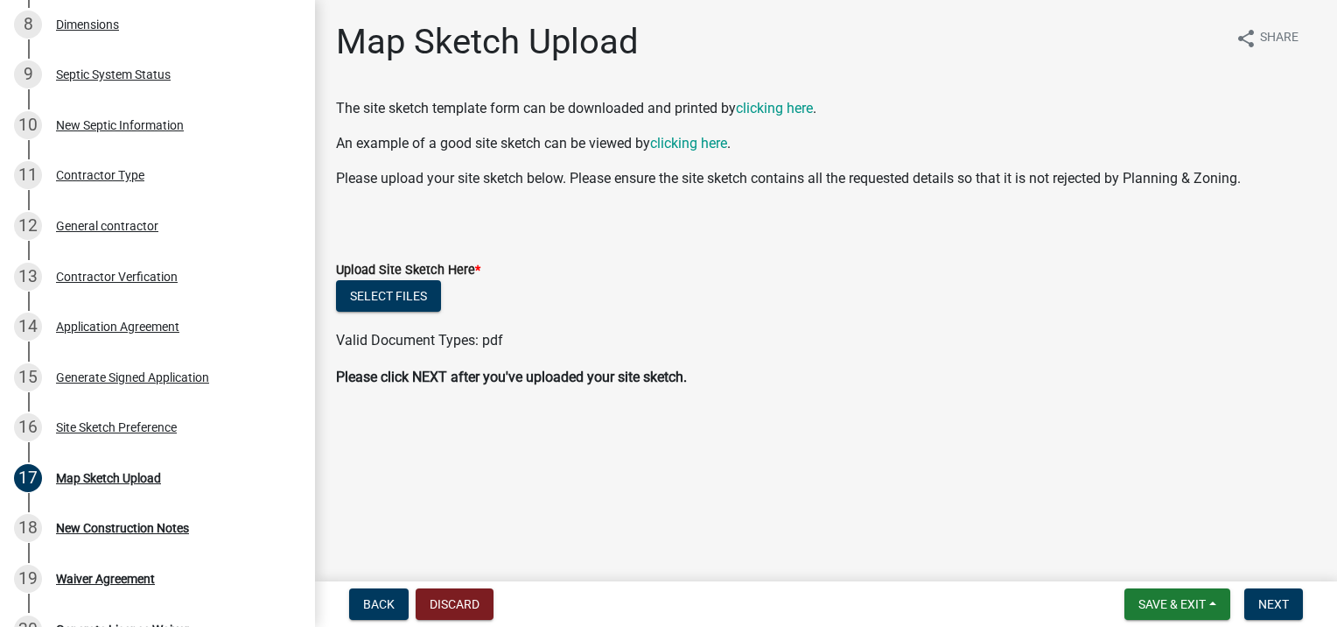
scroll to position [959, 0]
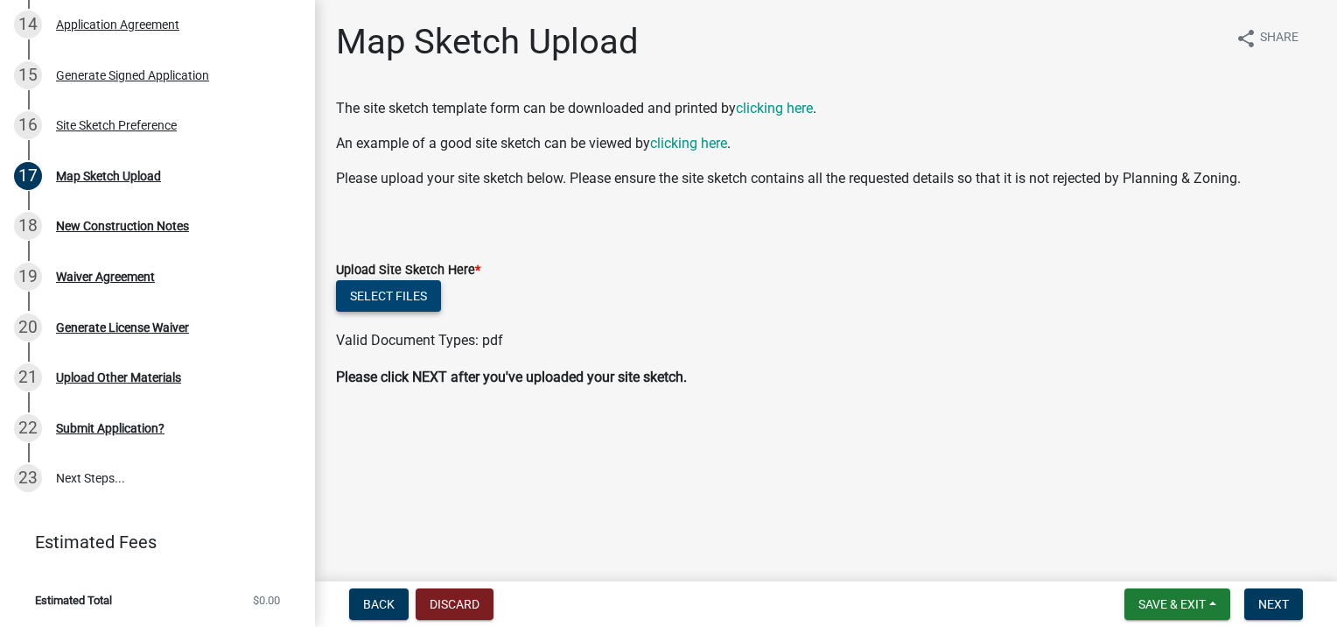
click at [410, 294] on button "Select files" at bounding box center [388, 296] width 105 height 32
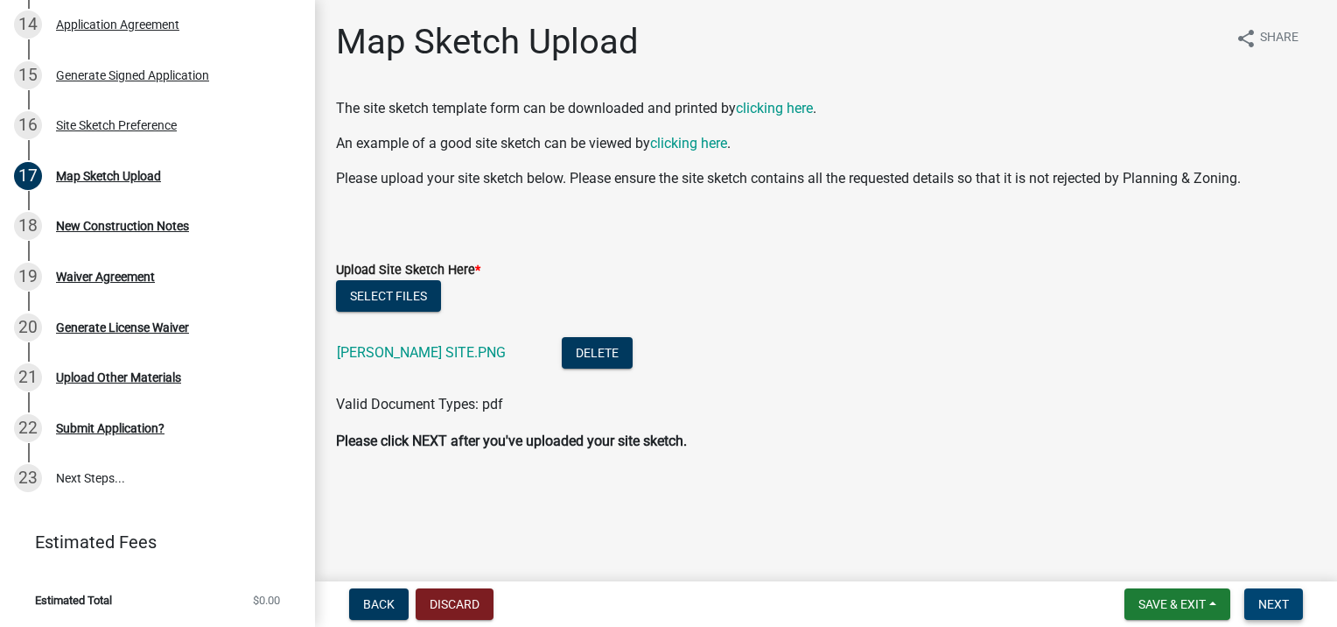
click at [1264, 602] on span "Next" at bounding box center [1273, 604] width 31 height 14
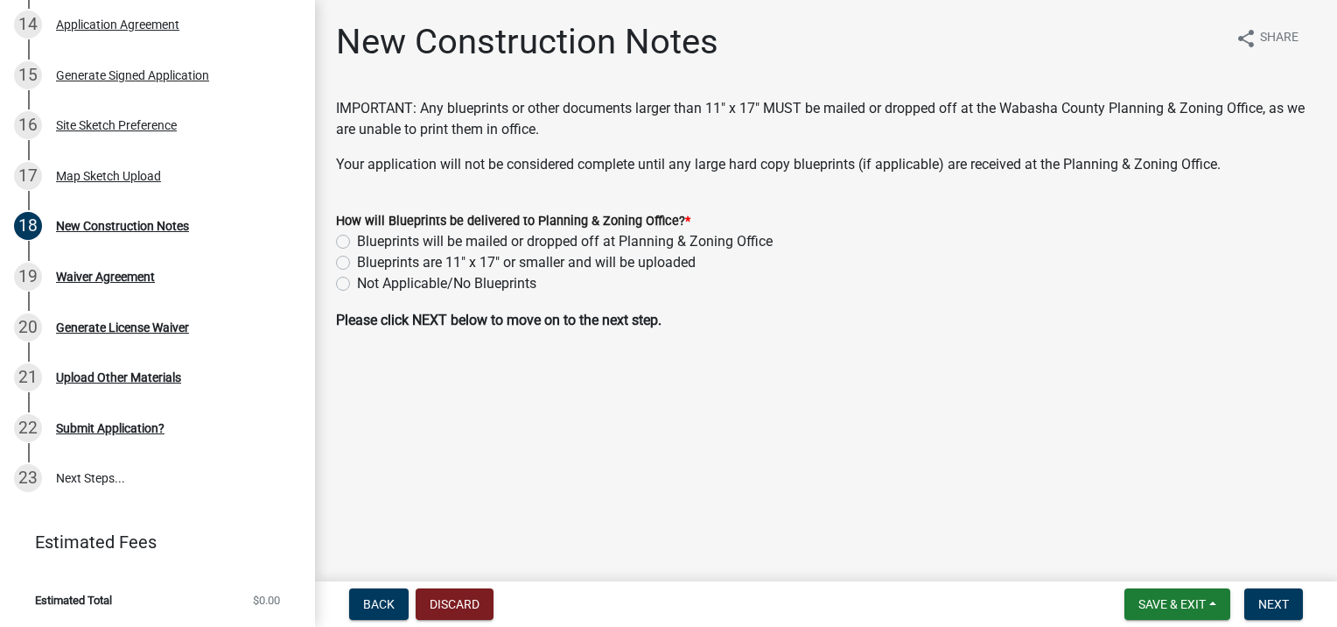
click at [357, 263] on label "Blueprints are 11" x 17" or smaller and will be uploaded" at bounding box center [526, 262] width 339 height 21
click at [357, 263] on input "Blueprints are 11" x 17" or smaller and will be uploaded" at bounding box center [362, 257] width 11 height 11
radio input "true"
click at [1271, 603] on span "Next" at bounding box center [1273, 604] width 31 height 14
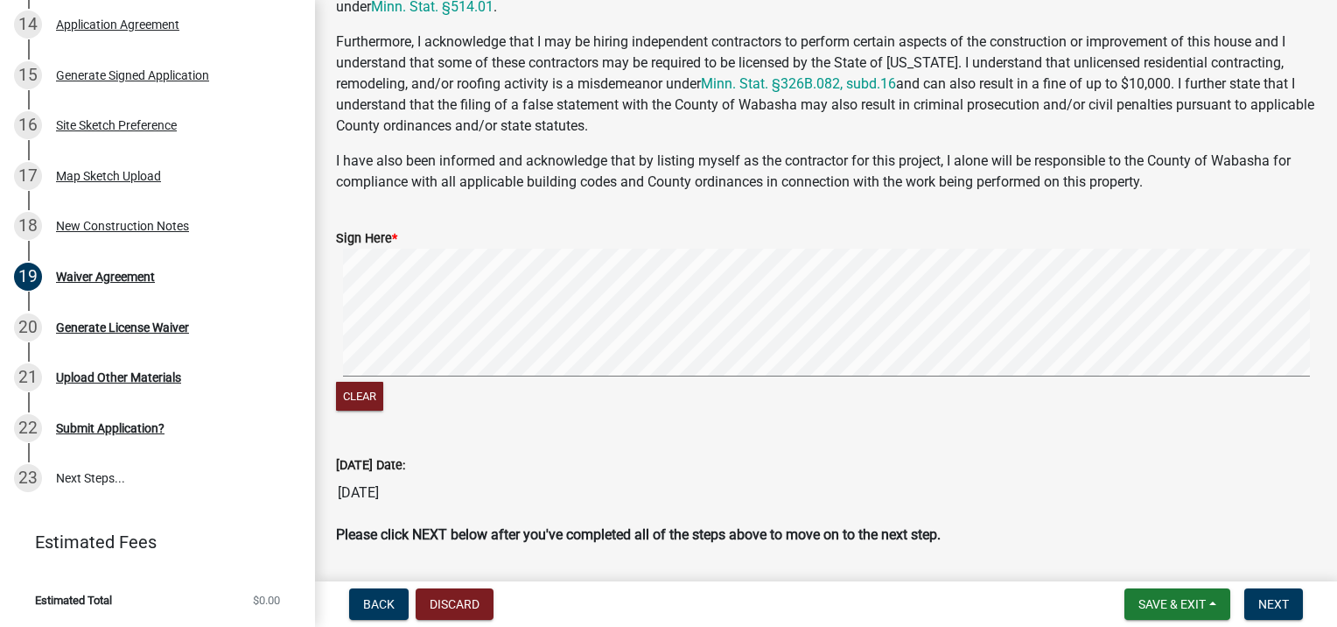
scroll to position [315, 0]
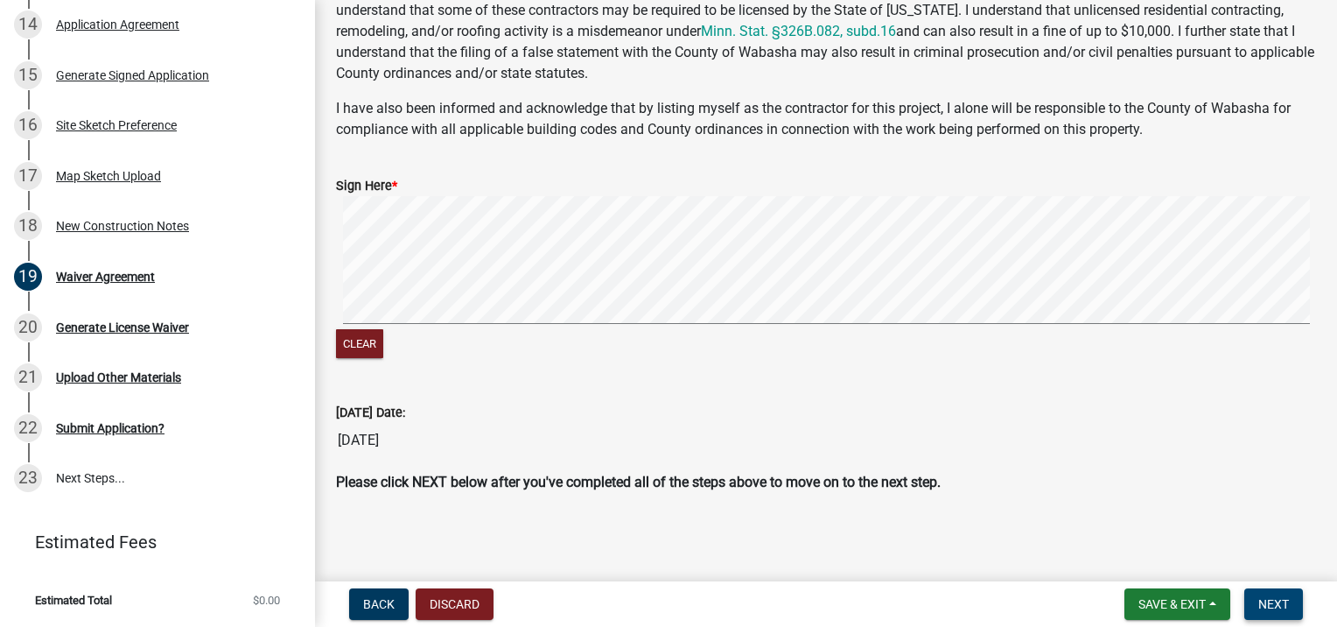
click at [1283, 606] on span "Next" at bounding box center [1273, 604] width 31 height 14
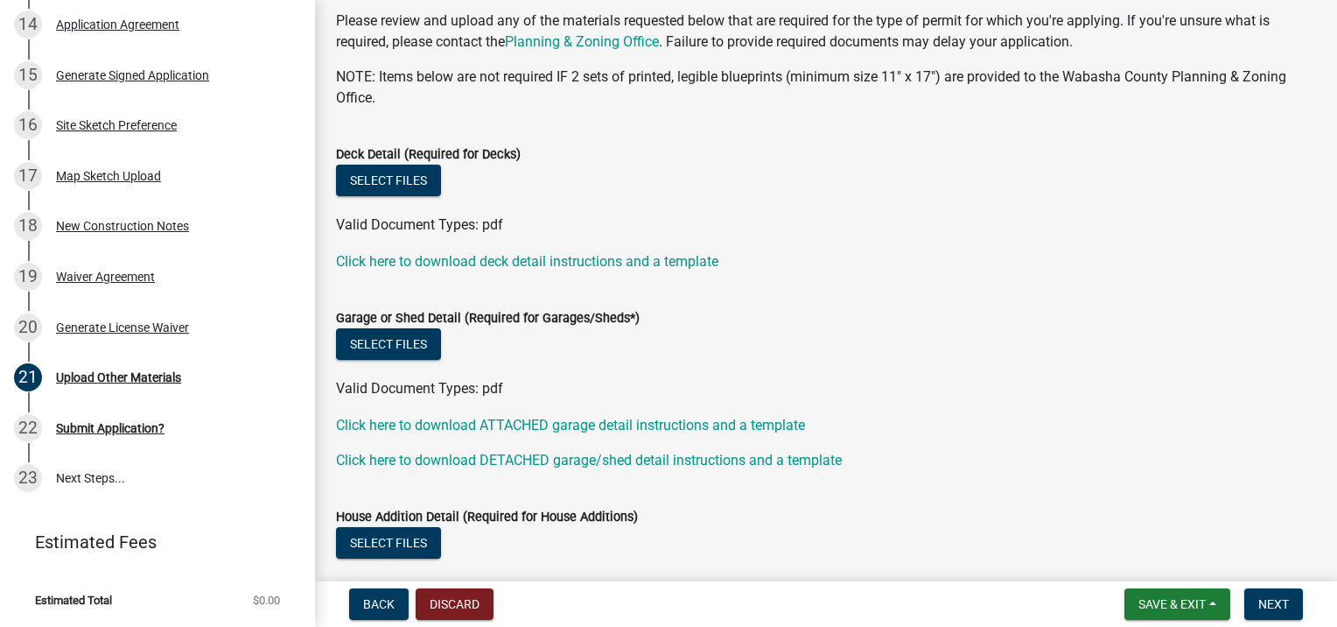
scroll to position [175, 0]
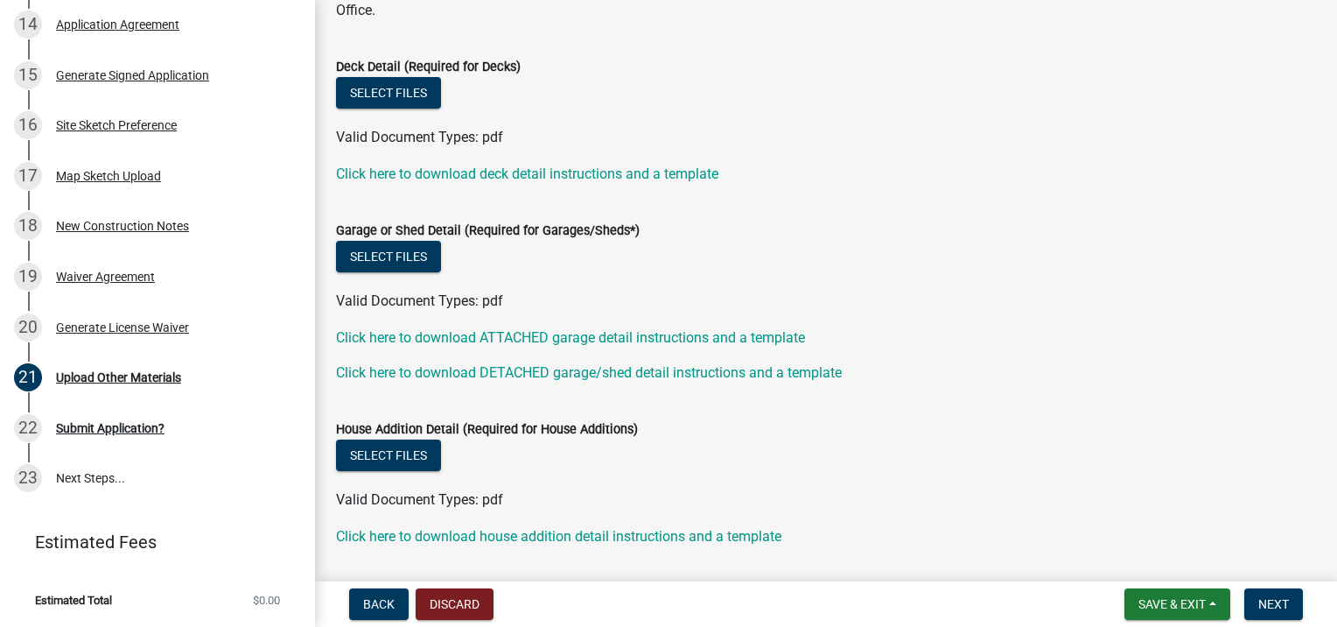
click at [469, 364] on link "Click here to download DETACHED garage/shed detail instructions and a template" at bounding box center [589, 372] width 506 height 17
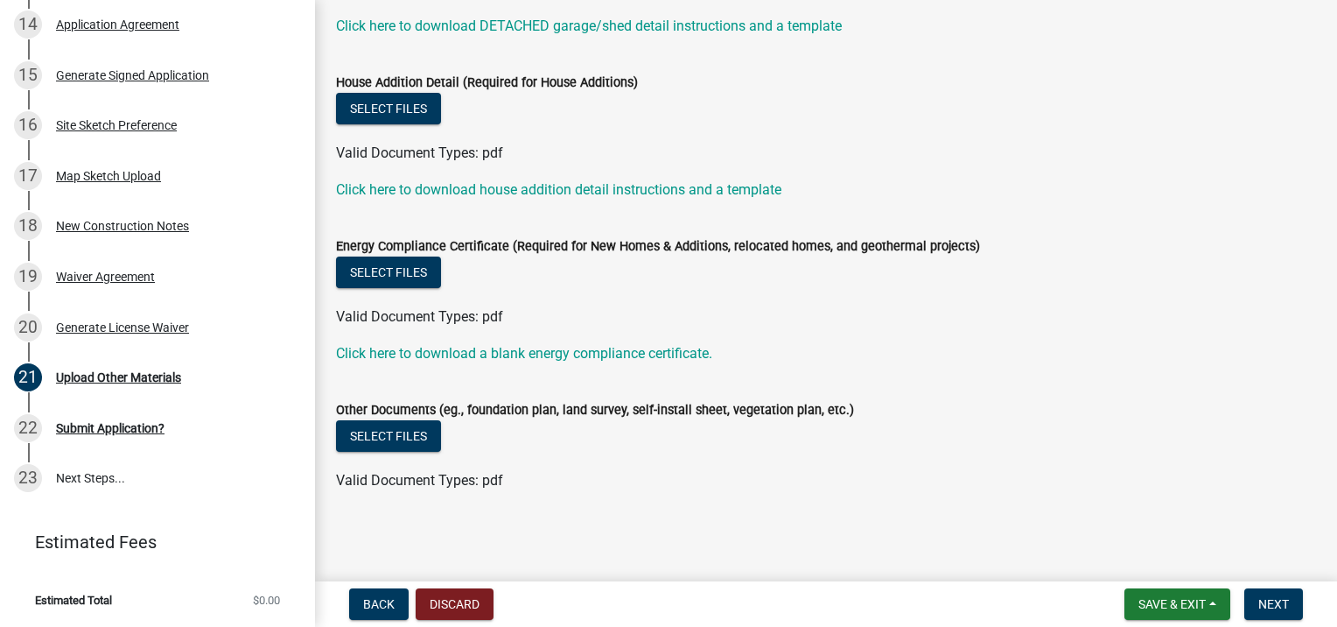
scroll to position [434, 0]
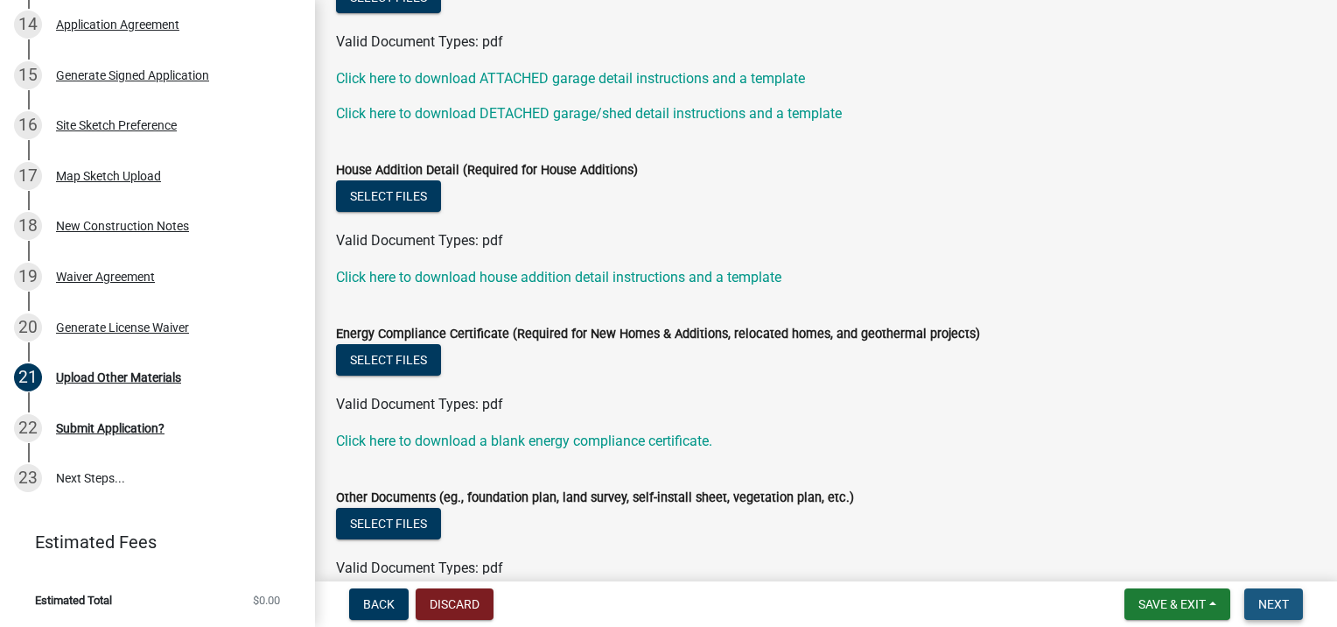
click at [1258, 595] on button "Next" at bounding box center [1273, 604] width 59 height 32
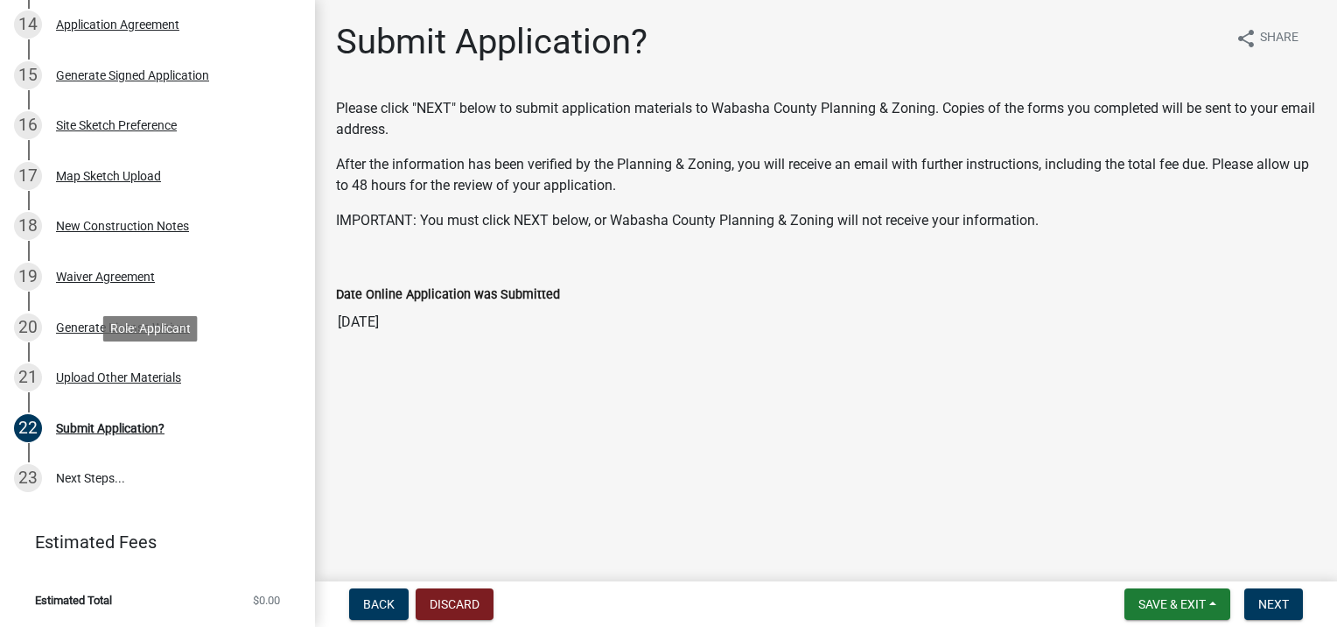
click at [137, 375] on div "Upload Other Materials" at bounding box center [118, 377] width 125 height 12
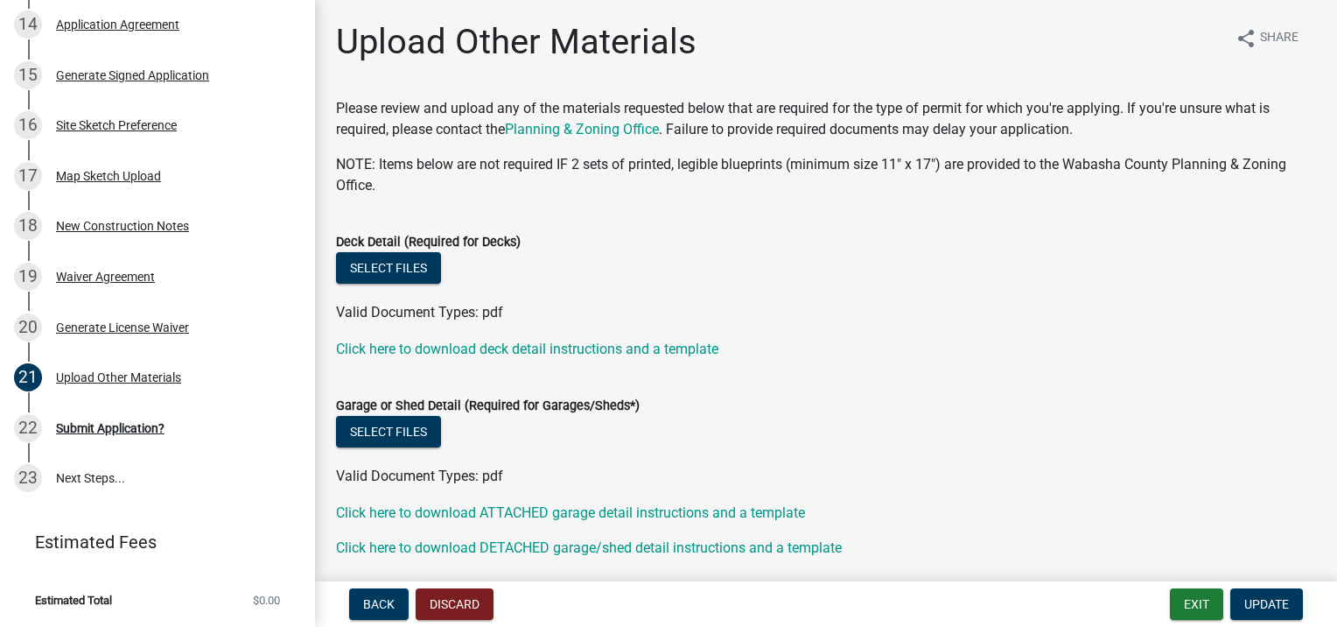
scroll to position [88, 0]
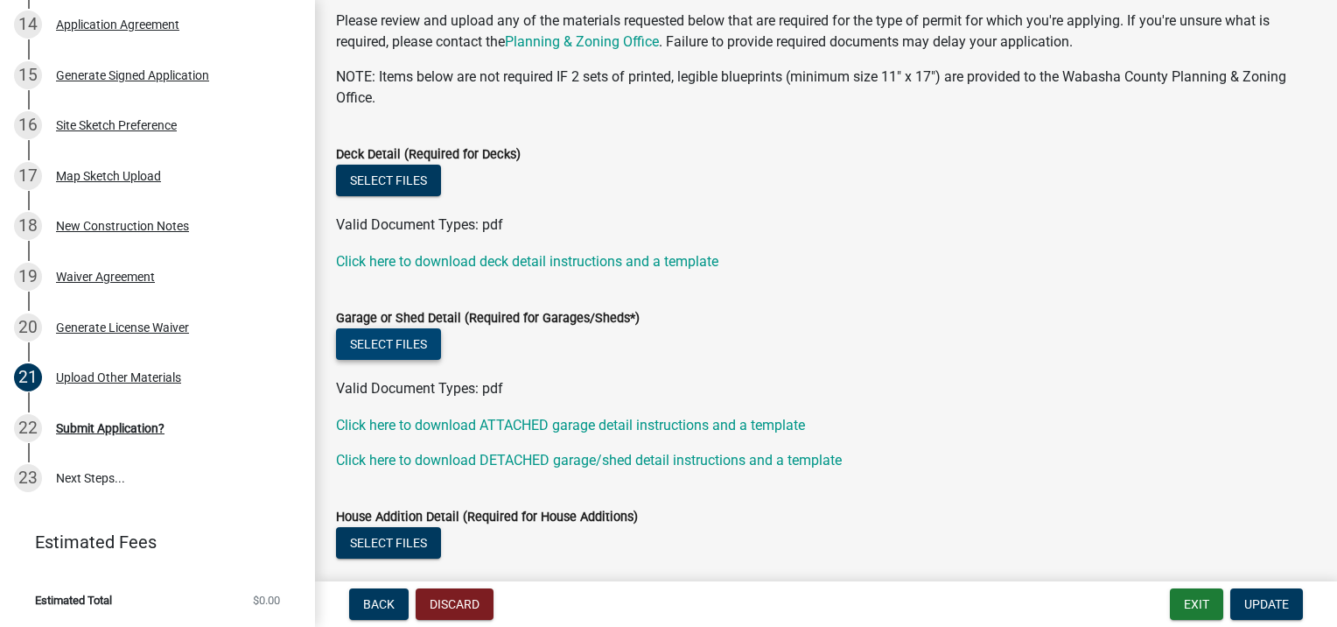
click at [396, 340] on button "Select files" at bounding box center [388, 344] width 105 height 32
click at [417, 344] on button "Select files" at bounding box center [388, 344] width 105 height 32
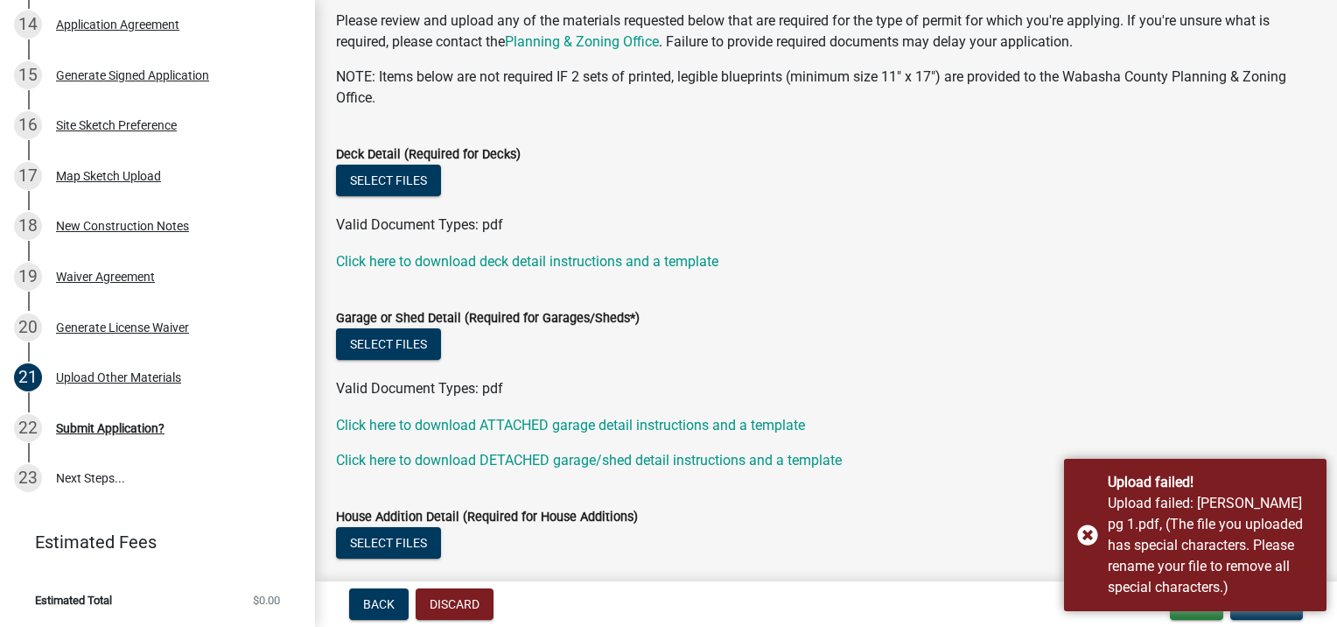
click at [1090, 532] on div "Upload failed! Upload failed: [PERSON_NAME] pg 1.pdf, (The file you uploaded ha…" at bounding box center [1195, 535] width 263 height 152
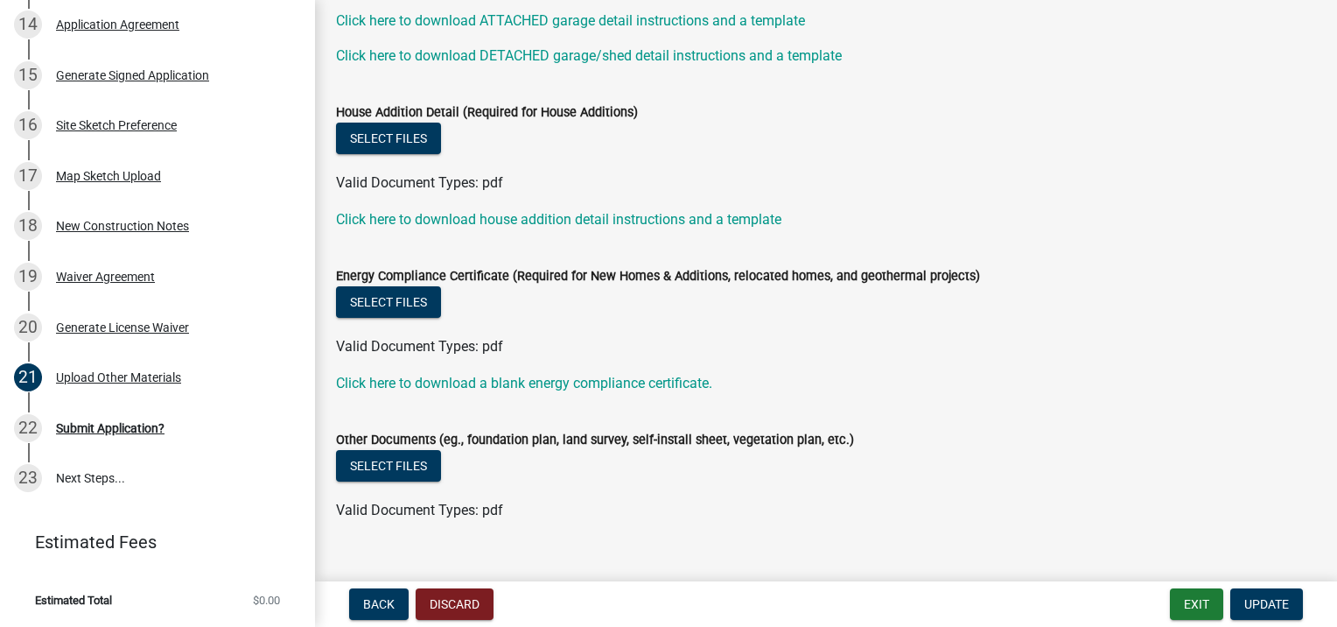
scroll to position [522, 0]
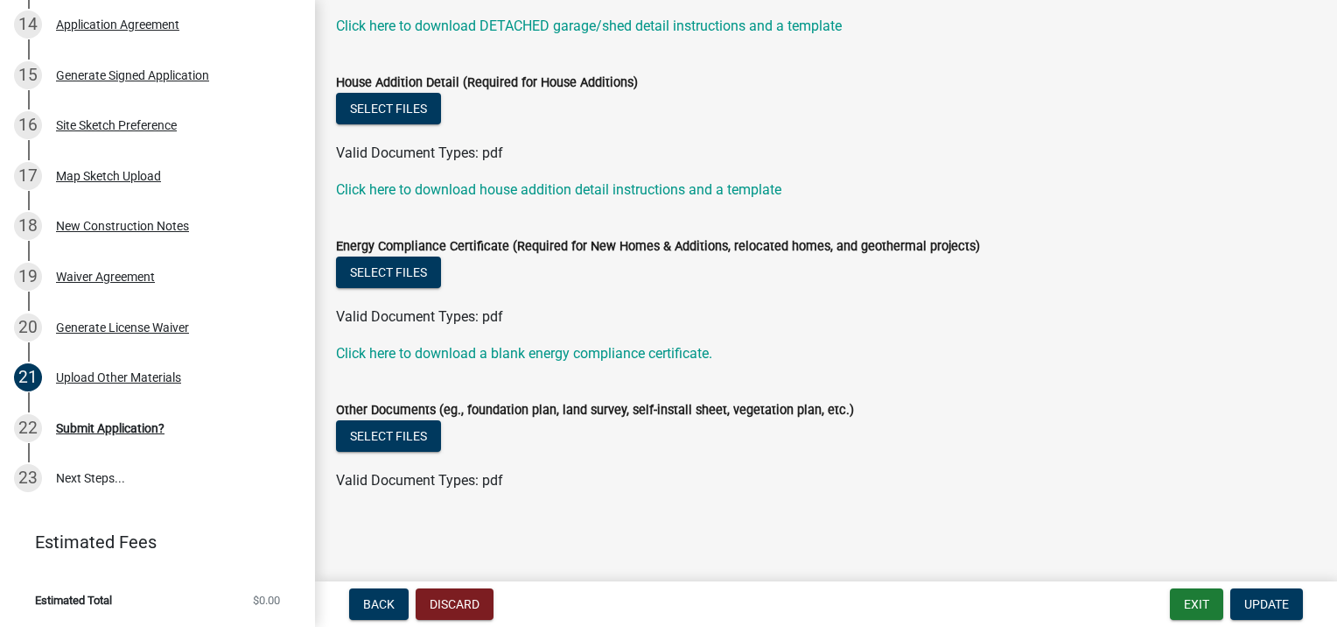
click at [404, 417] on div "Other Documents (eg., foundation plan, land survey, self-install sheet, vegetat…" at bounding box center [826, 409] width 980 height 21
click at [396, 431] on button "Select files" at bounding box center [388, 436] width 105 height 32
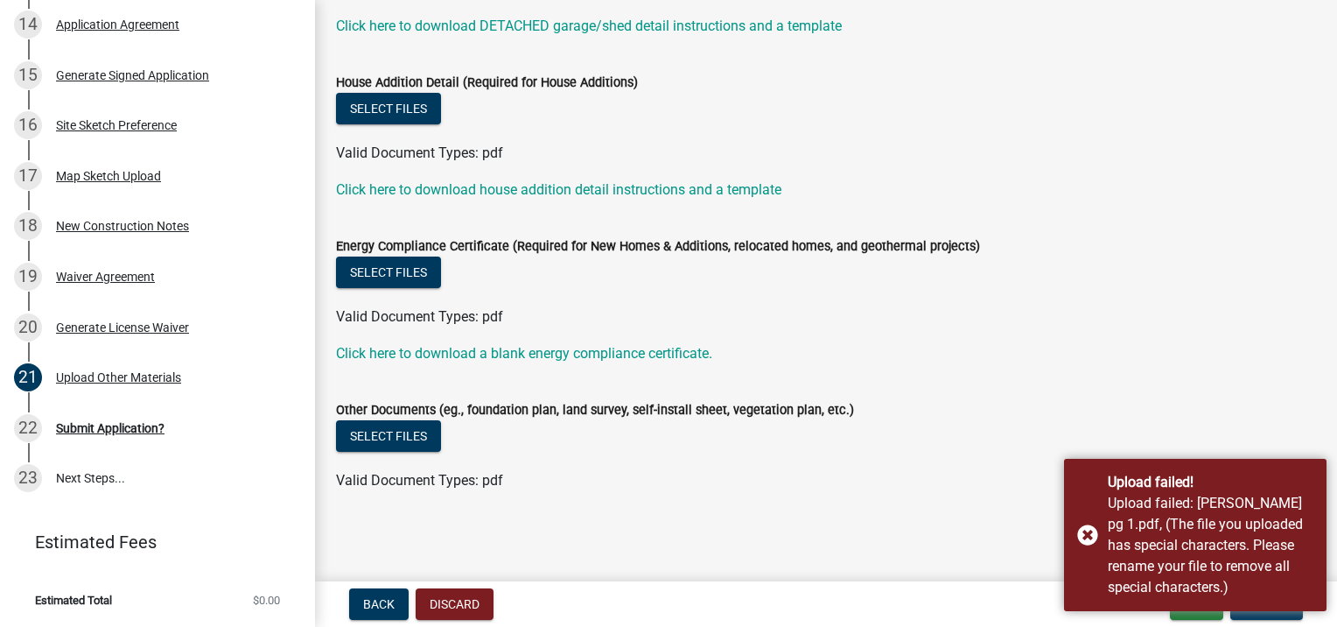
click at [1096, 536] on div "Upload failed! Upload failed: [PERSON_NAME] pg 1.pdf, (The file you uploaded ha…" at bounding box center [1195, 535] width 263 height 152
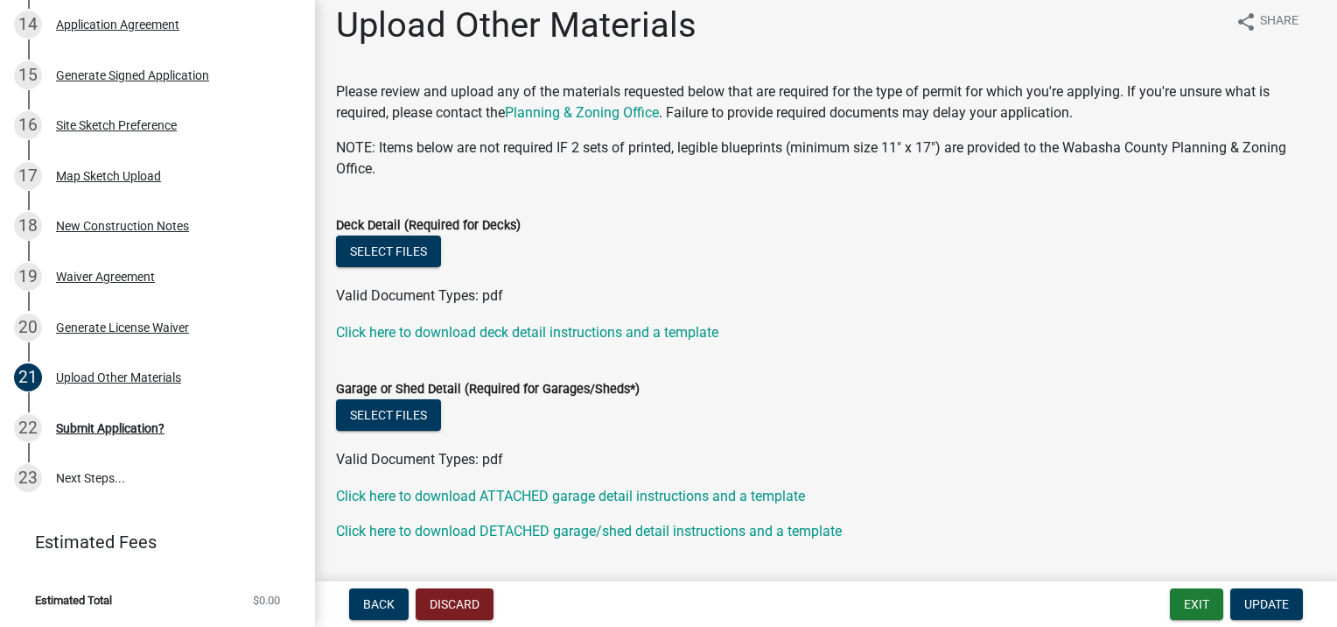
scroll to position [0, 0]
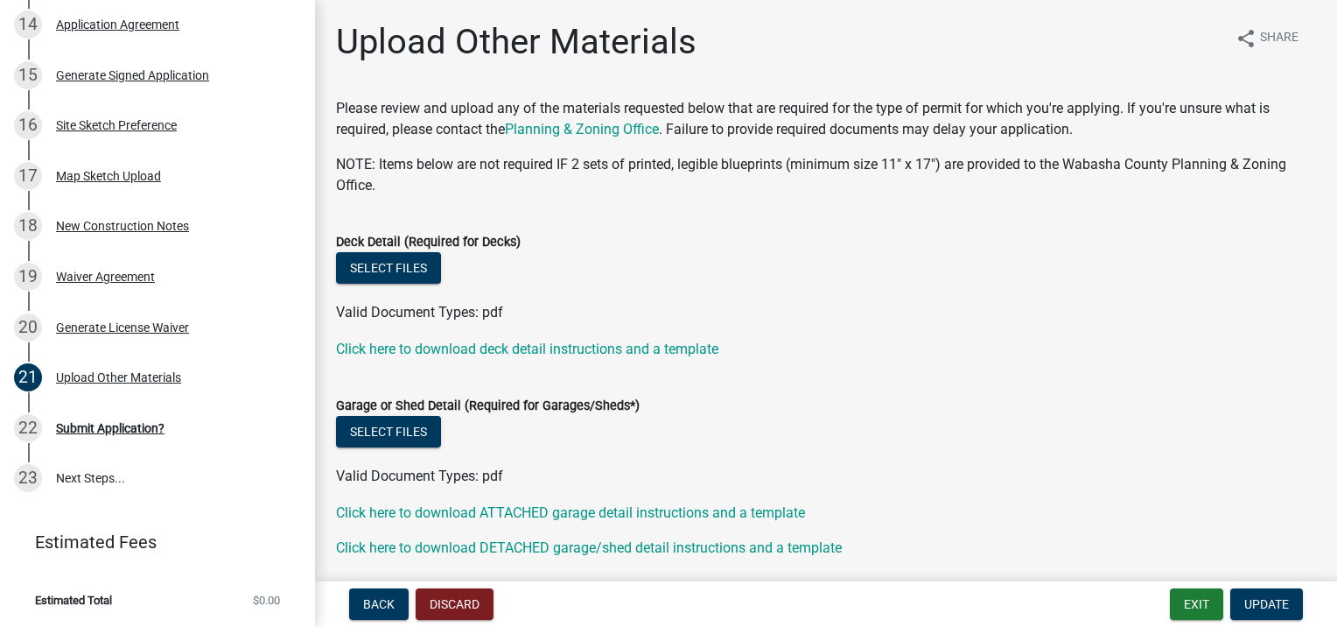
click at [74, 228] on div "New Construction Notes" at bounding box center [122, 226] width 133 height 12
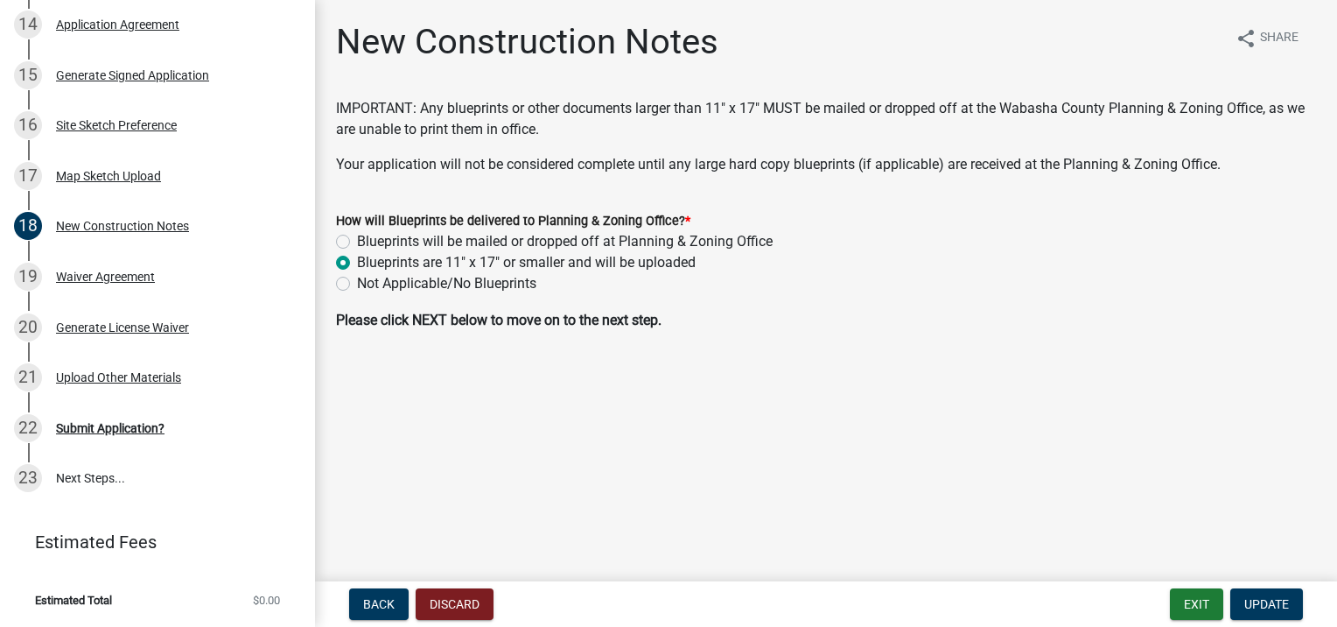
click at [357, 246] on label "Blueprints will be mailed or dropped off at Planning & Zoning Office" at bounding box center [565, 241] width 416 height 21
click at [357, 242] on input "Blueprints will be mailed or dropped off at Planning & Zoning Office" at bounding box center [362, 236] width 11 height 11
radio input "true"
click at [1257, 606] on span "Update" at bounding box center [1266, 604] width 45 height 14
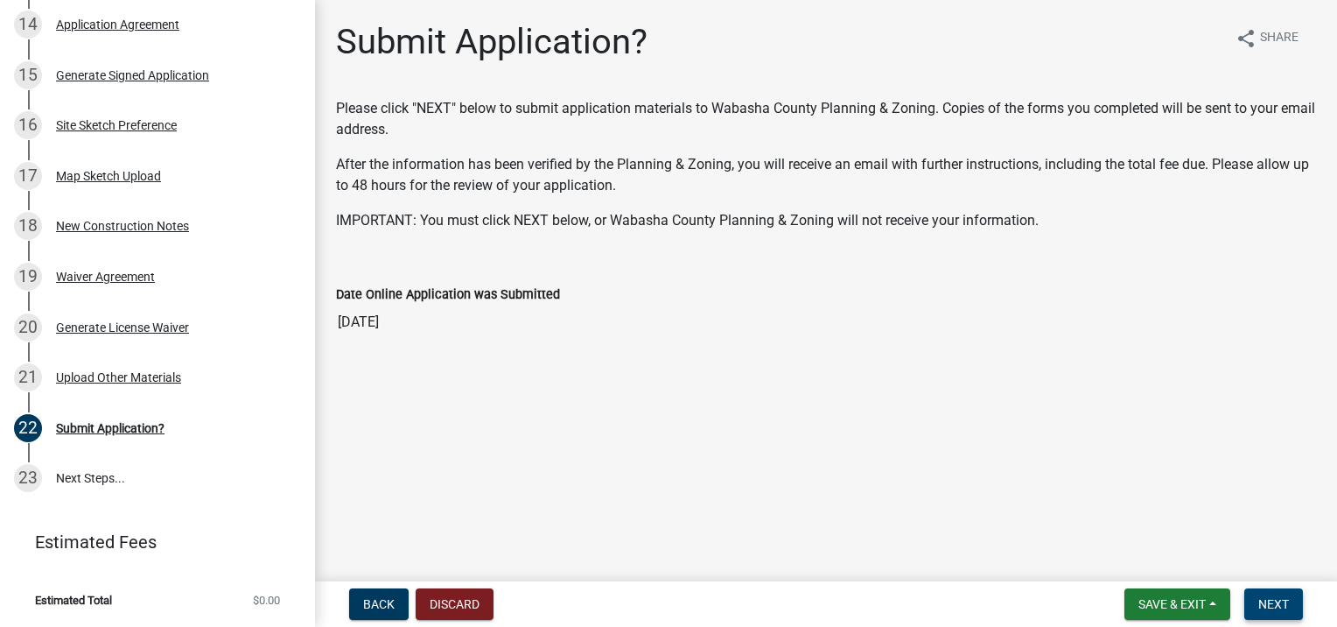
click at [1286, 599] on span "Next" at bounding box center [1273, 604] width 31 height 14
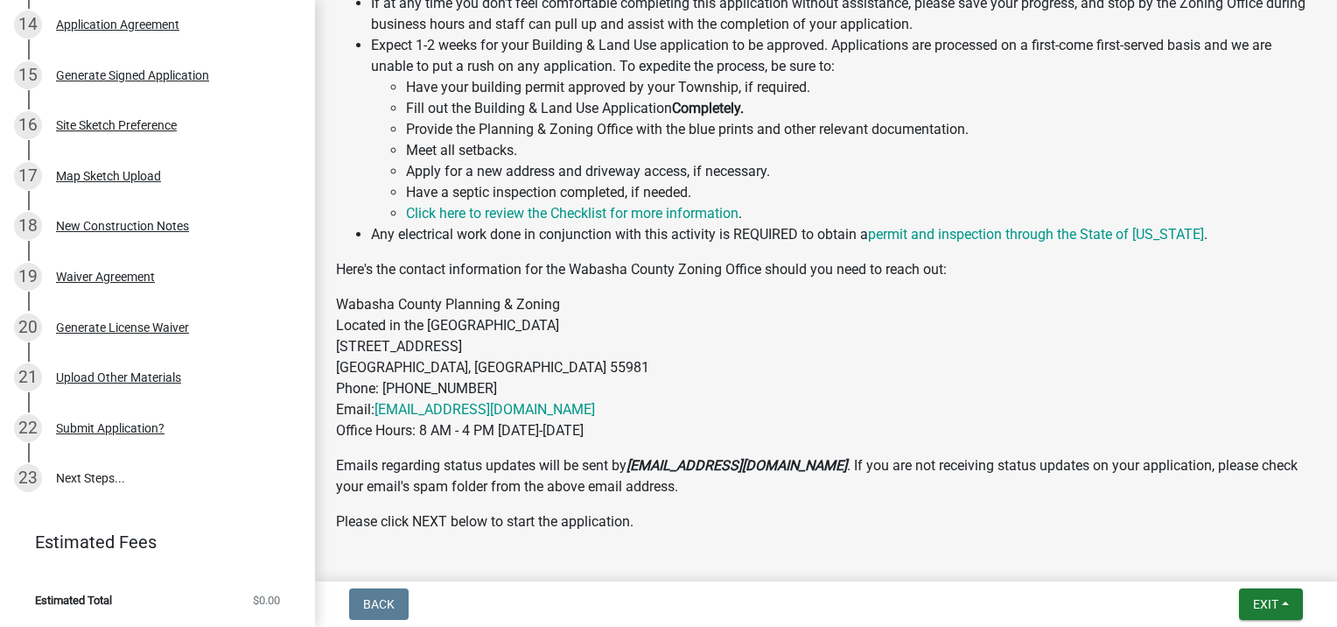
scroll to position [1087, 0]
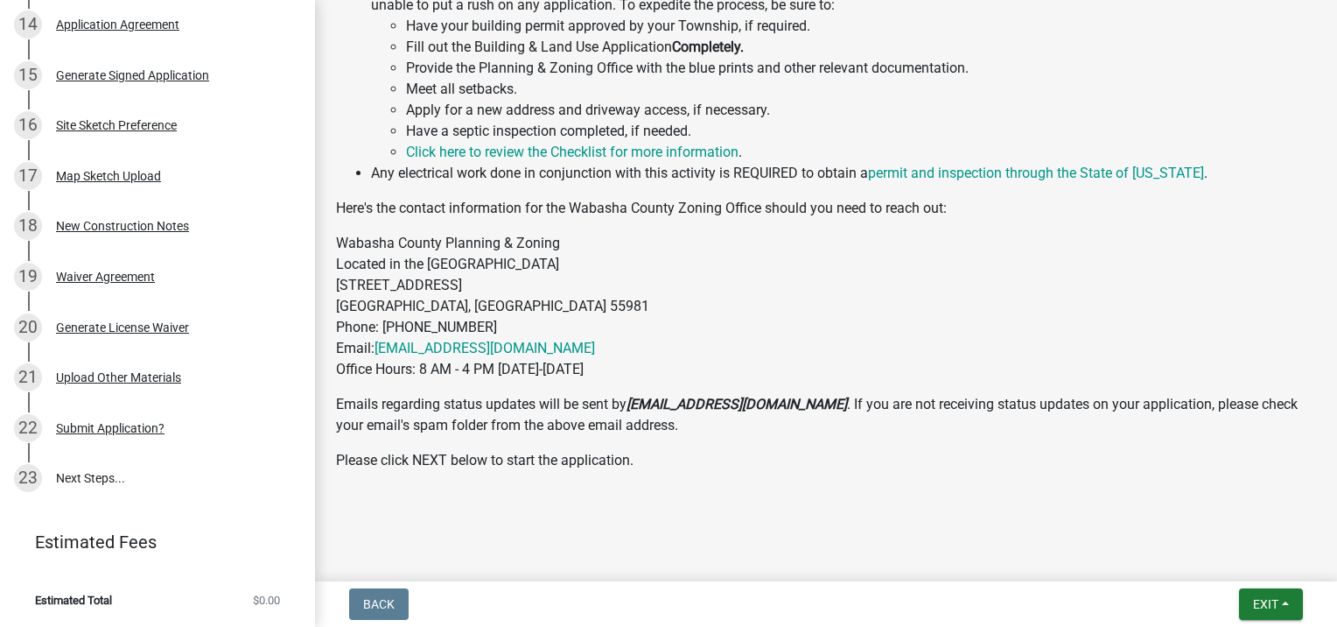
click at [557, 351] on p "Wabasha County Planning & Zoning Located in the [GEOGRAPHIC_DATA] [STREET_ADDRE…" at bounding box center [826, 306] width 980 height 147
